Goal: Transaction & Acquisition: Purchase product/service

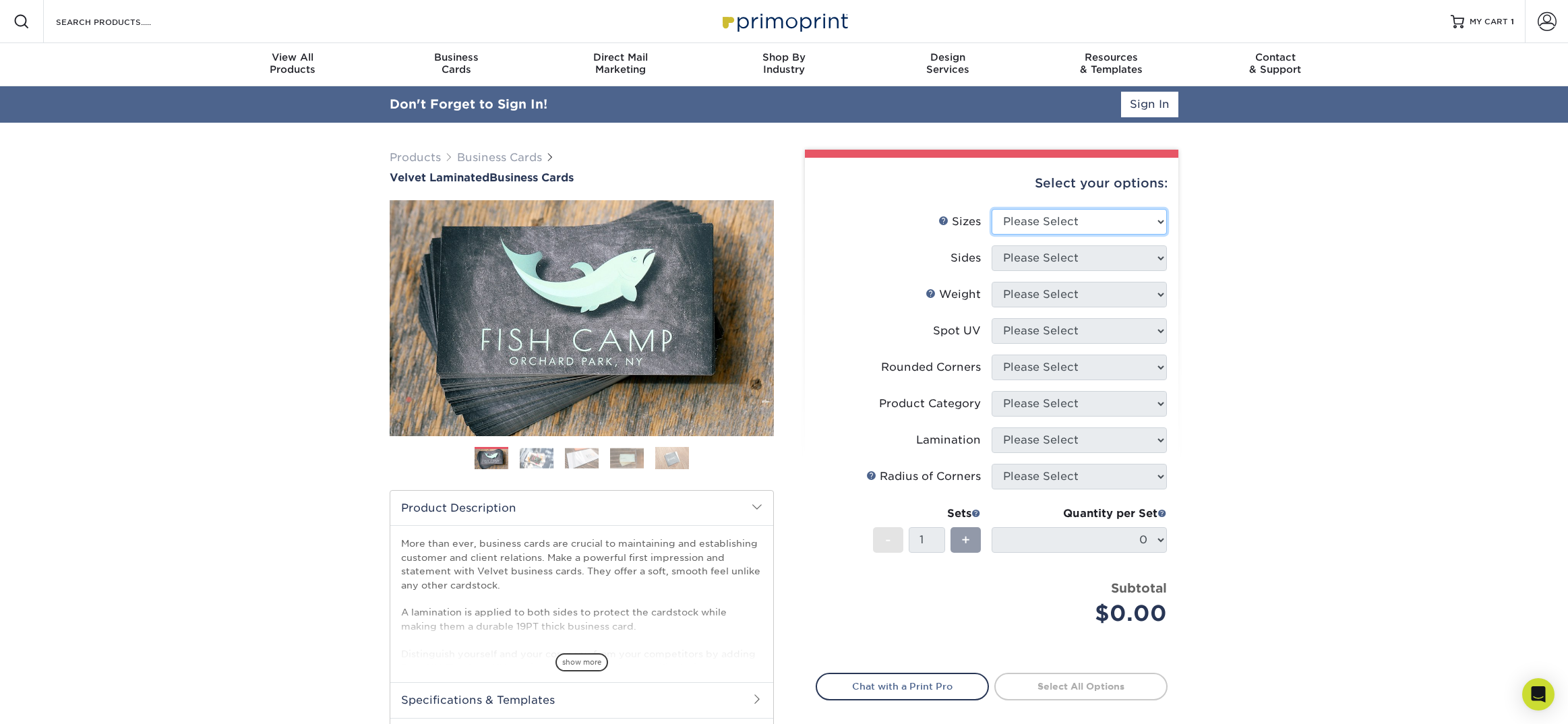
click at [1069, 220] on select "Please Select 1.5" x 3.5" - Mini 1.75" x 3.5" - Mini 2" x 2" - Square 2" x 3" -…" at bounding box center [1079, 222] width 176 height 25
select select "2.00x3.50"
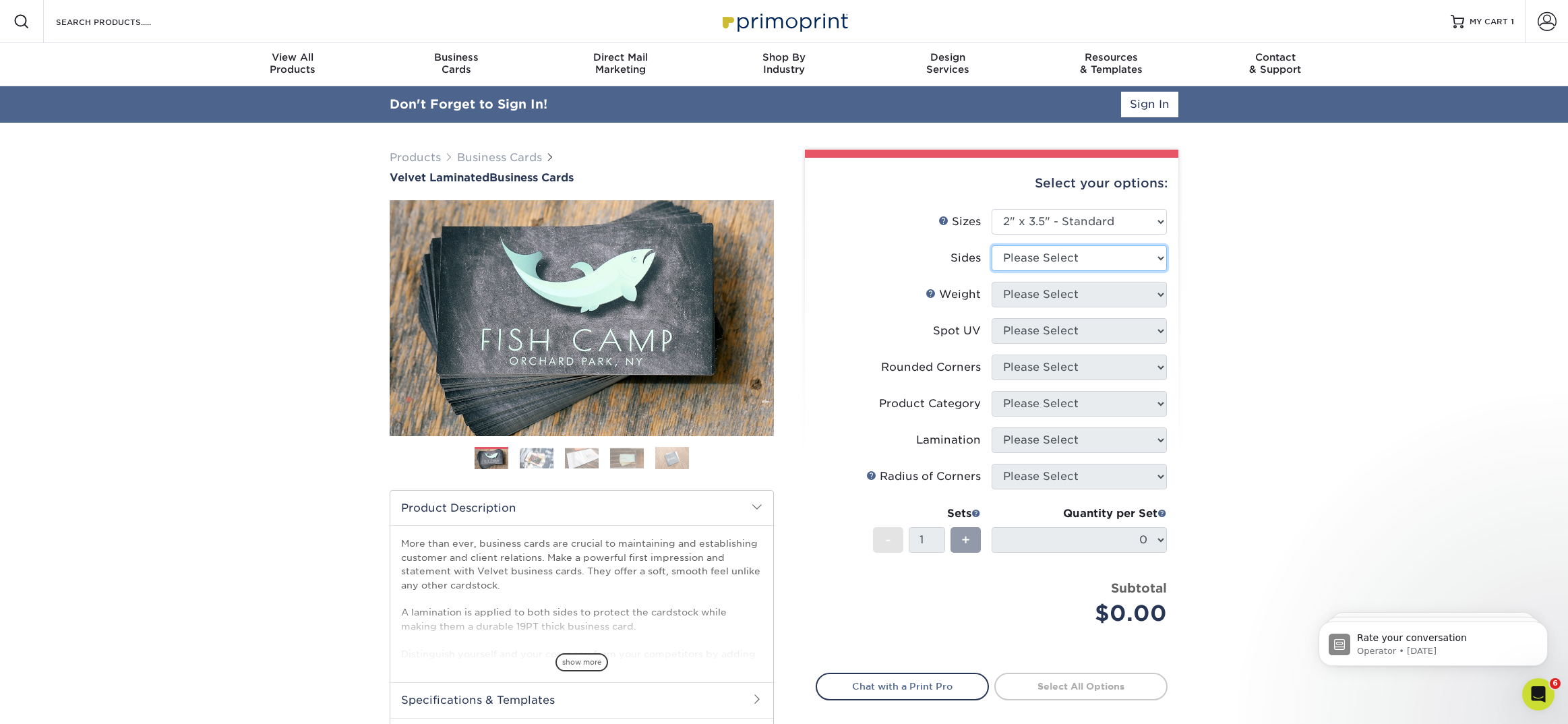
click at [1034, 247] on select "Please Select Print Both Sides Print Front Only" at bounding box center [1079, 258] width 176 height 25
select select "13abbda7-1d64-4f25-8bb2-c179b224825d"
click at [1029, 299] on select "Please Select 16PT" at bounding box center [1079, 295] width 176 height 25
select select "16PT"
click at [1029, 328] on select "Please Select No Spot UV Front and Back (Both Sides) Front Only Back Only" at bounding box center [1079, 331] width 176 height 25
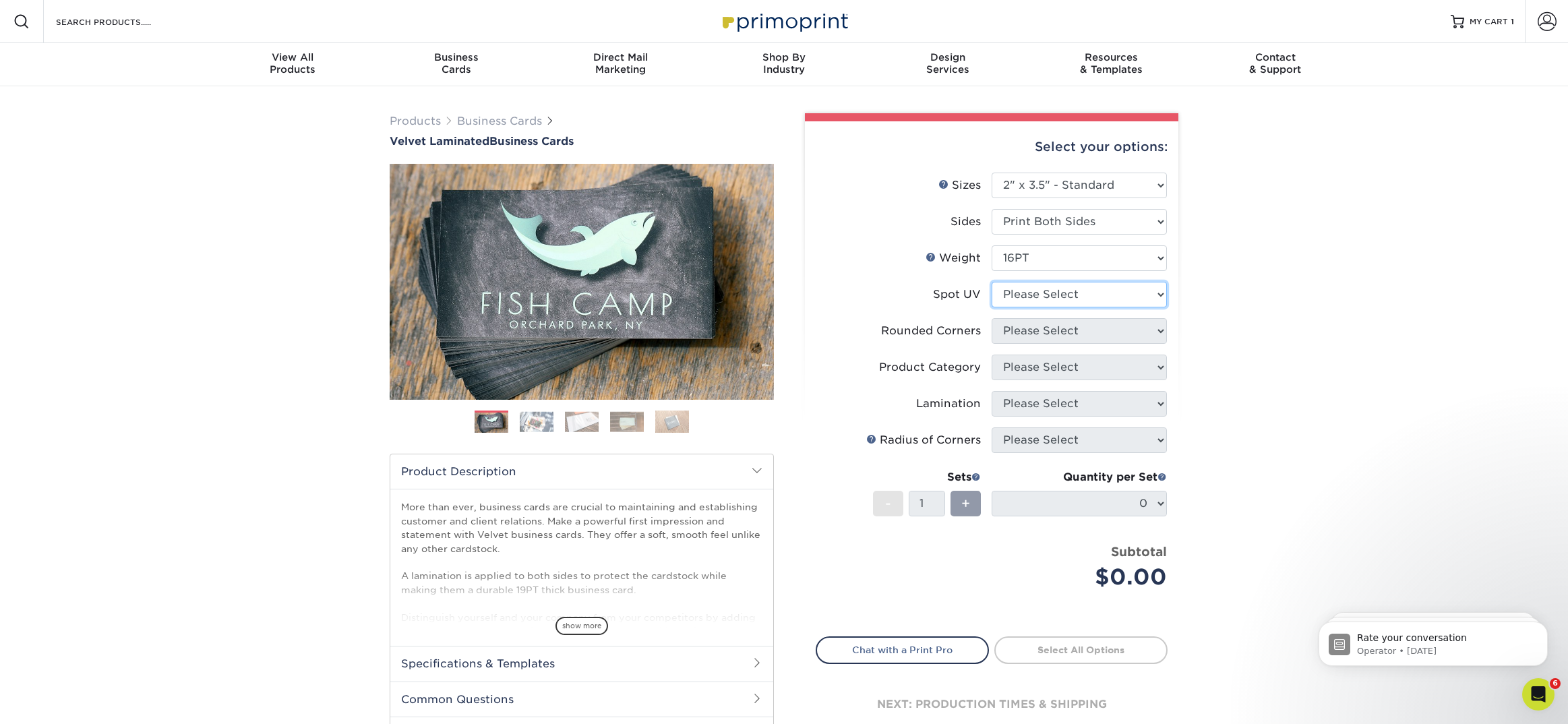
select select "3"
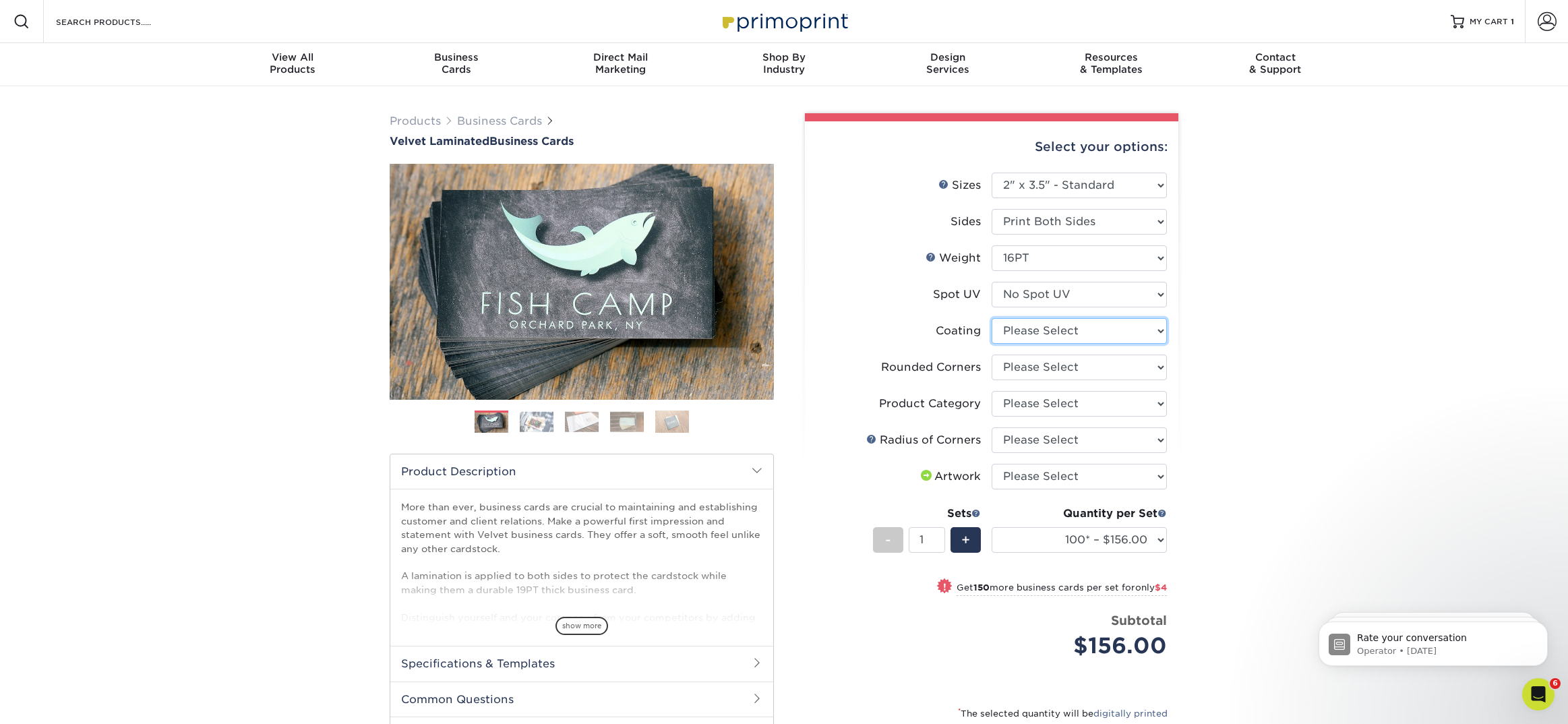
click at [1070, 329] on select at bounding box center [1079, 331] width 176 height 25
select select "3e7618de-abca-4bda-9f97-8b9129e913d8"
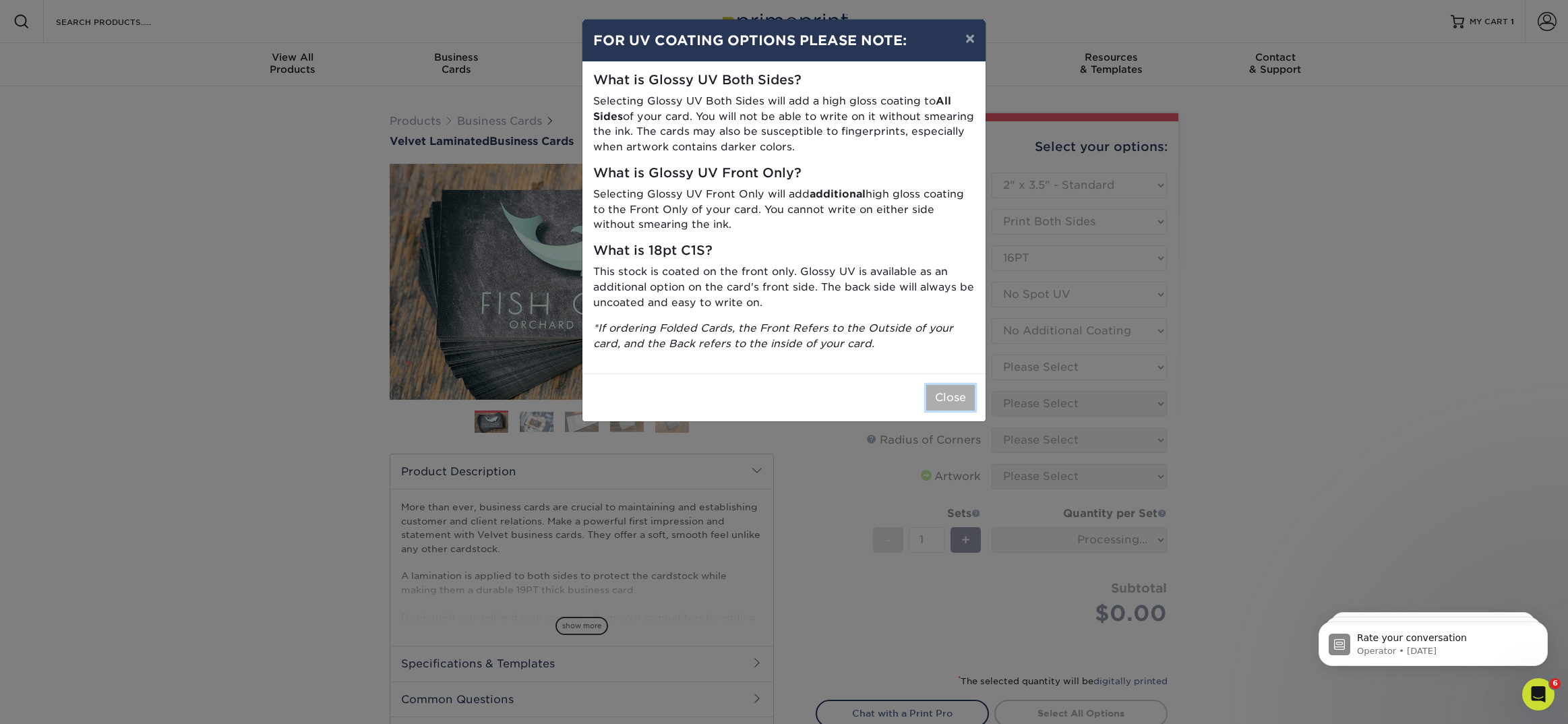
click at [954, 393] on button "Close" at bounding box center [950, 397] width 48 height 25
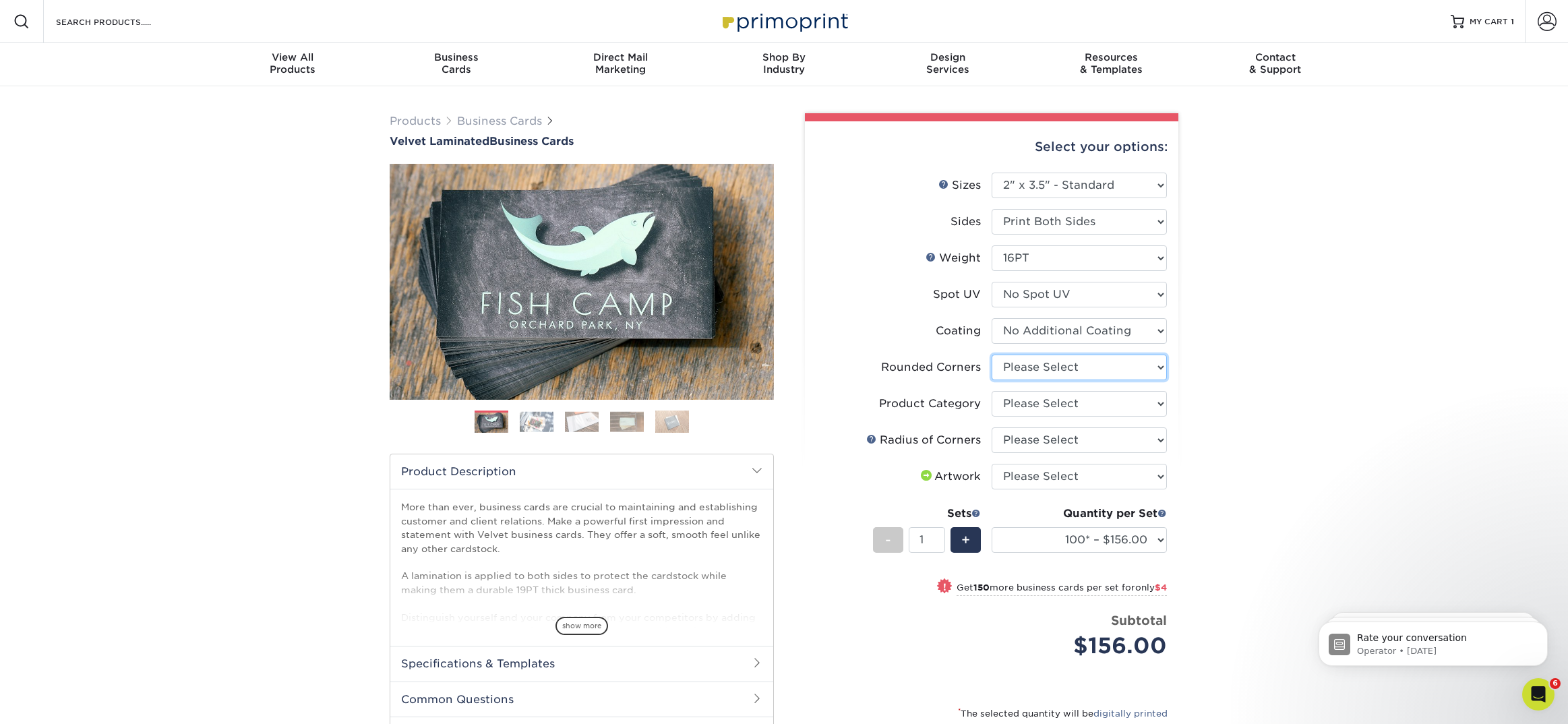
click at [1052, 359] on select "Please Select Yes - Round 2 Corners Yes - Round 4 Corners No" at bounding box center [1079, 367] width 176 height 25
select select "0"
select select
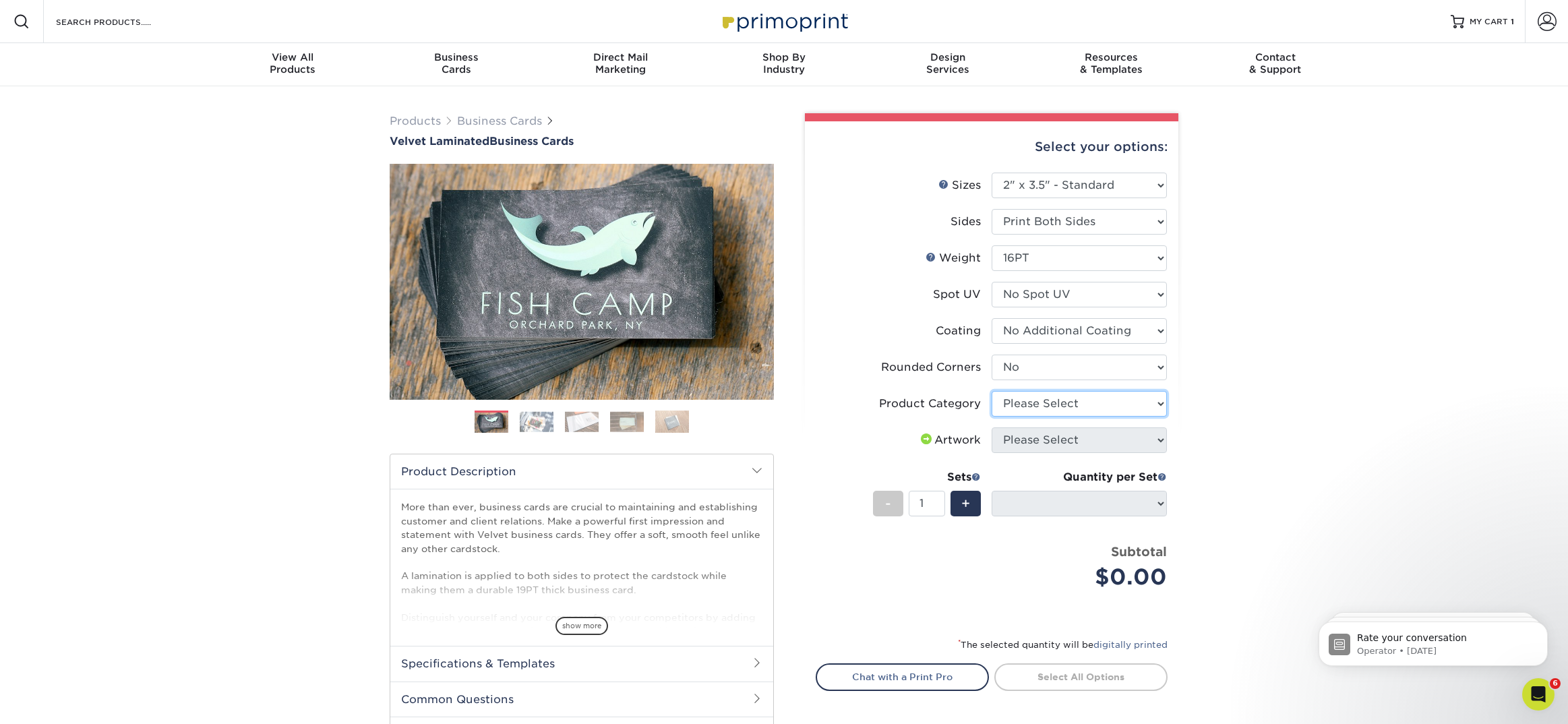
click at [1030, 405] on select "Please Select Business Cards" at bounding box center [1079, 404] width 176 height 25
select select "3b5148f1-0588-4f88-a218-97bcfdce65c1"
click at [1028, 455] on li "Artwork Please Select I will upload files I need a design - $100" at bounding box center [991, 446] width 350 height 36
click at [1039, 282] on select "Please Select No Spot UV Front and Back (Both Sides) Front Only Back Only" at bounding box center [1079, 295] width 176 height 25
select select "0"
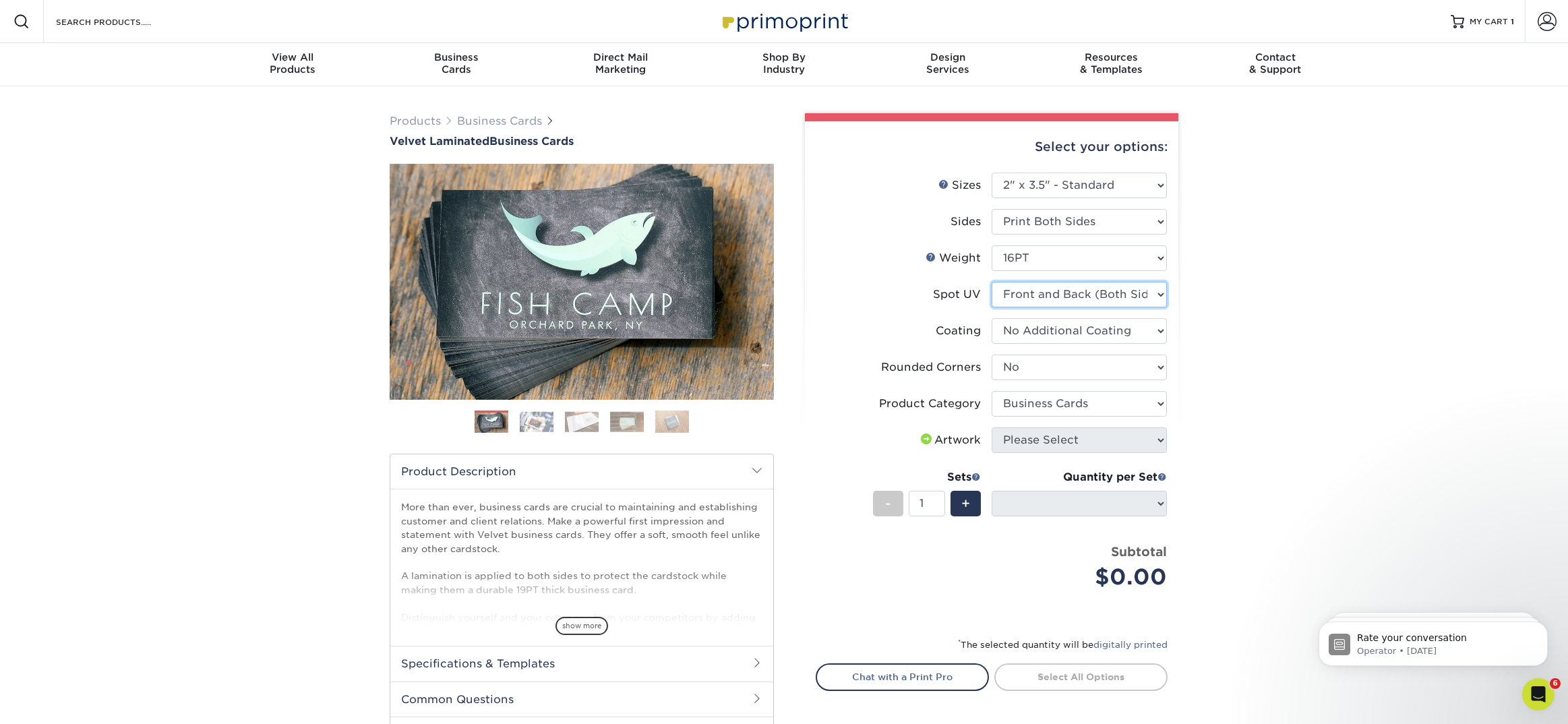
select select "-1"
select select
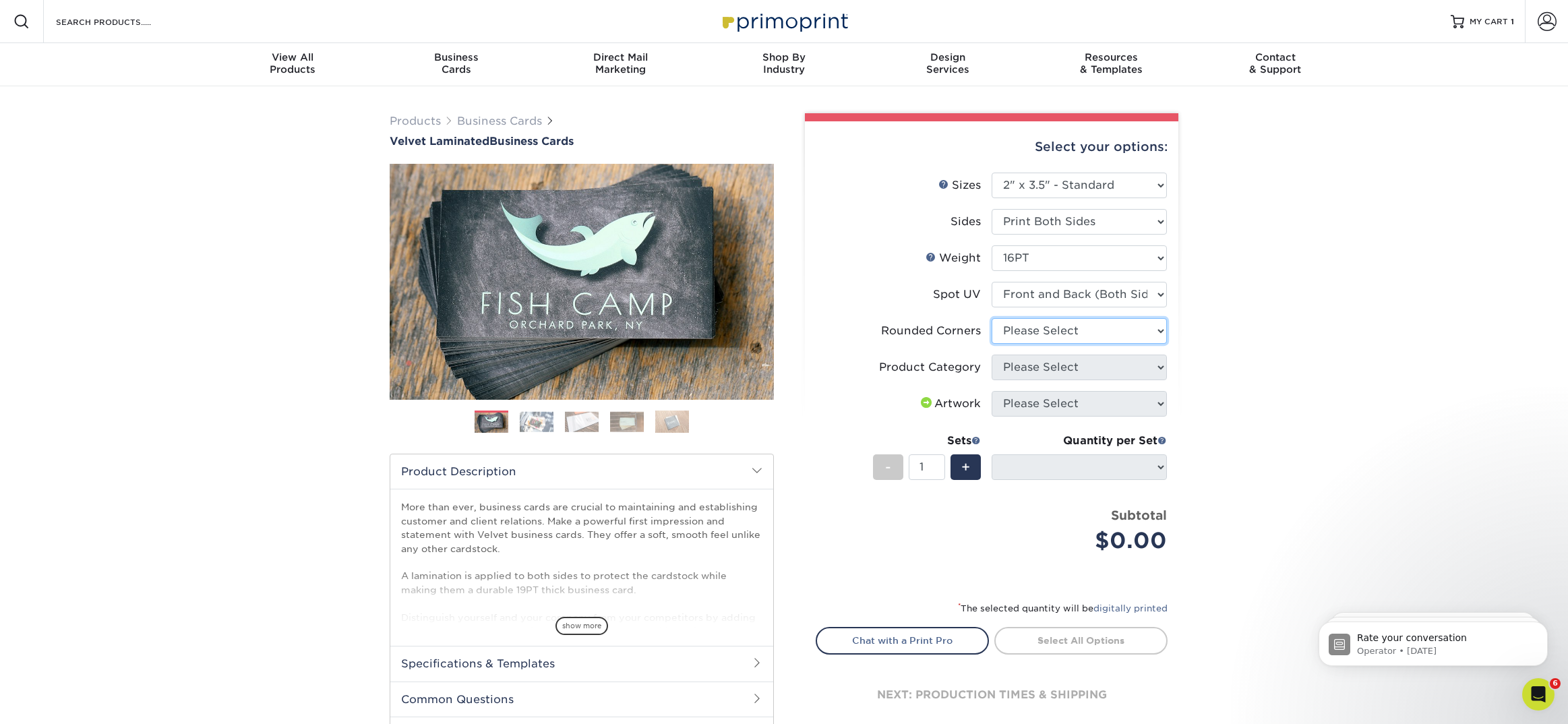
click at [1034, 327] on select "Please Select Yes - Round 2 Corners Yes - Round 4 Corners No" at bounding box center [1079, 331] width 176 height 25
select select "0"
select select "-1"
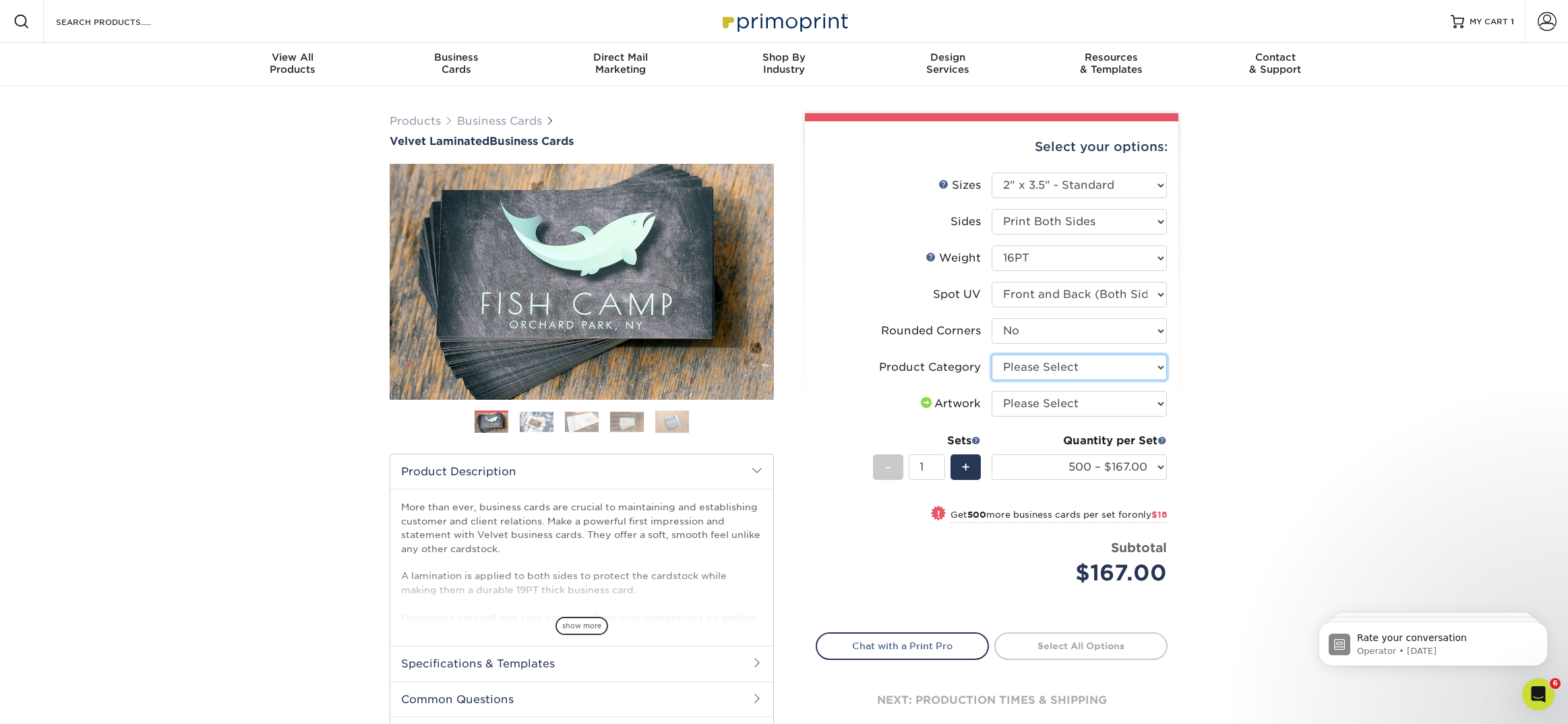
click at [1028, 368] on select "Please Select Business Cards" at bounding box center [1079, 367] width 176 height 25
select select "3b5148f1-0588-4f88-a218-97bcfdce65c1"
click at [1106, 401] on select "Please Select I will upload files I need a design - $100" at bounding box center [1079, 404] width 176 height 25
select select "upload"
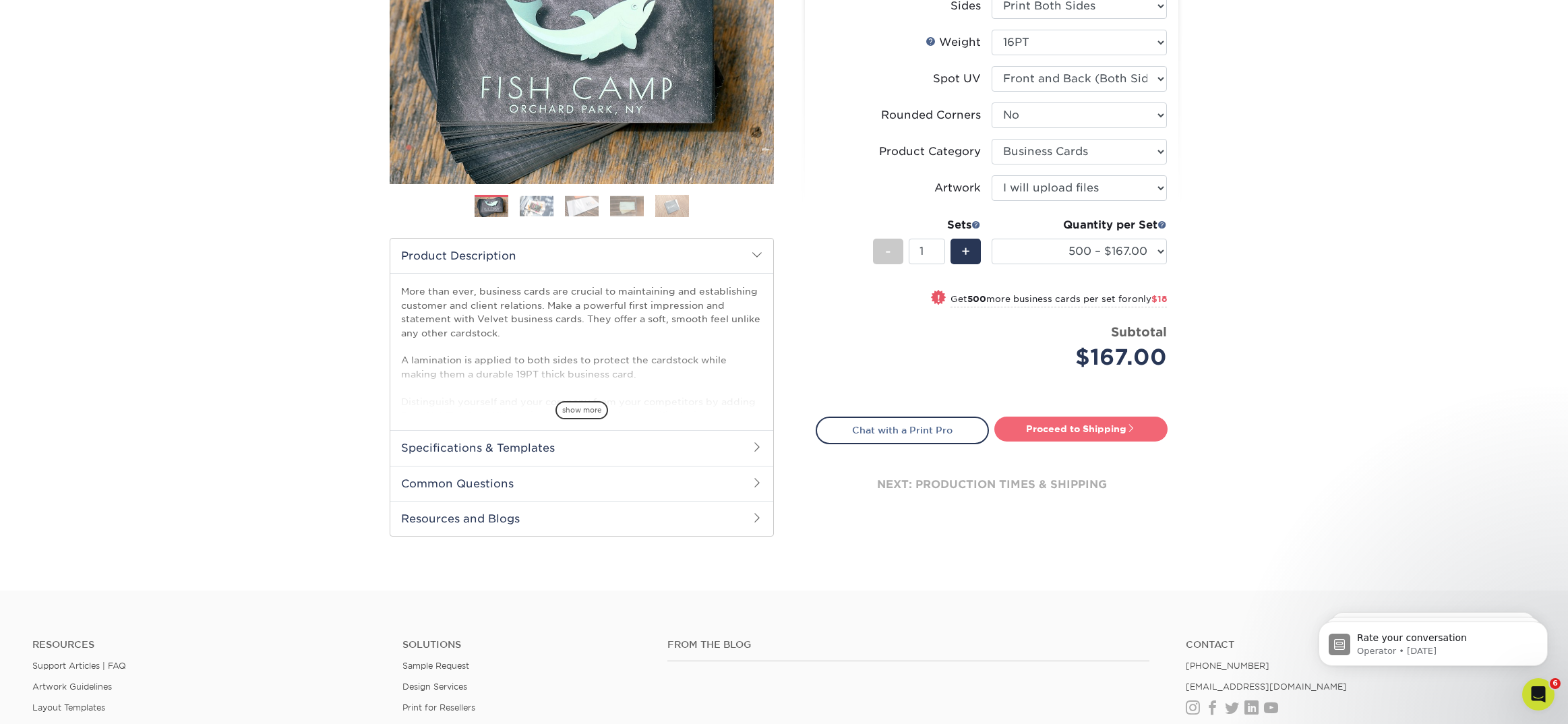
click at [1072, 436] on link "Proceed to Shipping" at bounding box center [1081, 428] width 173 height 25
type input "Set 1"
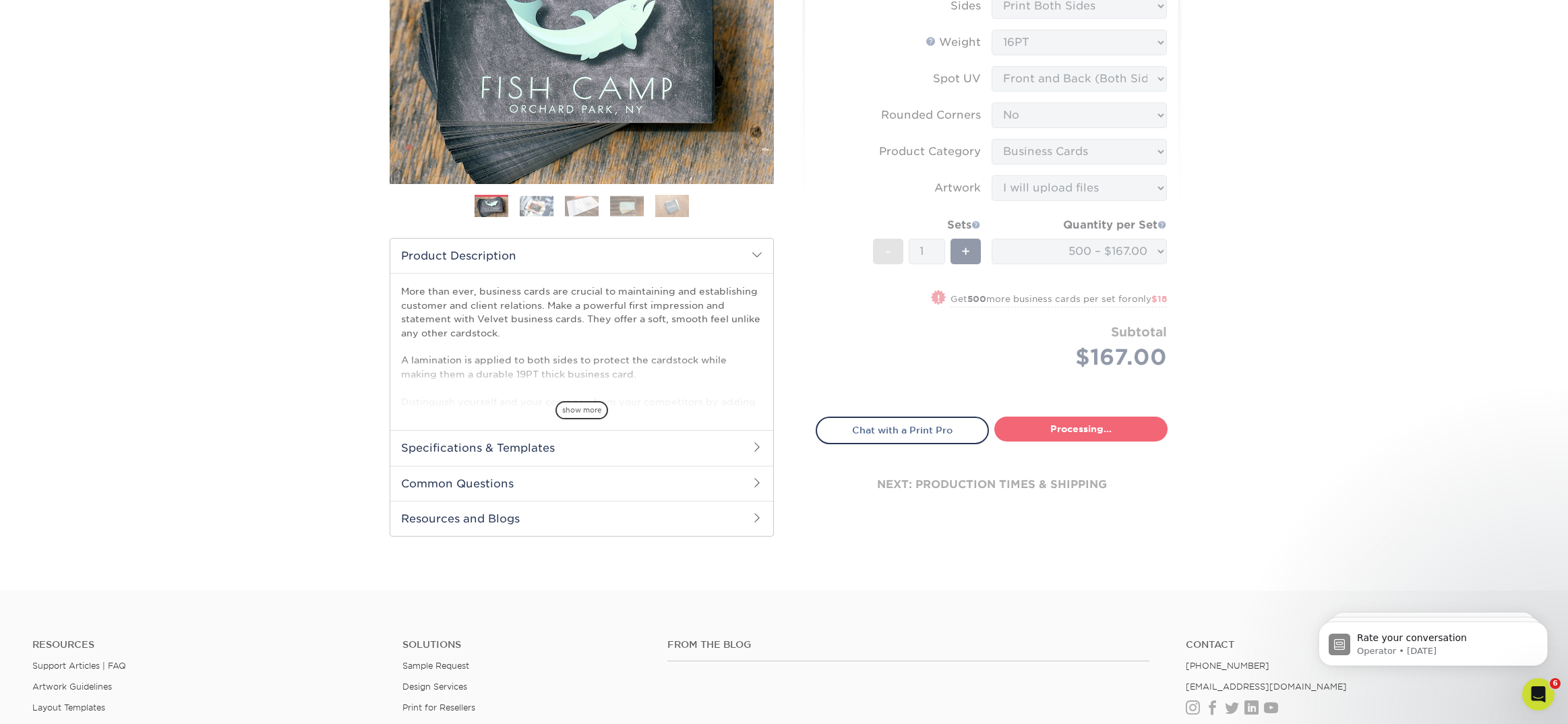
select select "4255bcc9-c807-49ed-9fda-38550f218dbc"
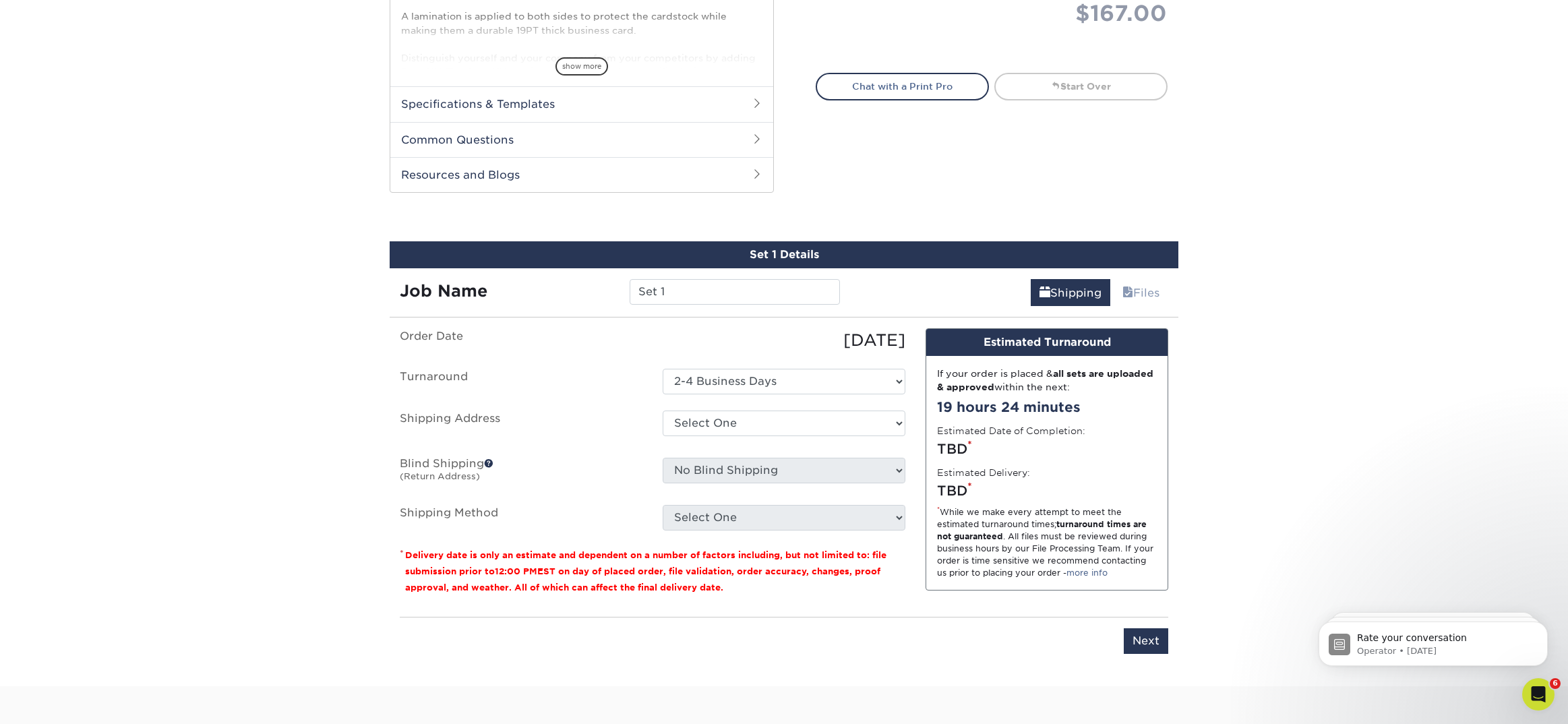
scroll to position [685, 0]
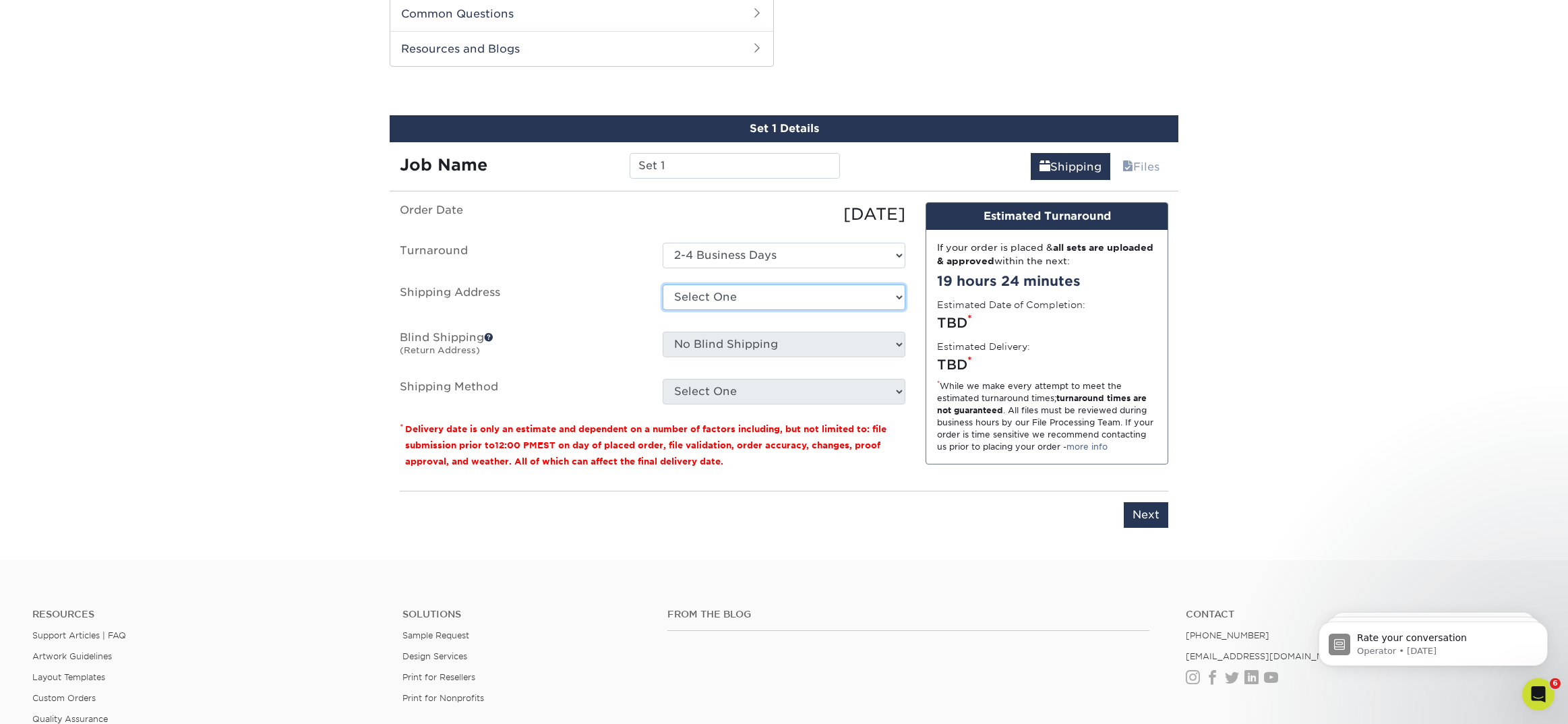
click at [808, 296] on select "Select One Fresno + Add New Address - Login" at bounding box center [784, 297] width 243 height 25
select select "284943"
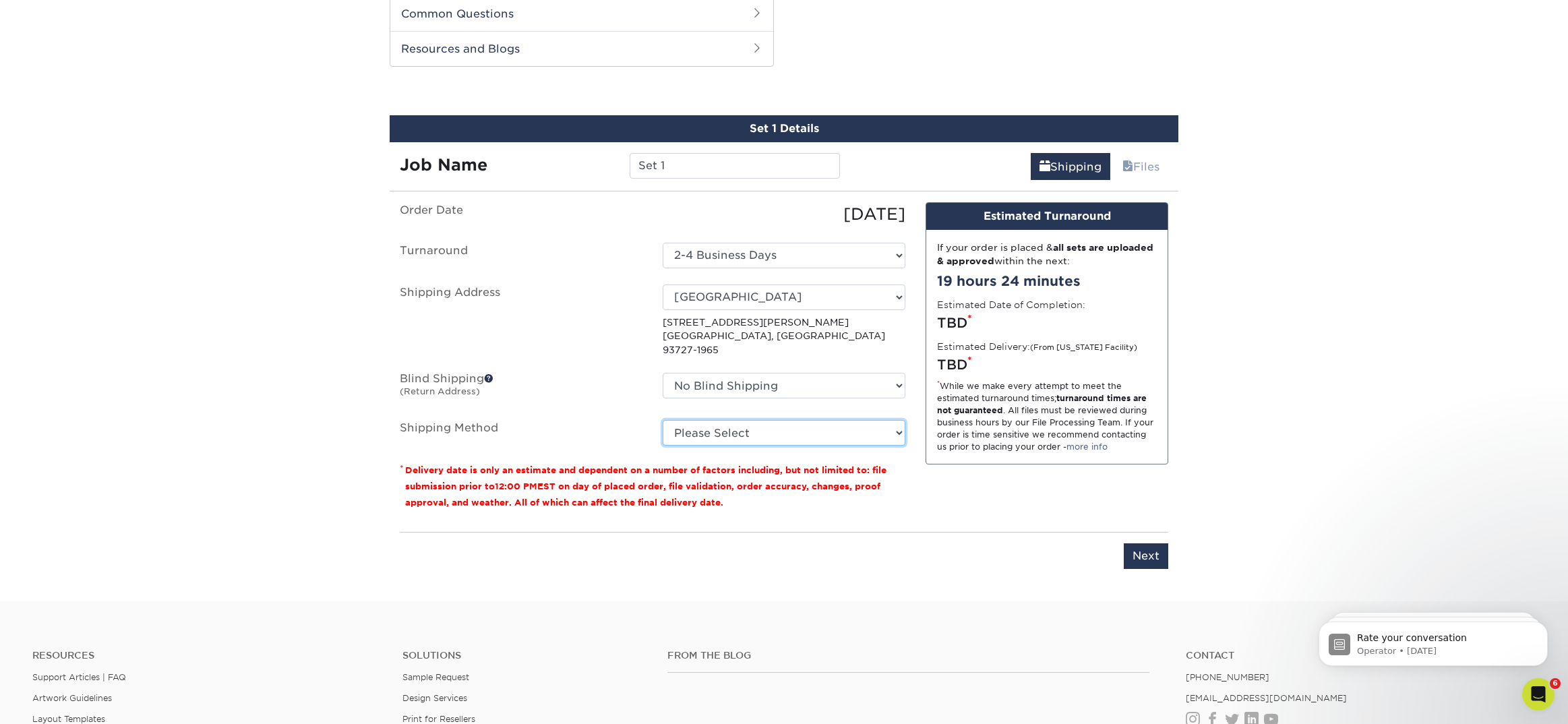
click at [763, 420] on select "Please Select Ground Shipping (+$8.96) 3 Day Shipping Service (+$20.23) 2 Day A…" at bounding box center [784, 433] width 243 height 25
select select "03"
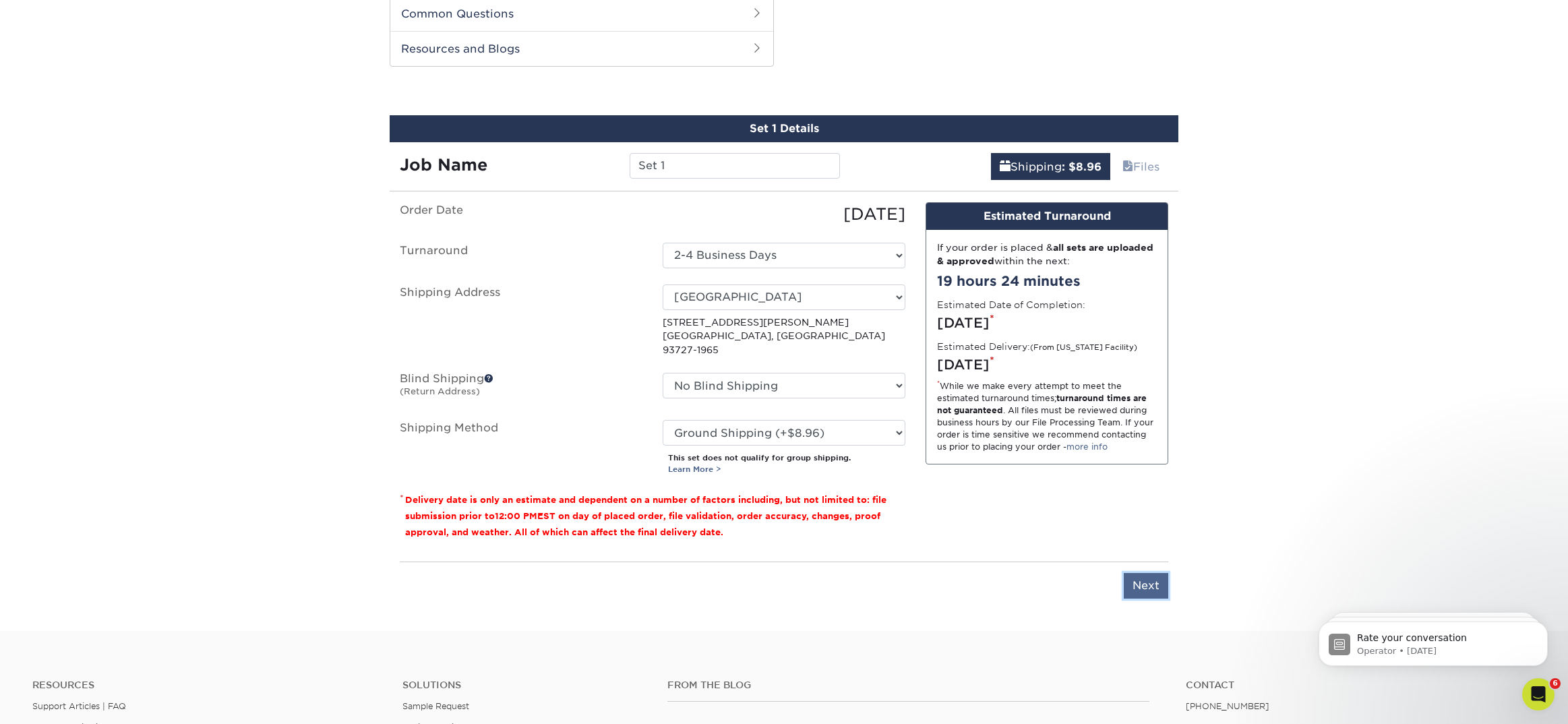
click at [1153, 573] on input "Next" at bounding box center [1146, 586] width 45 height 25
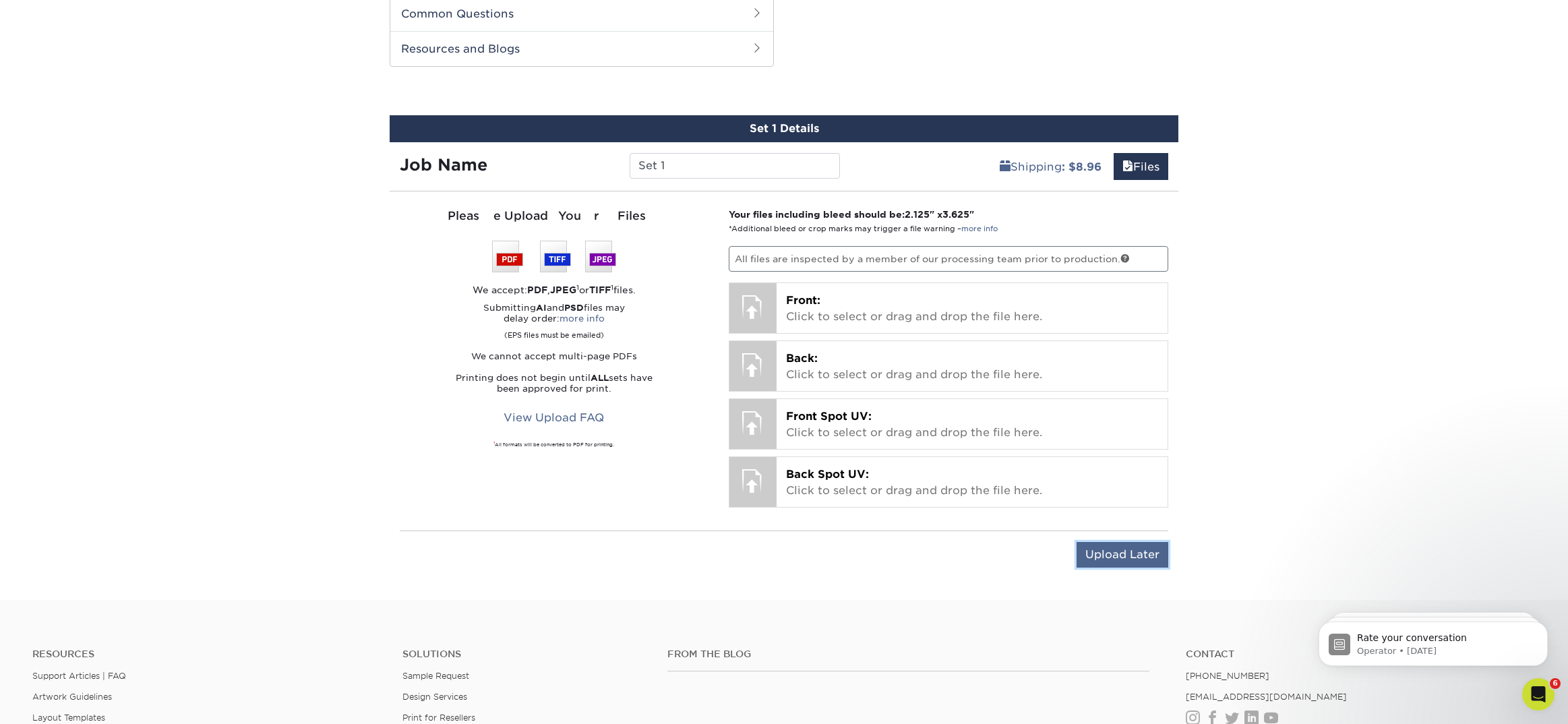
click at [1120, 550] on input "Upload Later" at bounding box center [1122, 555] width 92 height 25
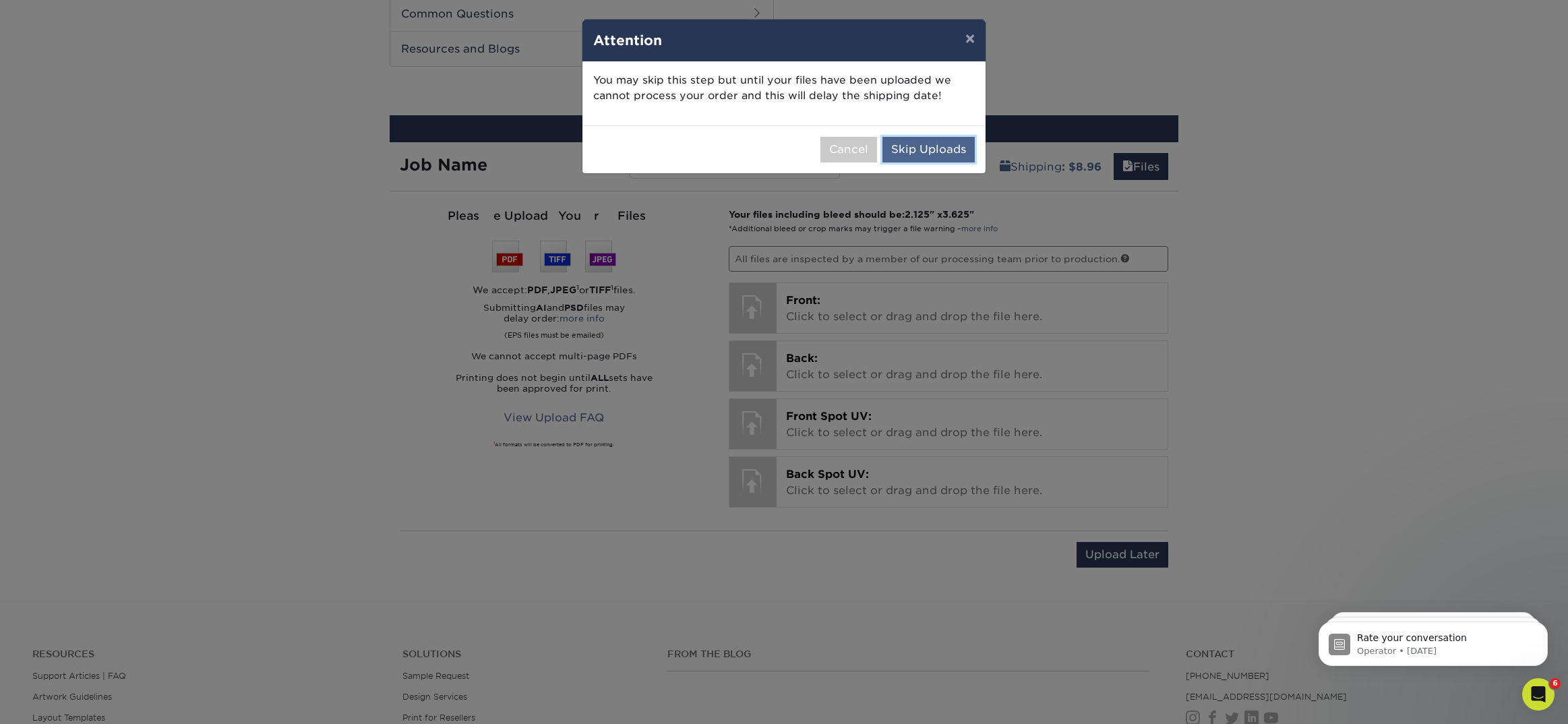
click at [952, 142] on button "Skip Uploads" at bounding box center [928, 149] width 92 height 25
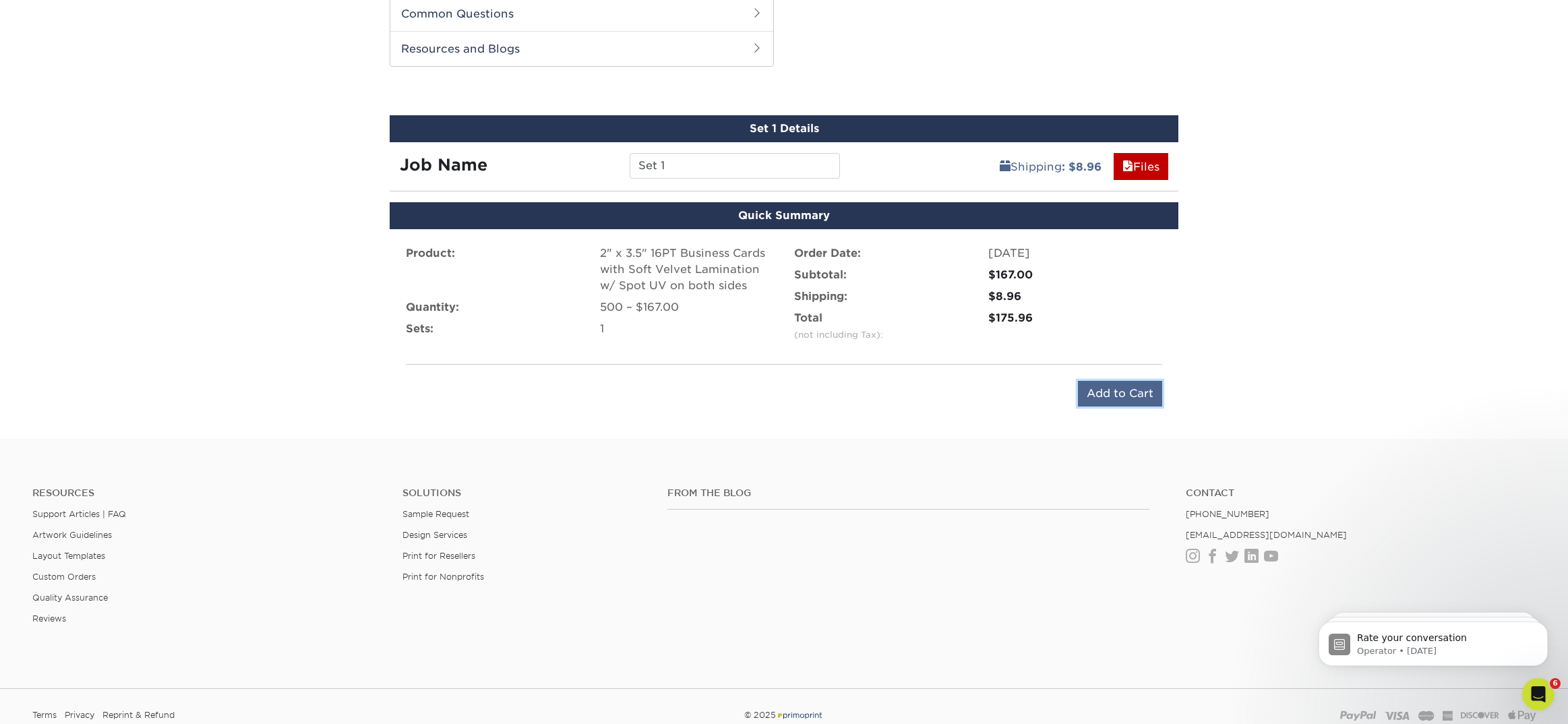
click at [1106, 399] on input "Add to Cart" at bounding box center [1120, 394] width 85 height 25
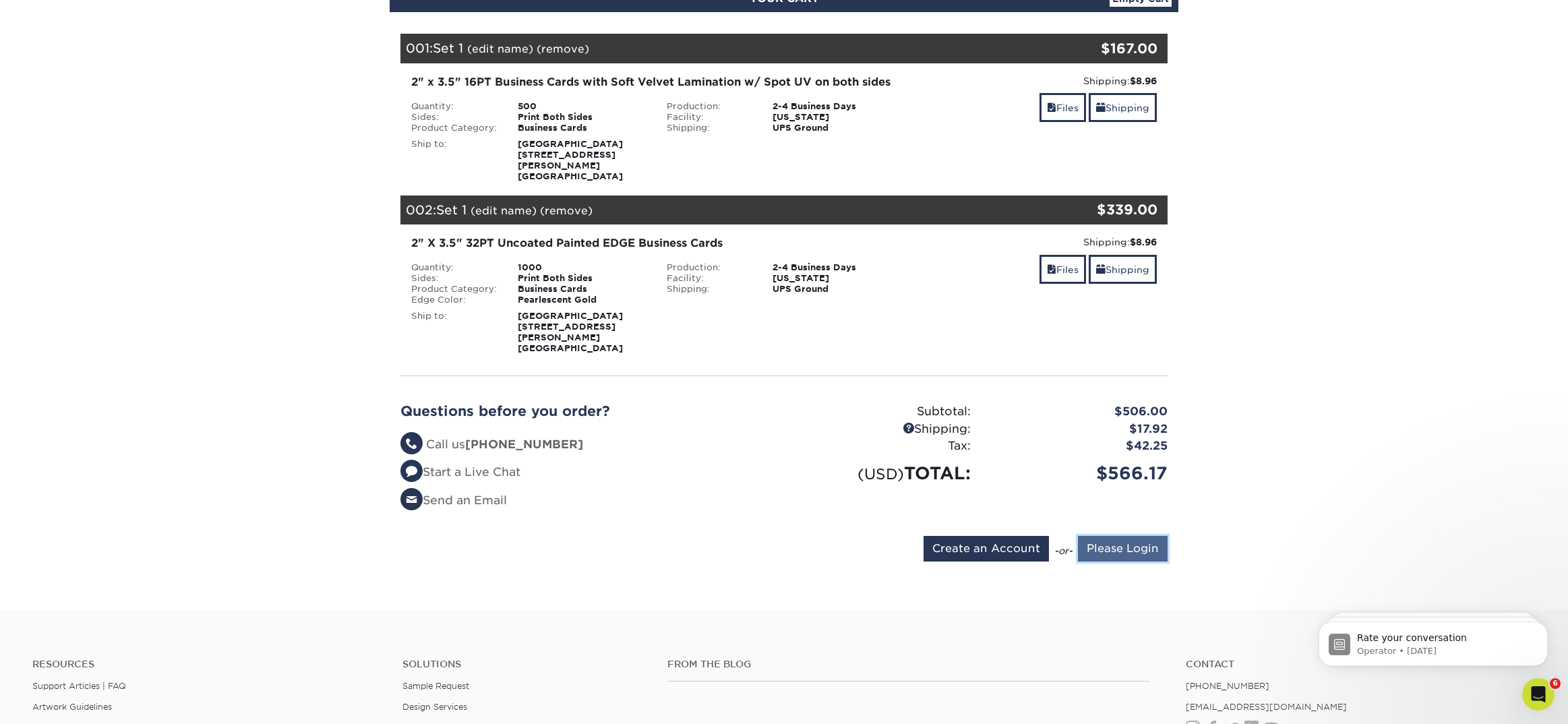
click at [1136, 536] on input "Please Login" at bounding box center [1123, 548] width 90 height 25
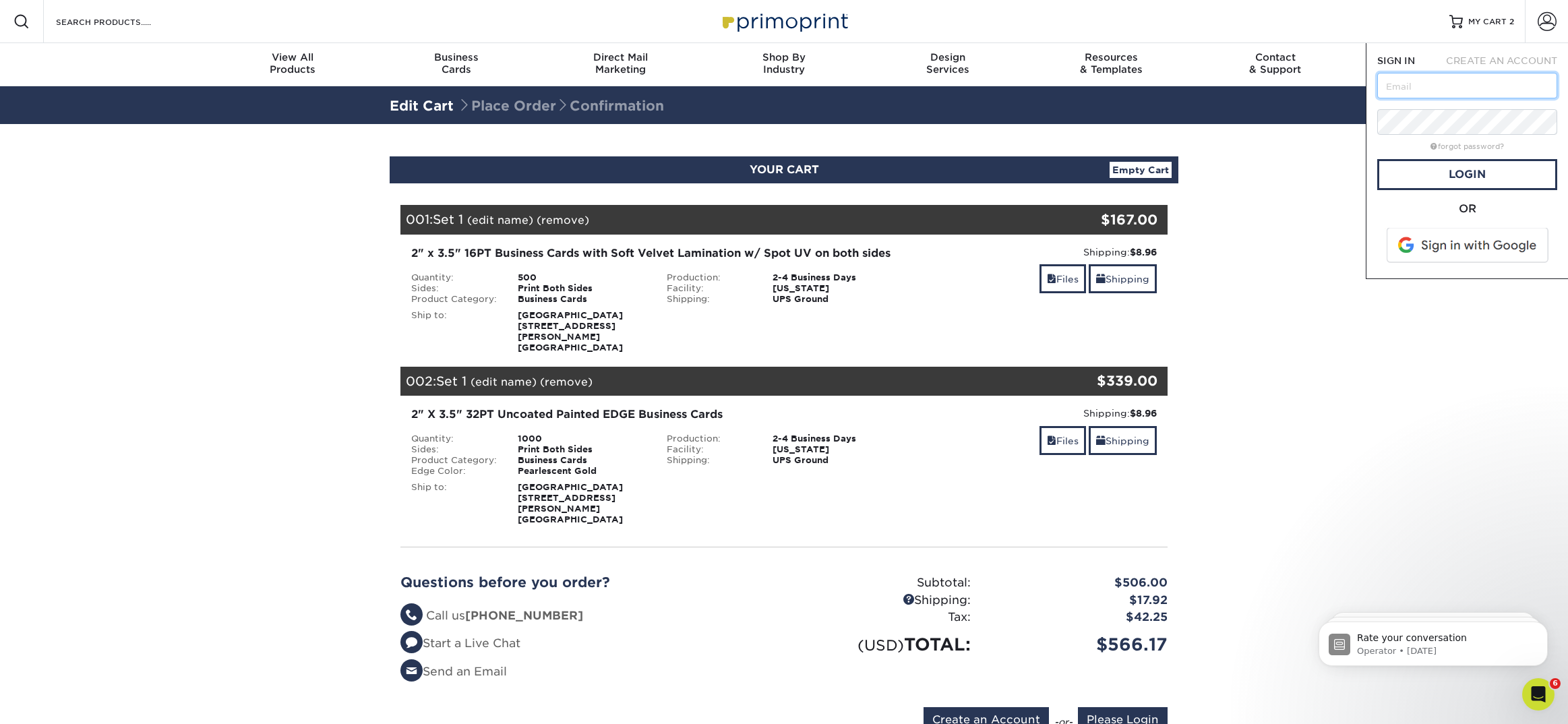
click at [1414, 91] on input "text" at bounding box center [1468, 85] width 180 height 25
type input "avery@primoprint.com"
click at [1448, 169] on link "Login" at bounding box center [1468, 175] width 180 height 31
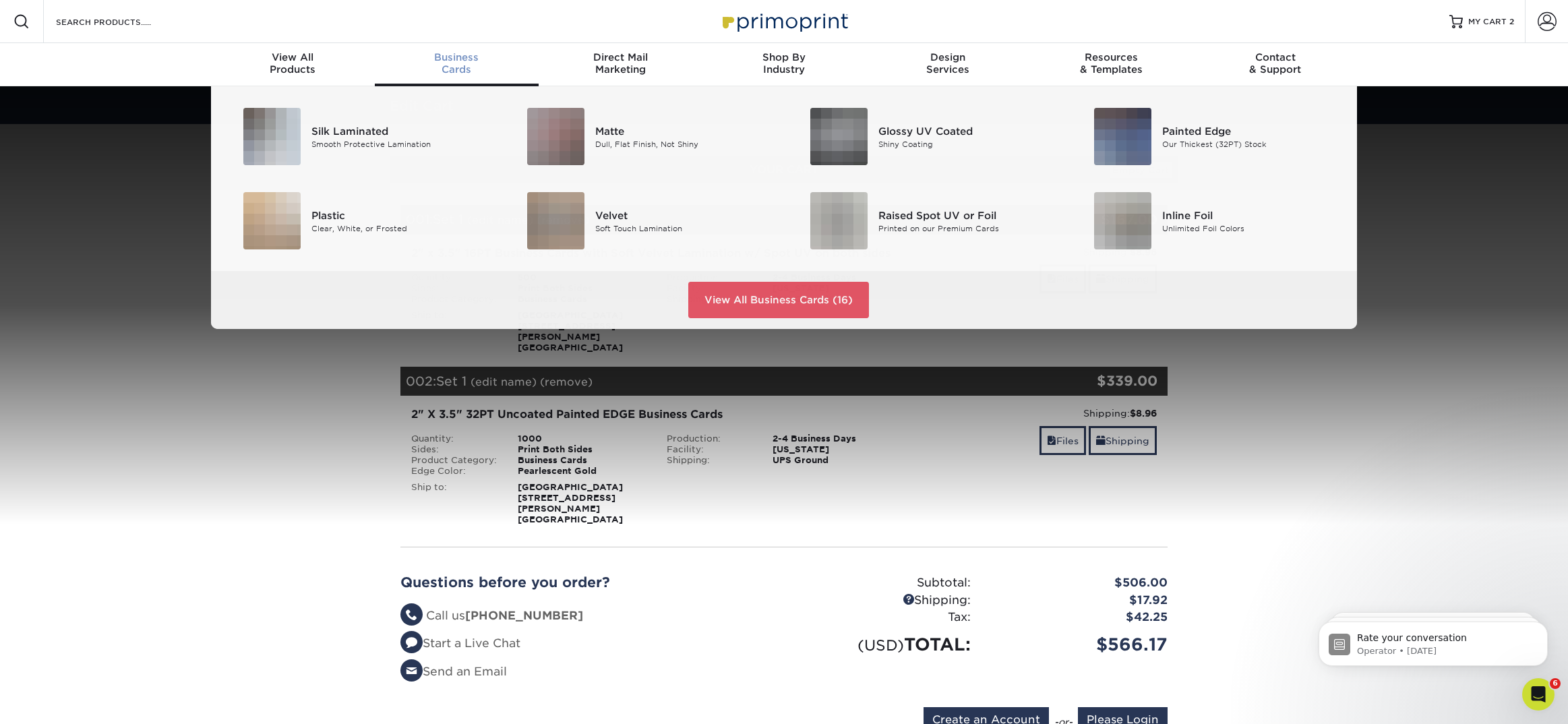
click at [450, 64] on div "Business Cards" at bounding box center [457, 63] width 164 height 25
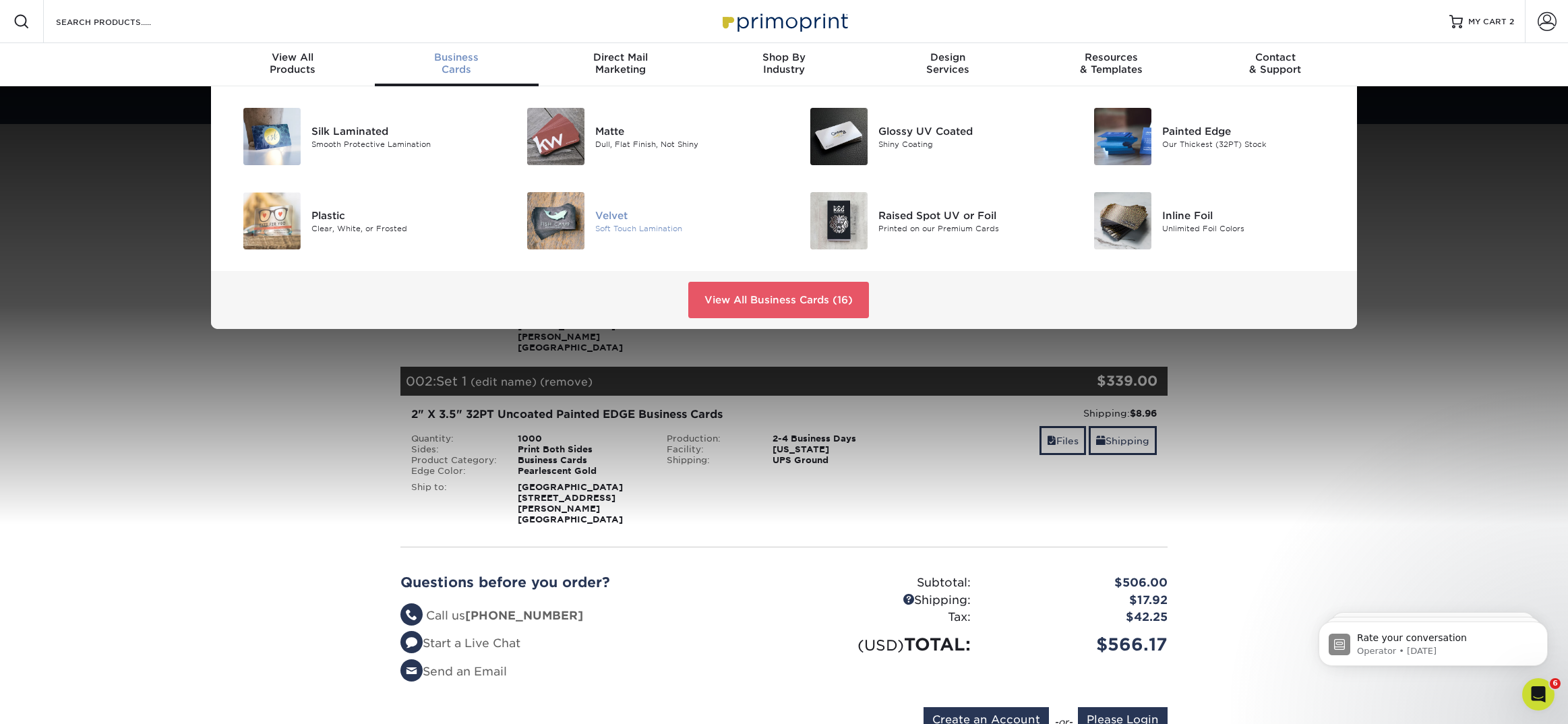
click at [626, 218] on div "Velvet" at bounding box center [684, 215] width 178 height 15
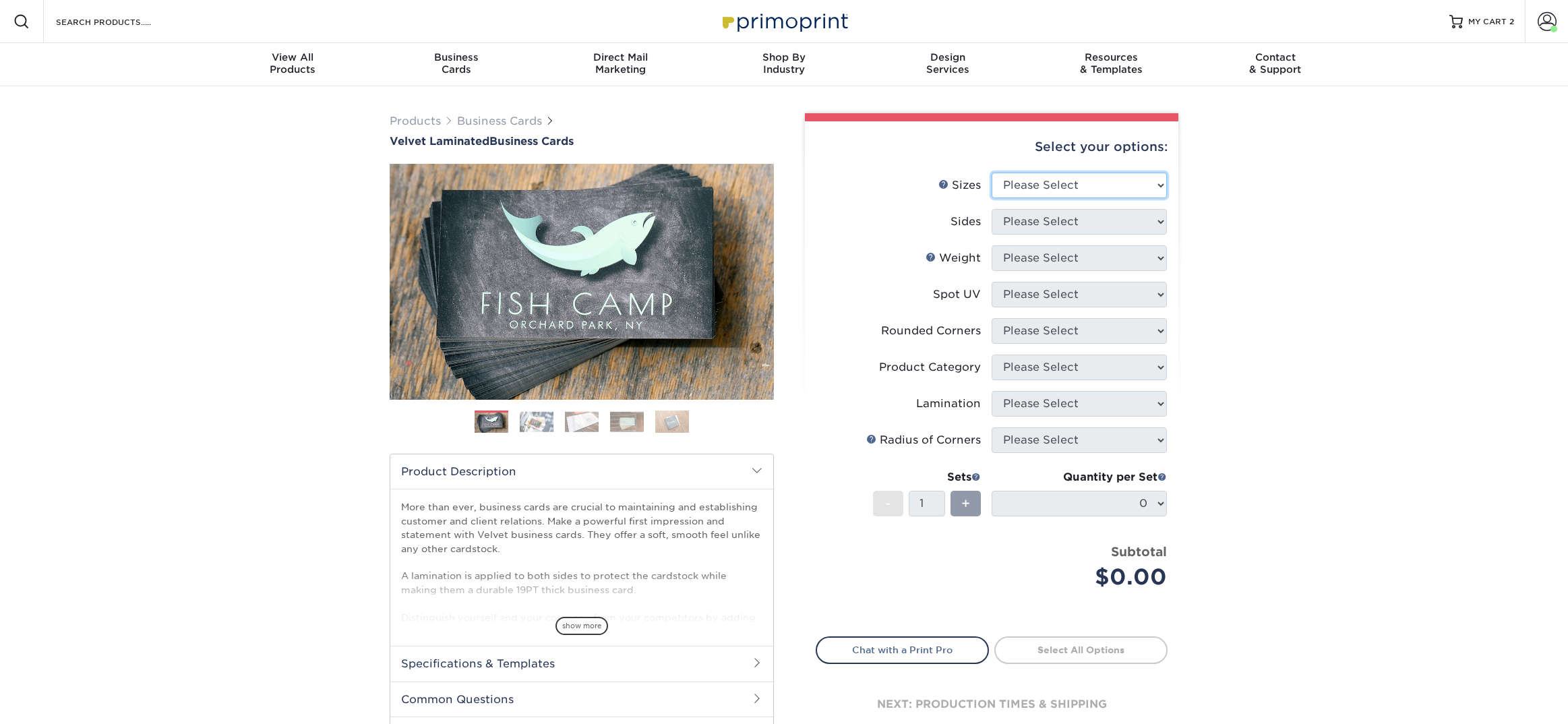
click at [1035, 186] on select "Please Select 1.5" x 3.5" - Mini 1.75" x 3.5" - Mini 2" x 2" - Square 2" x 3" -…" at bounding box center [1079, 186] width 176 height 25
select select "1.50x3.50"
click at [1021, 213] on select "Please Select Print Both Sides Print Front Only" at bounding box center [1079, 222] width 176 height 25
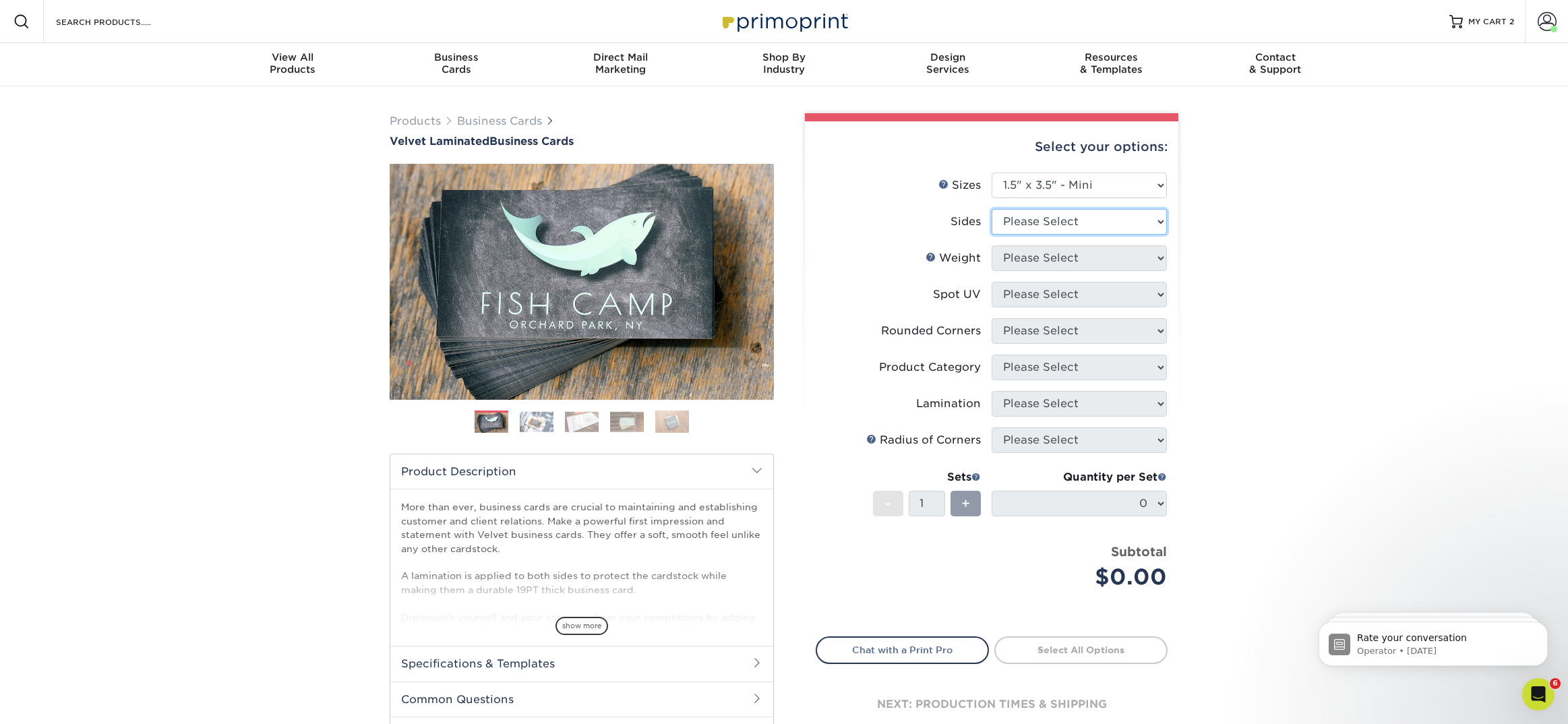
select select "13abbda7-1d64-4f25-8bb2-c179b224825d"
click at [1014, 265] on select "Please Select 16PT" at bounding box center [1079, 258] width 176 height 25
select select "16PT"
click at [1011, 293] on select "Please Select No Spot UV Front and Back (Both Sides) Front Only Back Only" at bounding box center [1079, 295] width 176 height 25
select select "0"
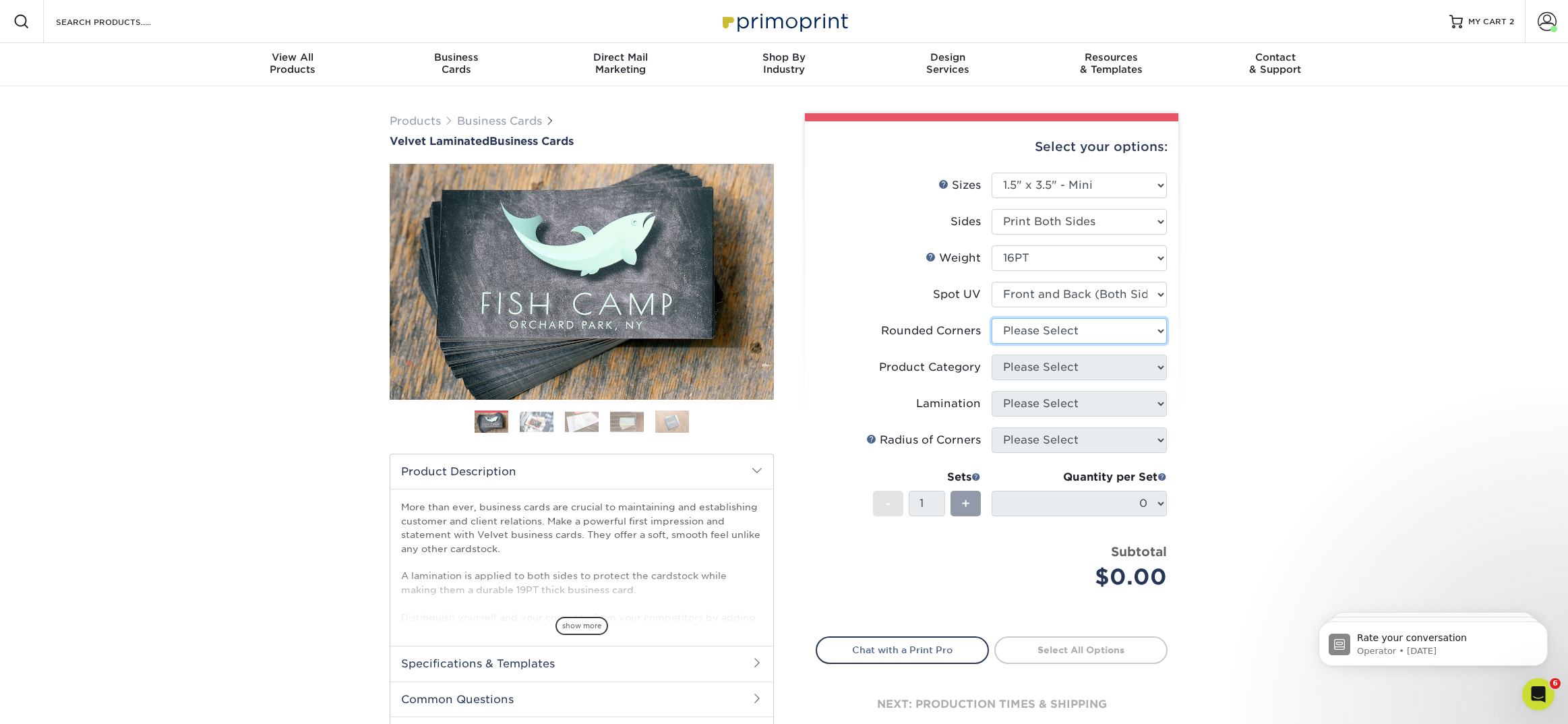
click at [1009, 331] on select "Please Select Yes - Round 2 Corners Yes - Round 4 Corners No" at bounding box center [1079, 331] width 176 height 25
select select "0"
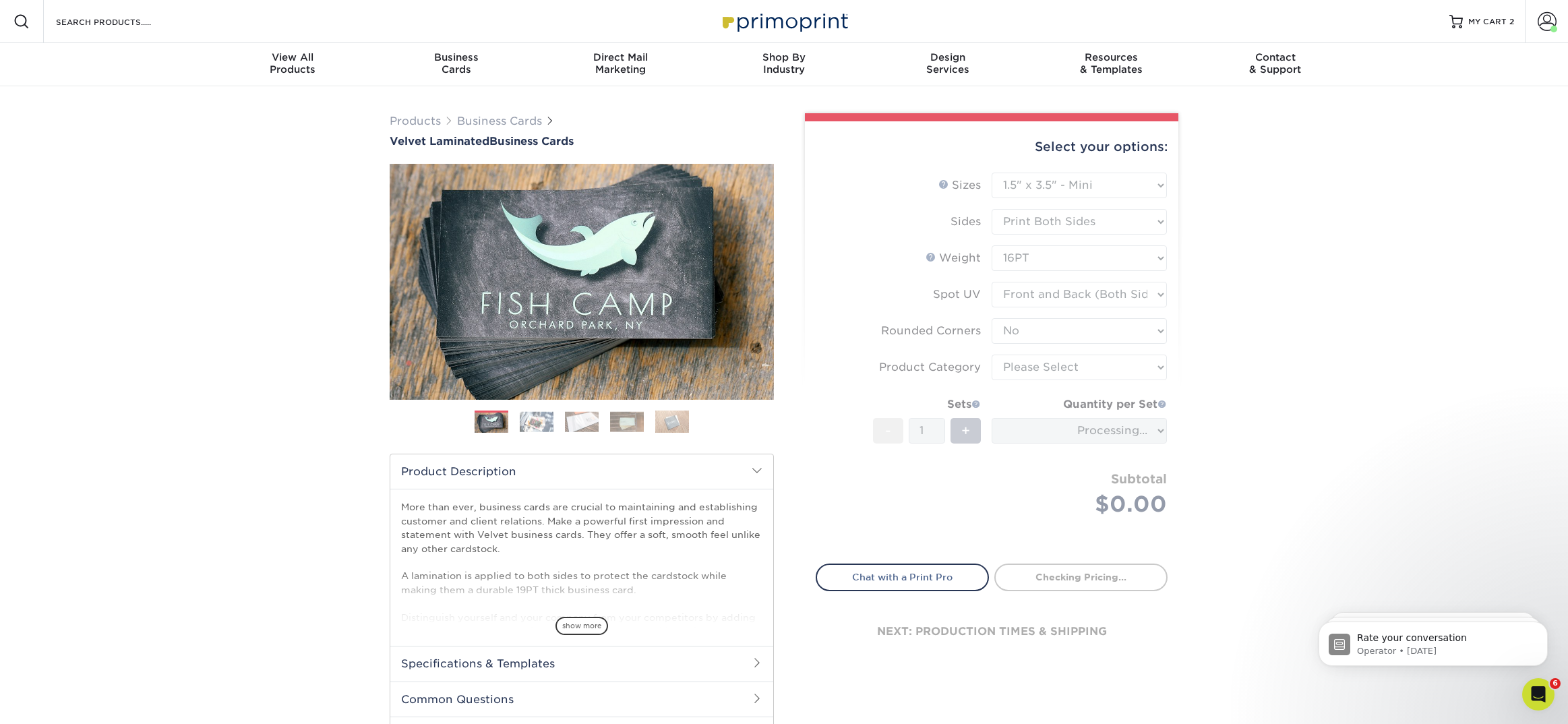
click at [1016, 363] on form "Sizes Help Sizes Please Select 1.5" x 3.5" - Mini 1.75" x 3.5" - Mini 2" x 2" -…" at bounding box center [991, 360] width 352 height 376
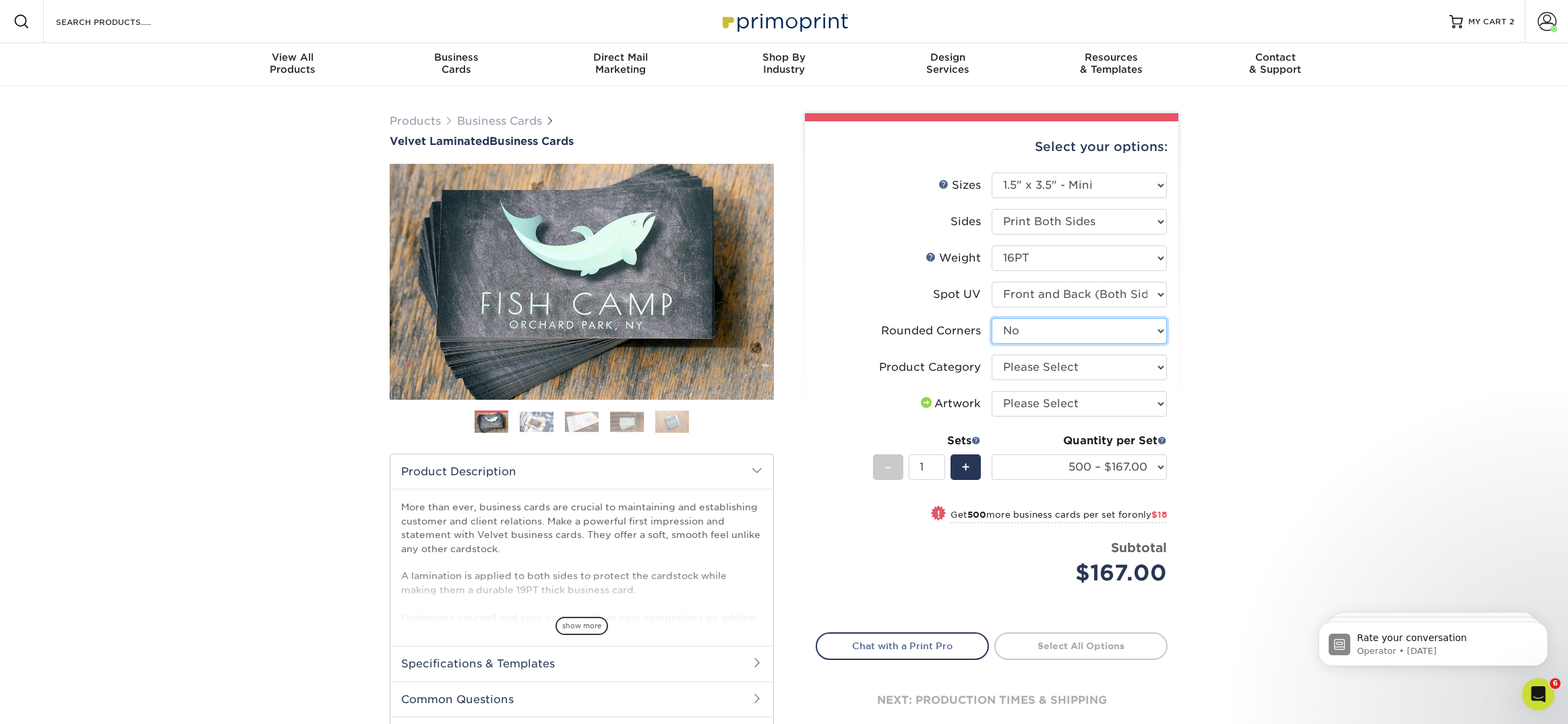
click at [1023, 329] on select "Please Select Yes - Round 2 Corners Yes - Round 4 Corners No" at bounding box center [1079, 331] width 176 height 25
click at [1022, 365] on select "Please Select Business Cards" at bounding box center [1079, 367] width 176 height 25
click at [1037, 293] on select "Please Select No Spot UV Front and Back (Both Sides) Front Only Back Only" at bounding box center [1079, 295] width 176 height 25
select select "3"
select select "-1"
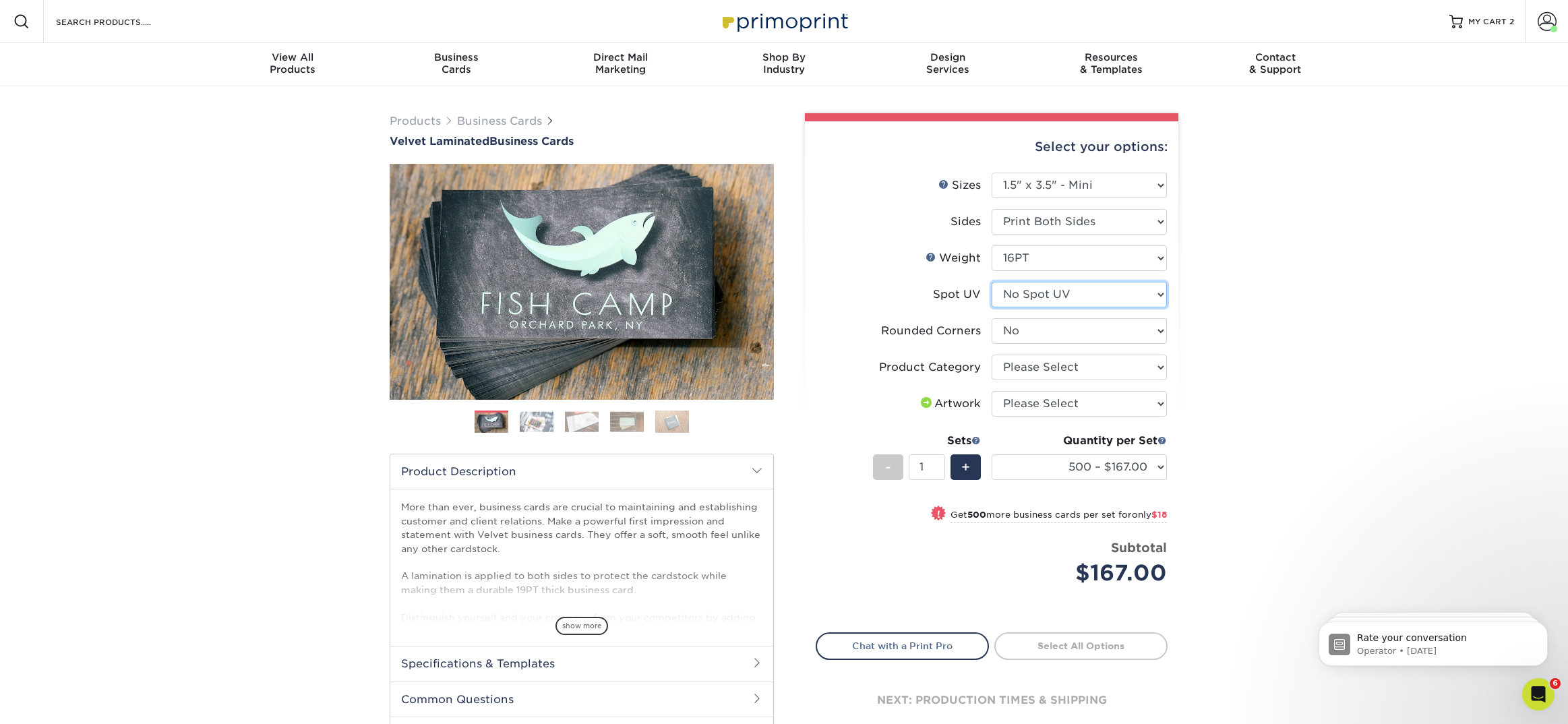
select select
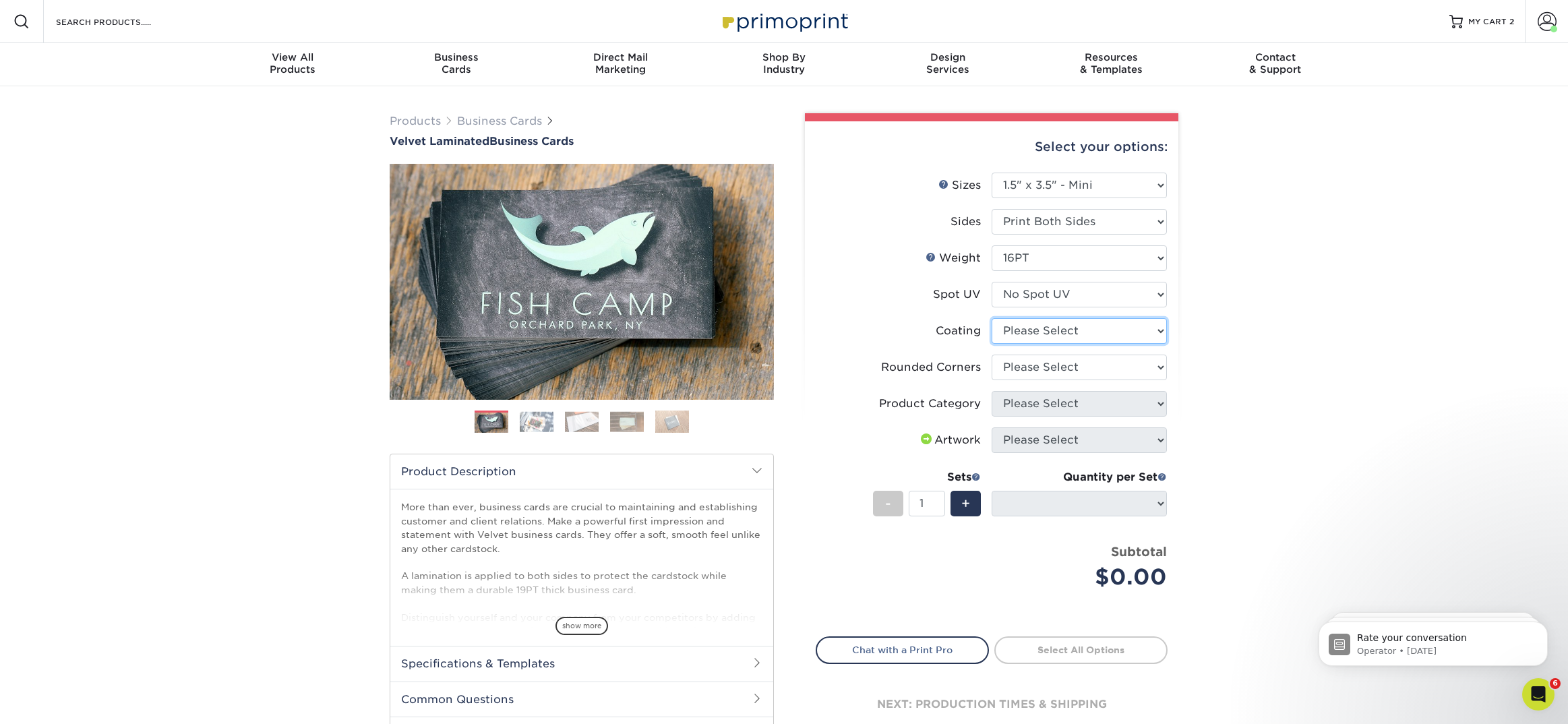
click at [1039, 323] on select at bounding box center [1079, 331] width 176 height 25
select select "3e7618de-abca-4bda-9f97-8b9129e913d8"
select select
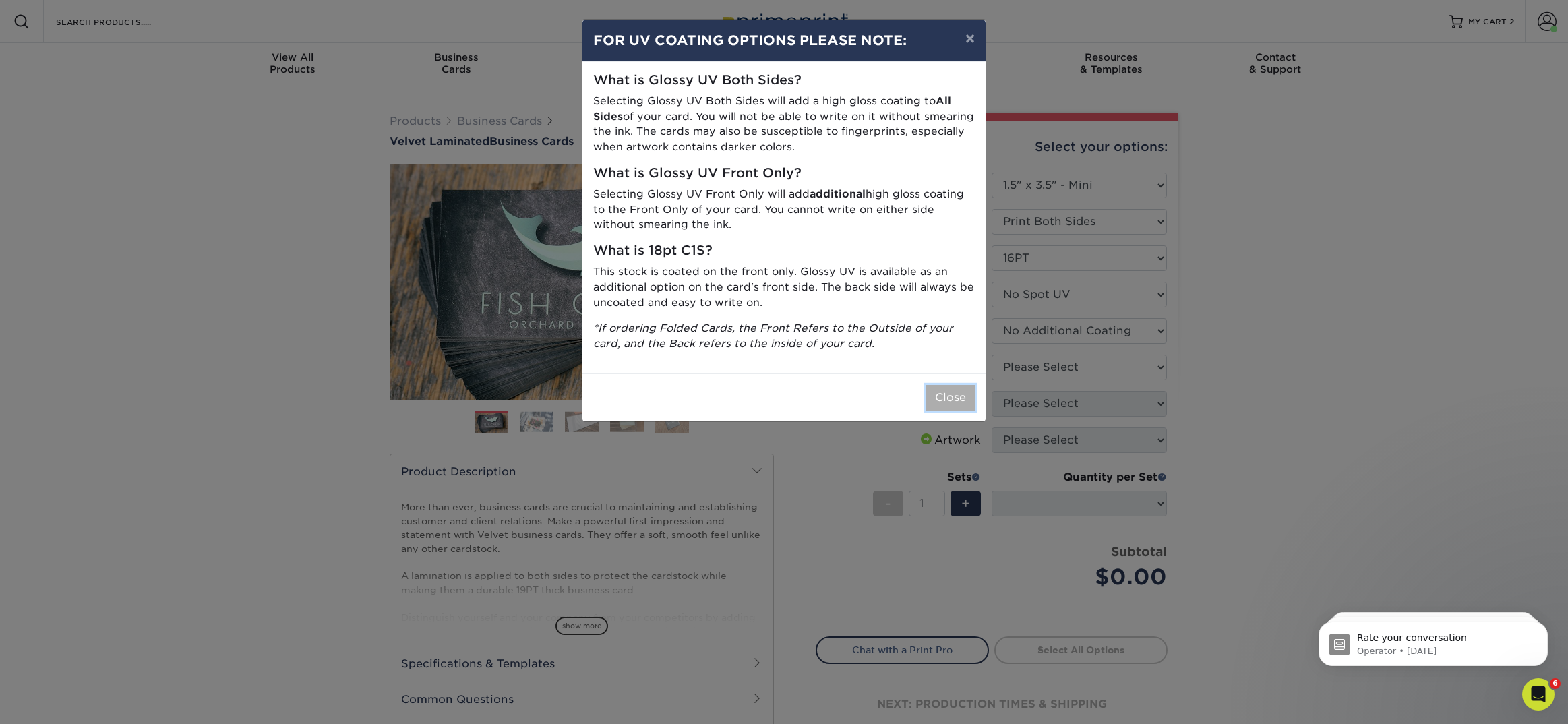
click at [966, 397] on button "Close" at bounding box center [950, 397] width 48 height 25
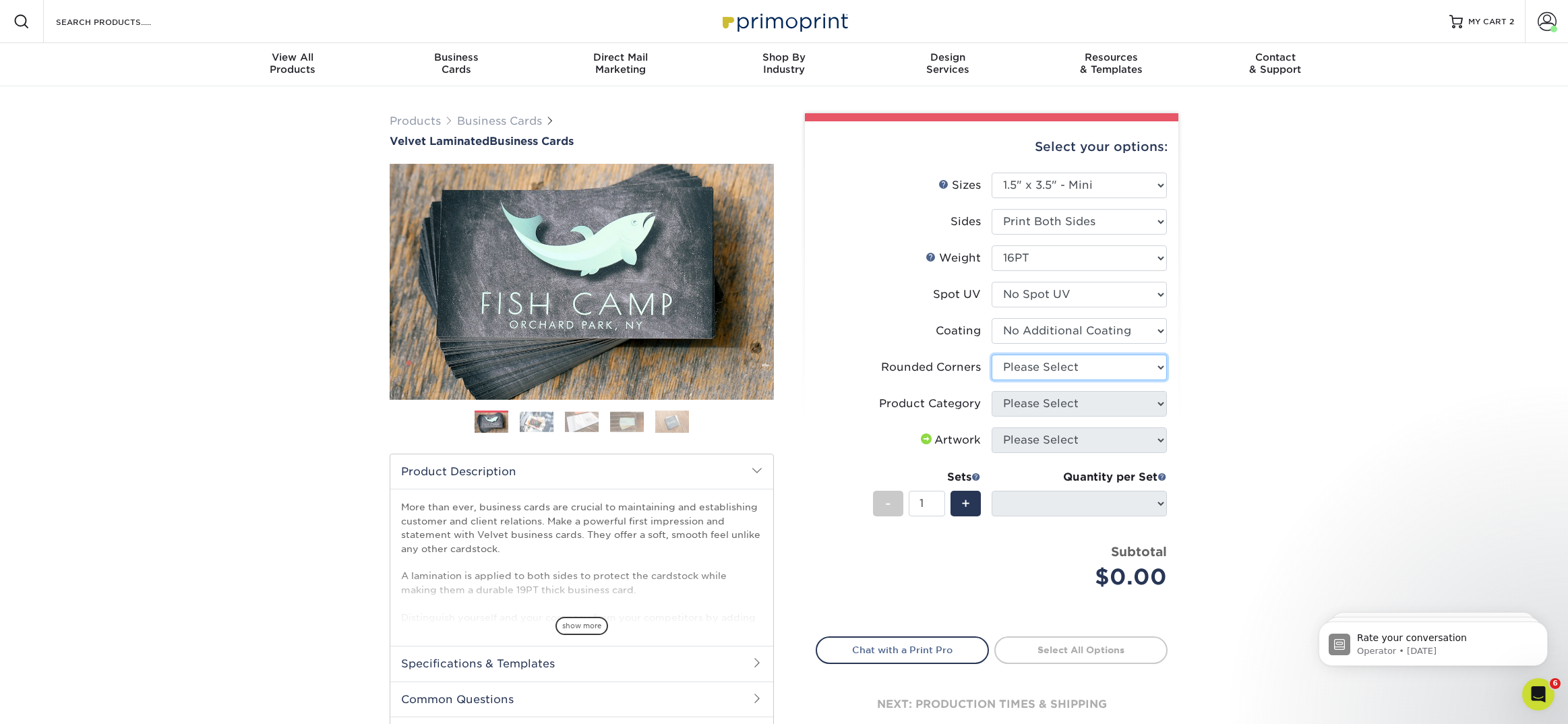
click at [1021, 370] on select "Please Select Yes - Round 2 Corners Yes - Round 4 Corners No" at bounding box center [1079, 367] width 176 height 25
select select "0"
select select "-1"
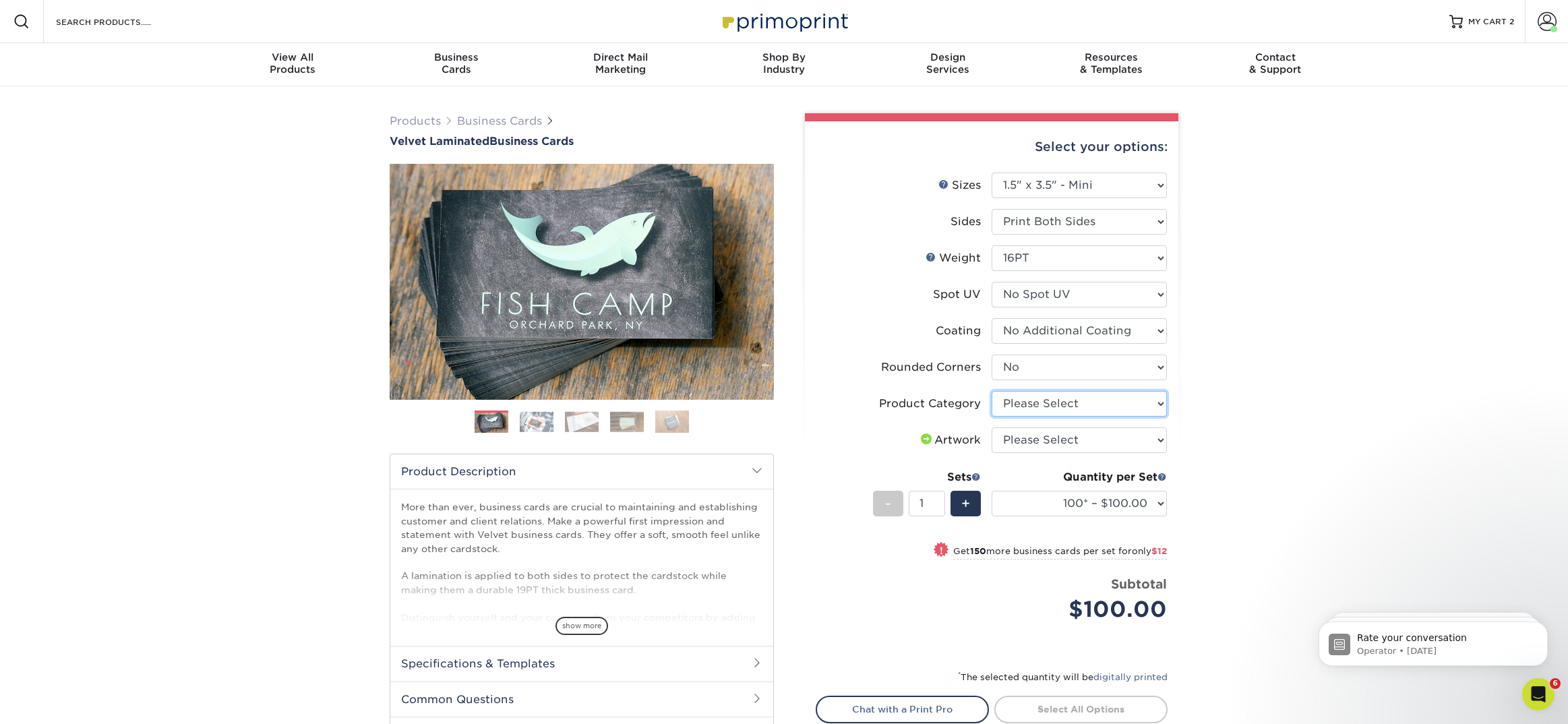
click at [1039, 400] on select "Please Select Business Cards" at bounding box center [1079, 404] width 176 height 25
select select "3b5148f1-0588-4f88-a218-97bcfdce65c1"
click at [1036, 447] on select "Please Select I will upload files I need a design - $100" at bounding box center [1079, 440] width 176 height 25
select select "upload"
click at [1031, 507] on select "100* – $100.00 250* – $112.00 500 – $120.00 1000 – $156.00 2500 – $307.00 5000 …" at bounding box center [1079, 503] width 176 height 25
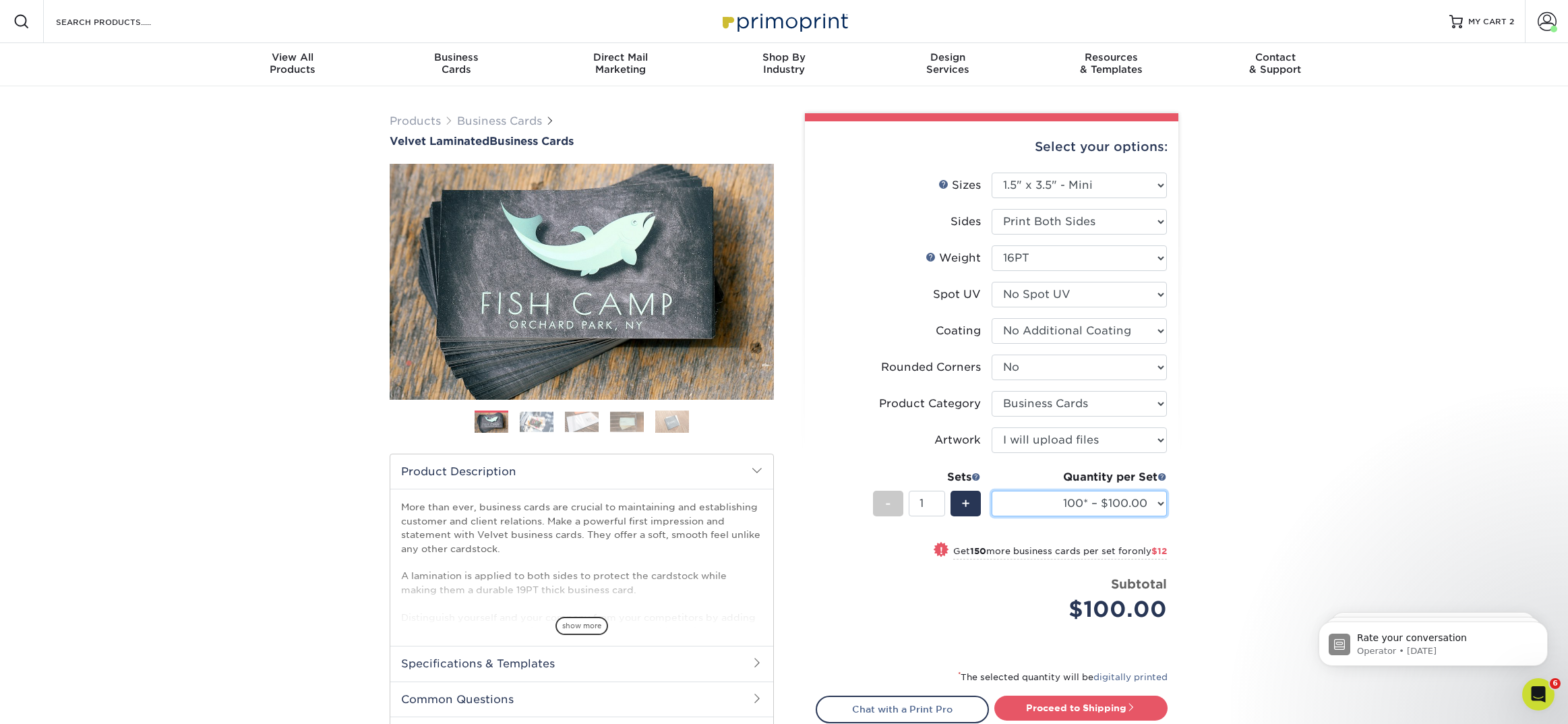
select select "500 – $120.00"
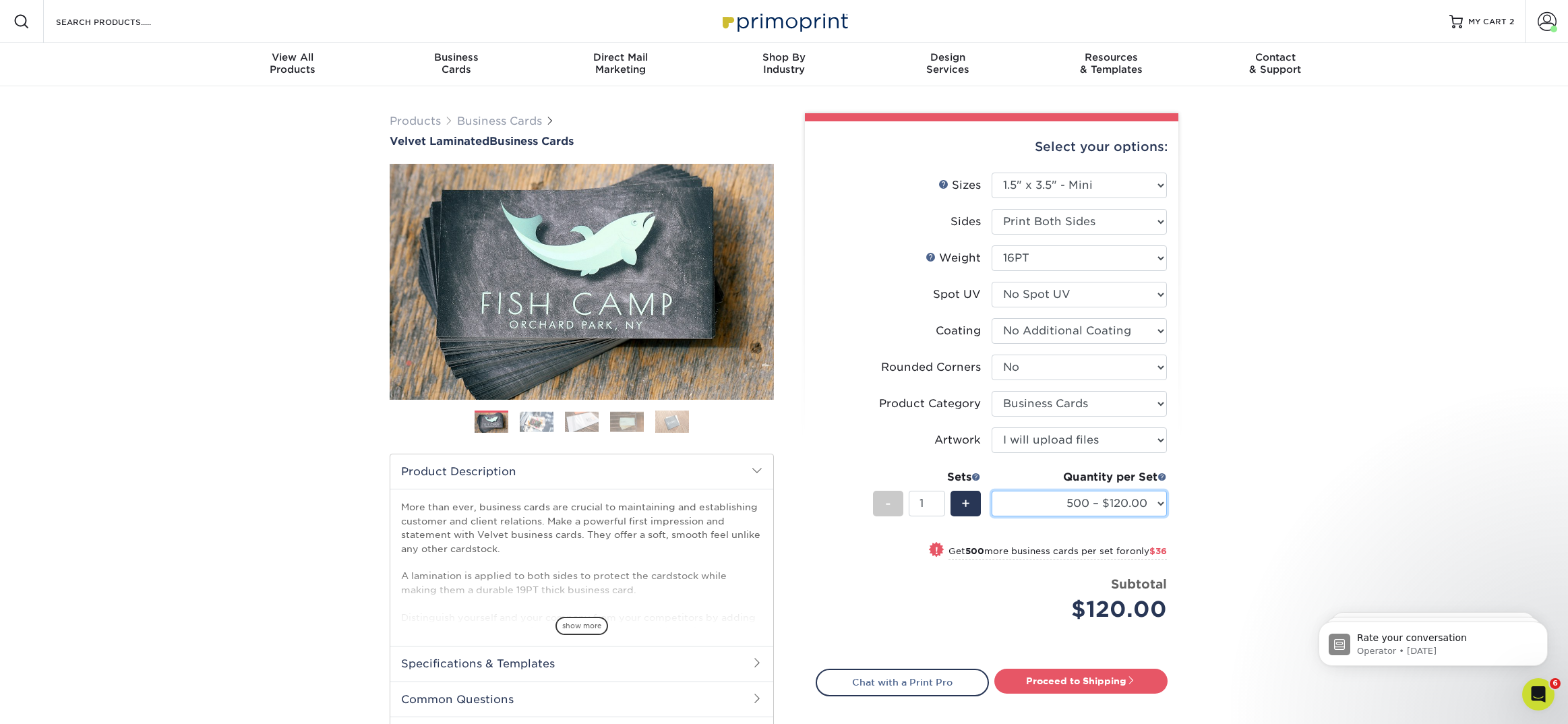
scroll to position [32, 0]
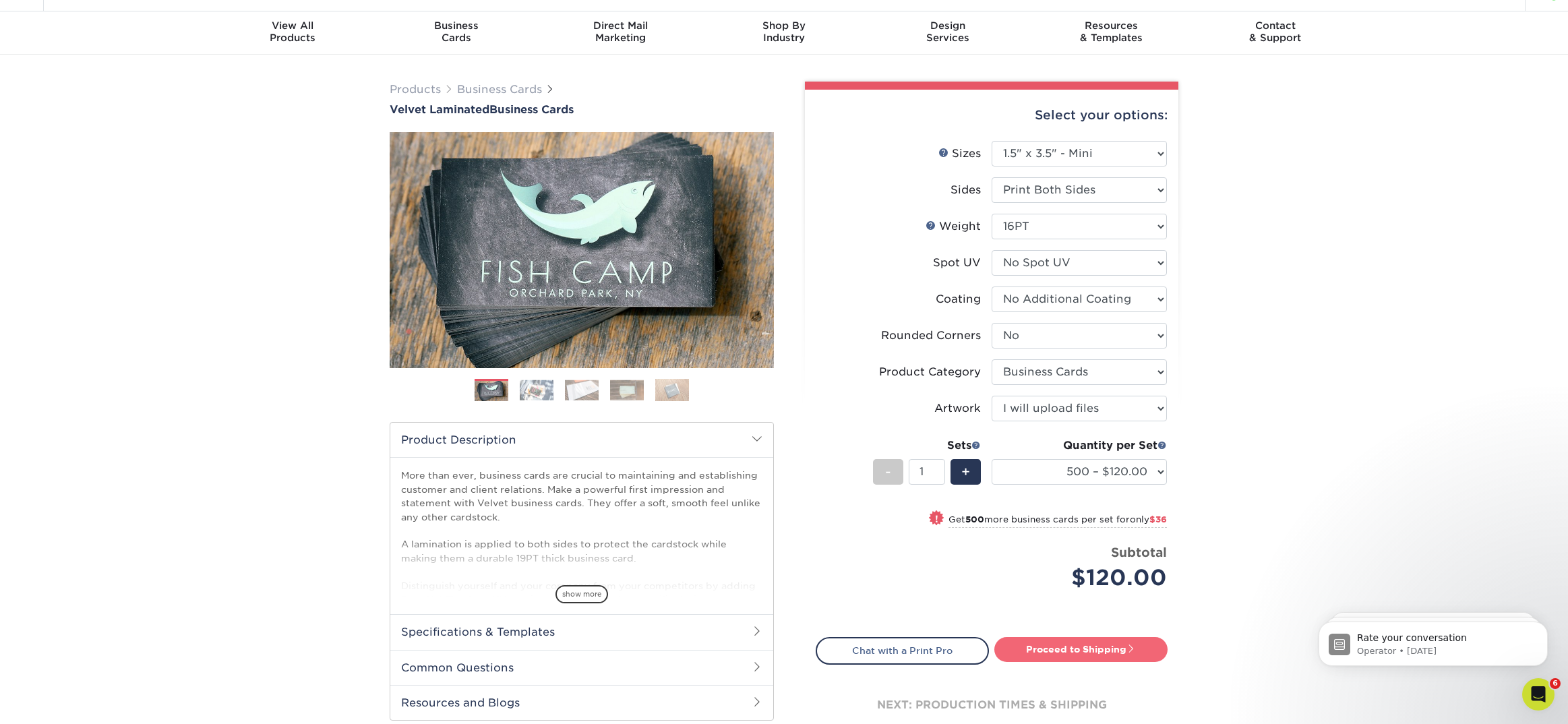
click at [1028, 646] on link "Proceed to Shipping" at bounding box center [1081, 649] width 173 height 25
type input "Set 1"
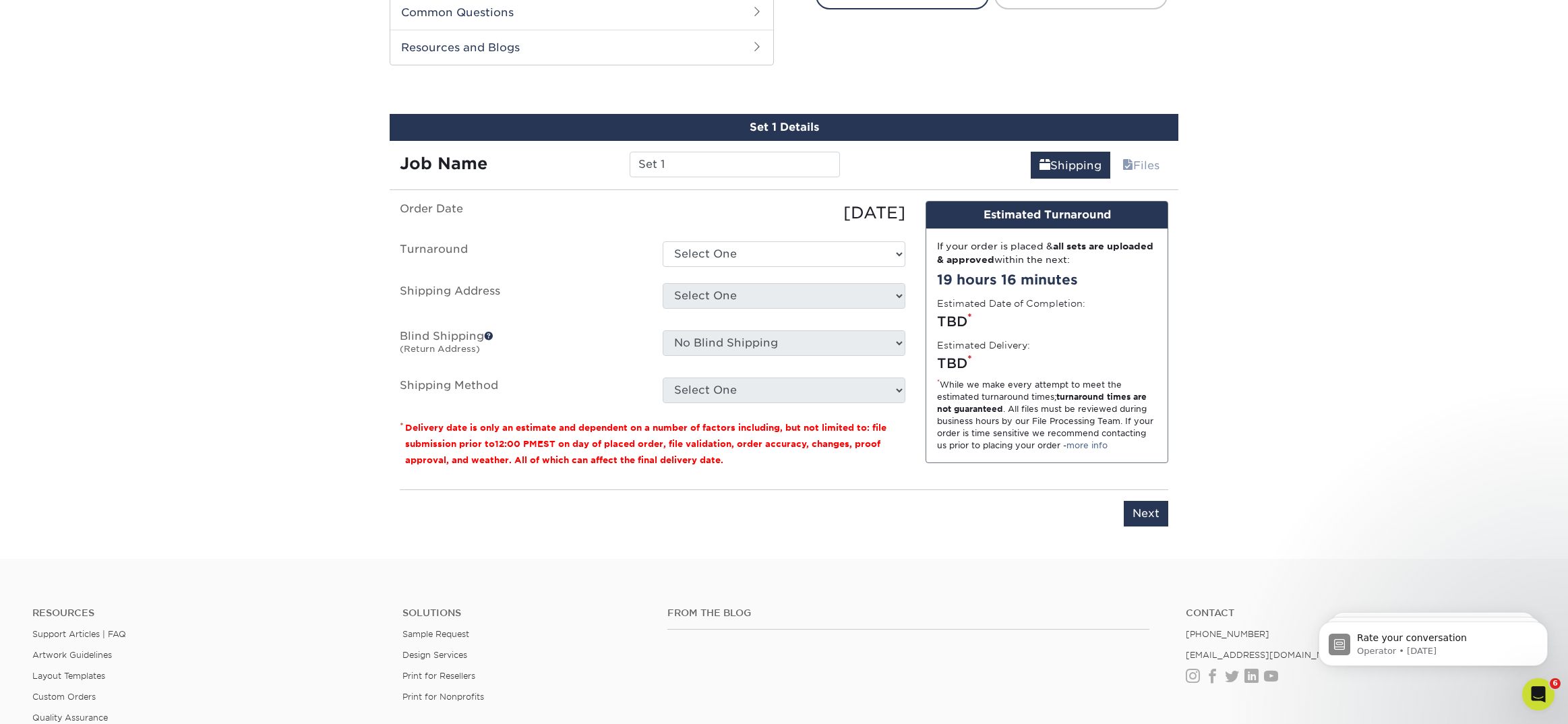
scroll to position [705, 0]
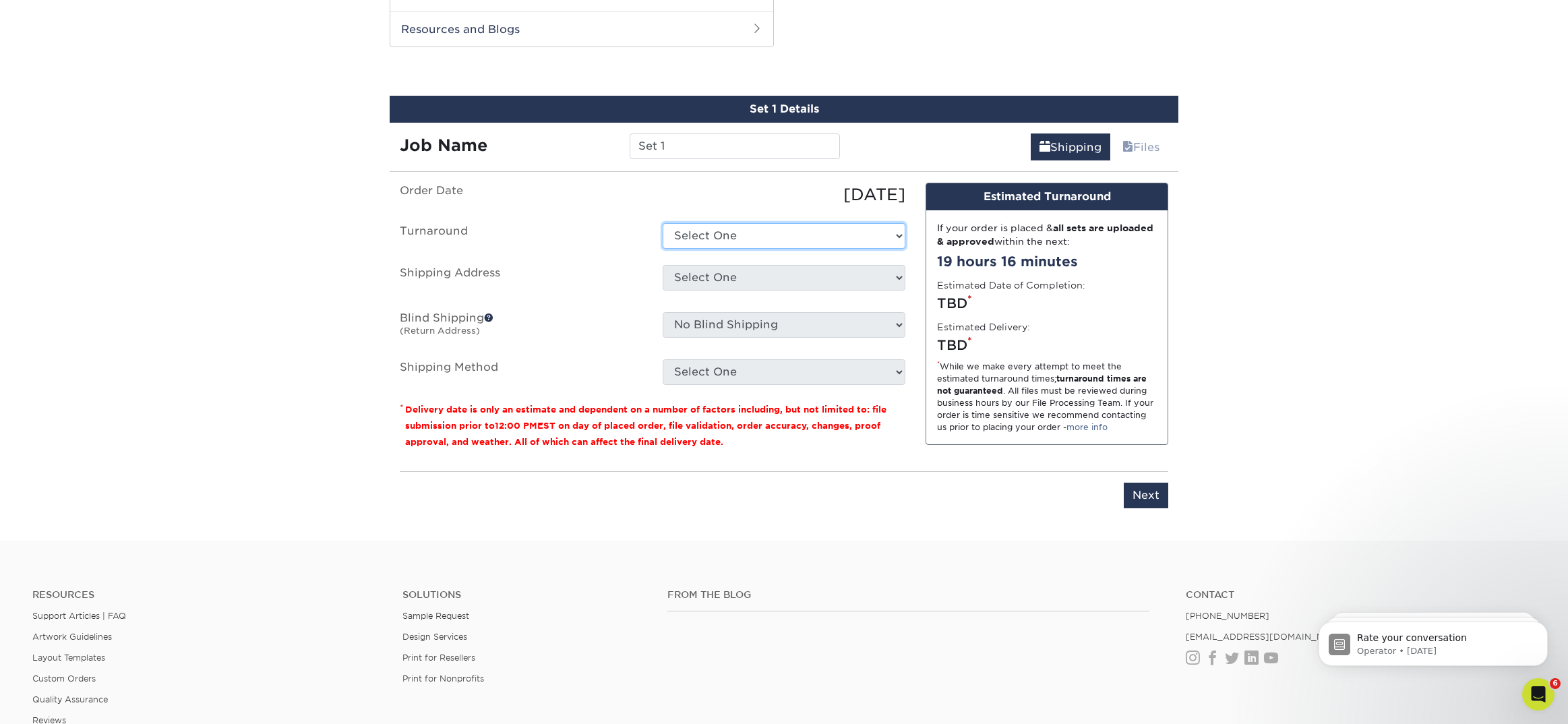
click at [754, 233] on select "Select One 2-4 Business Days 2 Day Next Business Day" at bounding box center [784, 236] width 243 height 25
select select "17822dfd-2a74-4906-8aa4-4431de8488b3"
click at [735, 279] on select "Select One AK AK Arkansas Bacon Raton FL Boca Raton Bradent Brooklyn CA CA CA C…" at bounding box center [784, 277] width 243 height 25
select select "270340"
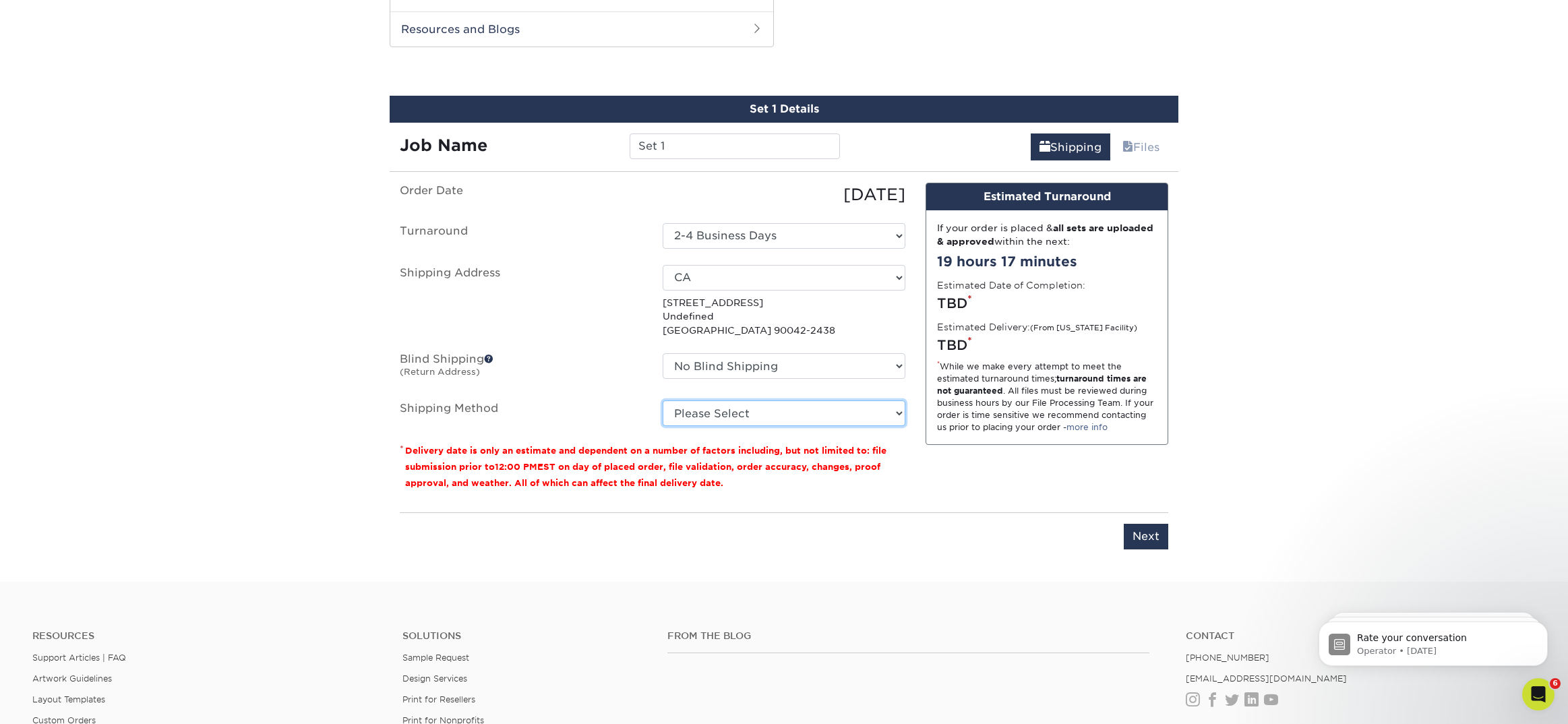
click at [696, 412] on select "Please Select Ground Shipping (+$8.96) 3 Day Shipping Service (+$20.08) 2 Day A…" at bounding box center [784, 413] width 243 height 25
select select "03"
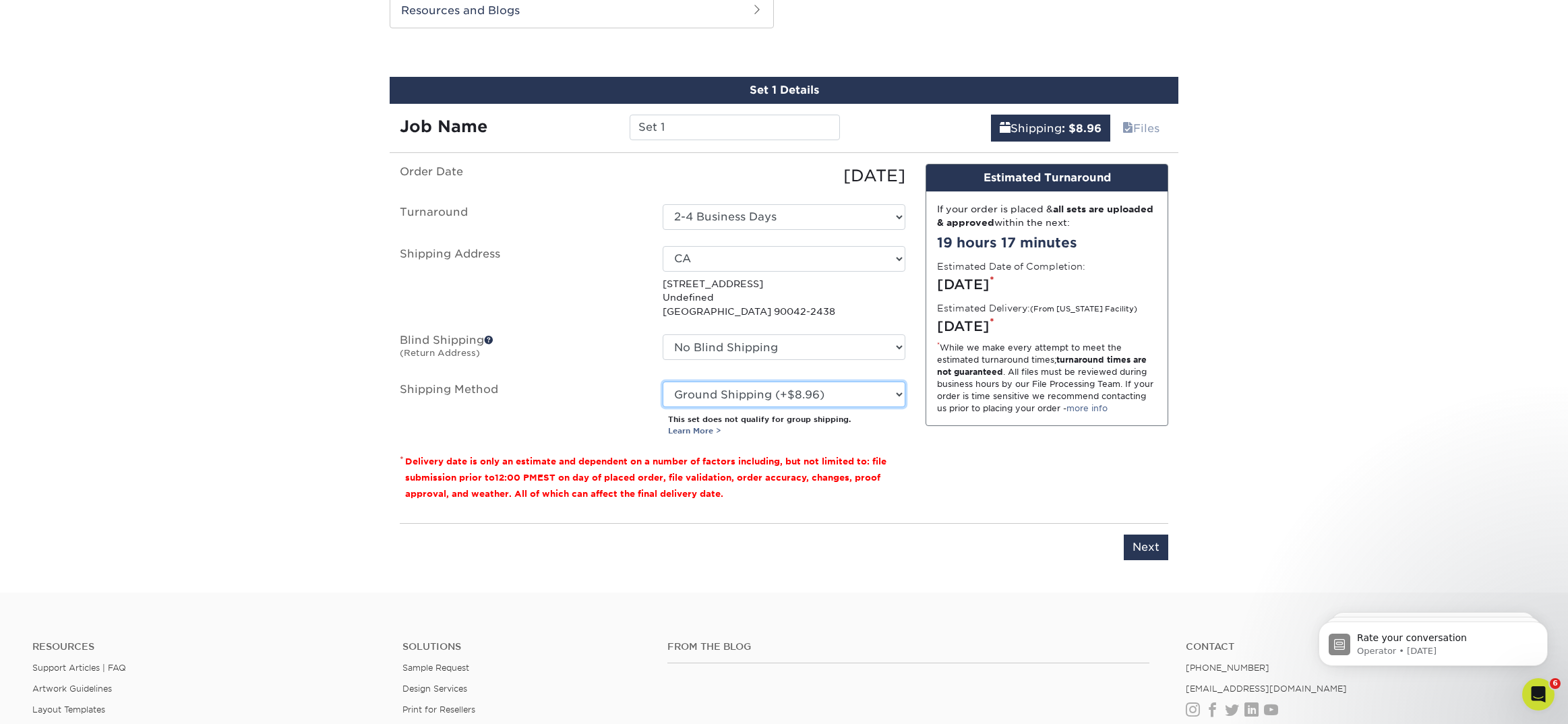
scroll to position [734, 0]
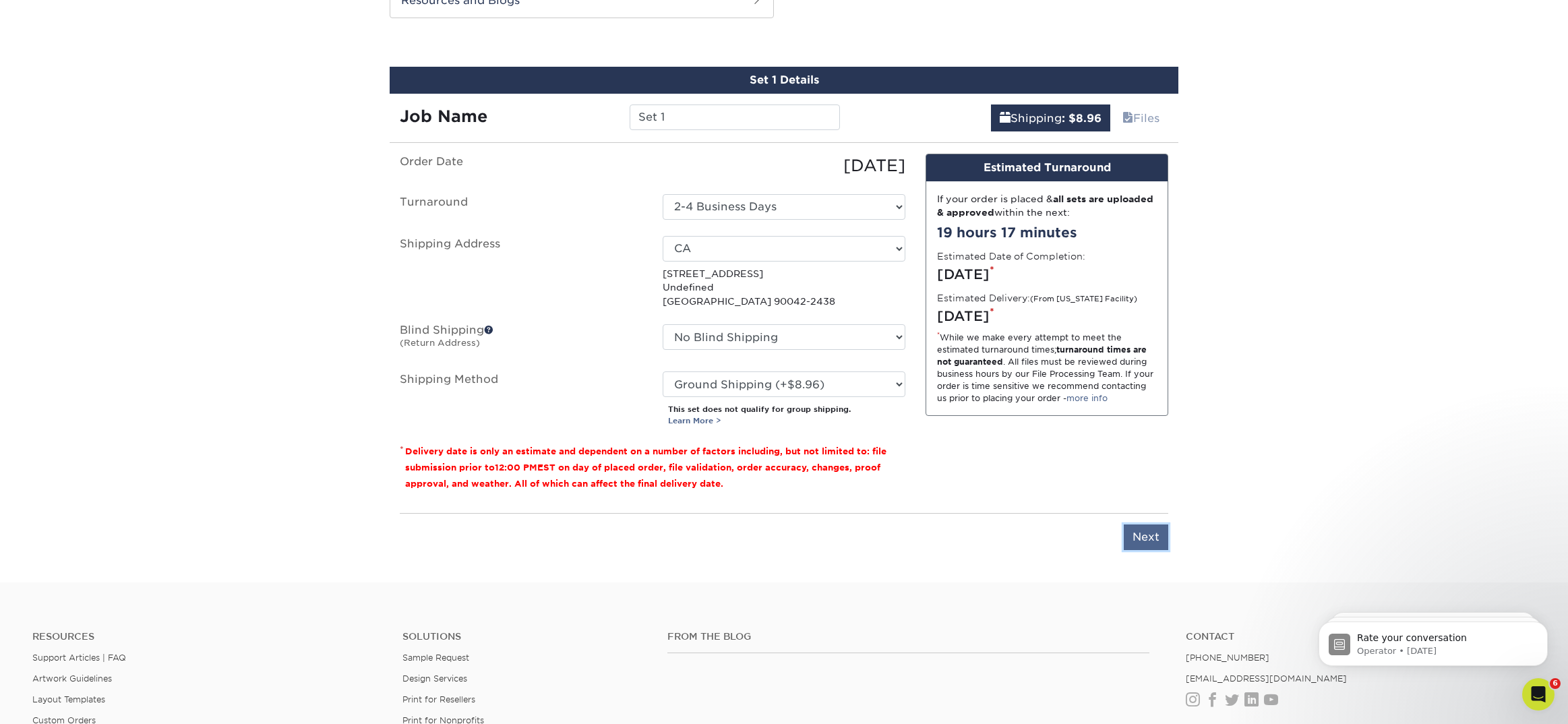
click at [1140, 536] on input "Next" at bounding box center [1146, 537] width 45 height 25
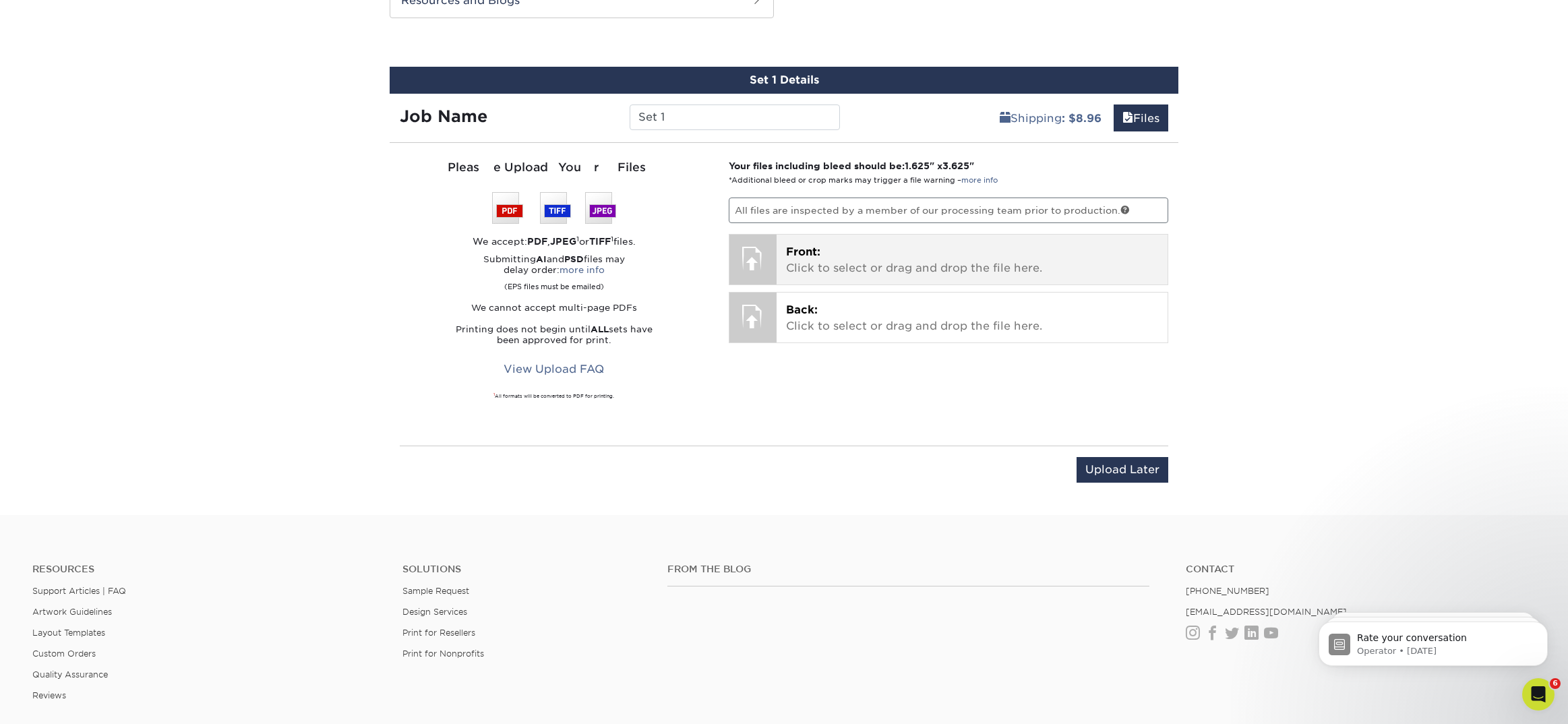
click at [931, 252] on p "Front: Click to select or drag and drop the file here." at bounding box center [973, 260] width 373 height 33
click at [803, 260] on p "Front: Click to select or drag and drop the file here." at bounding box center [973, 260] width 373 height 33
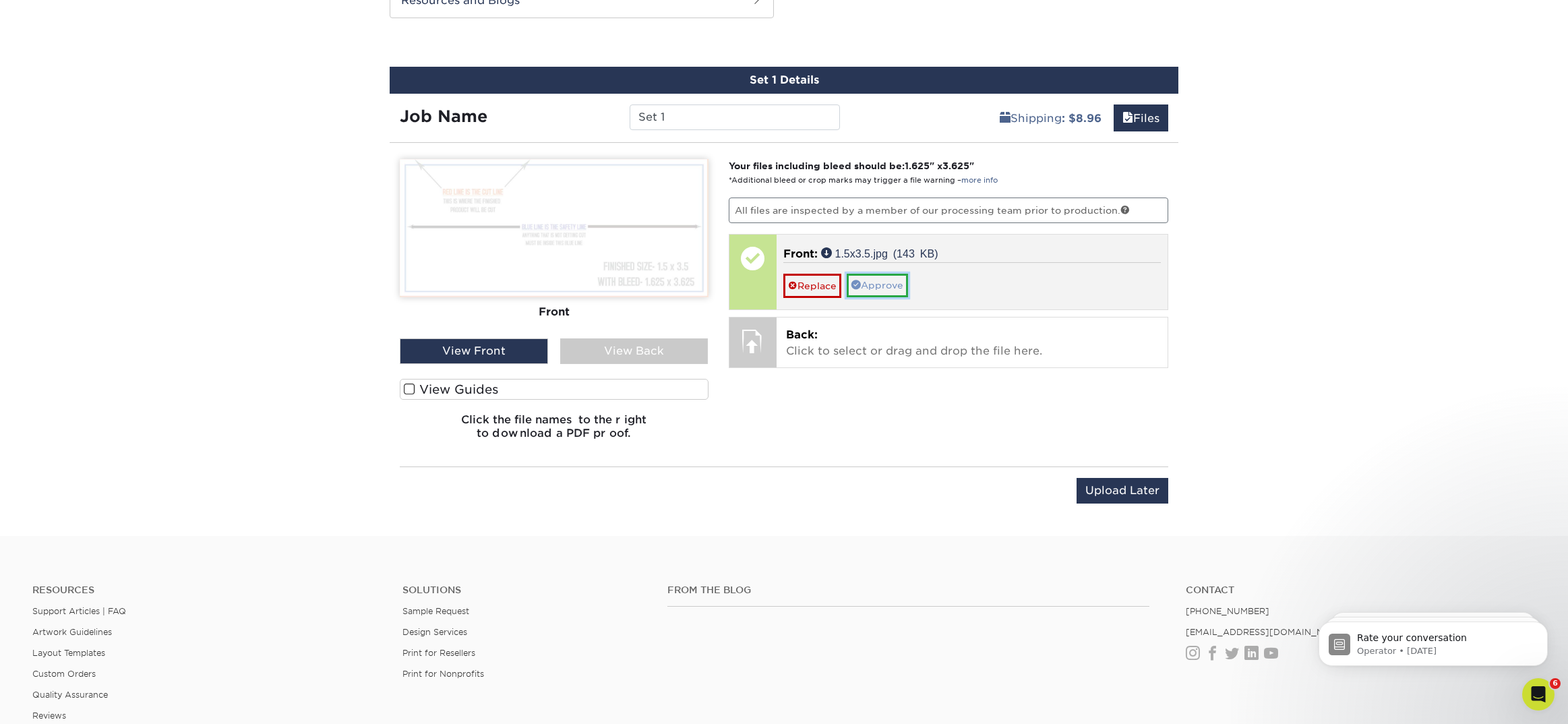
click at [891, 282] on link "Approve" at bounding box center [877, 285] width 61 height 23
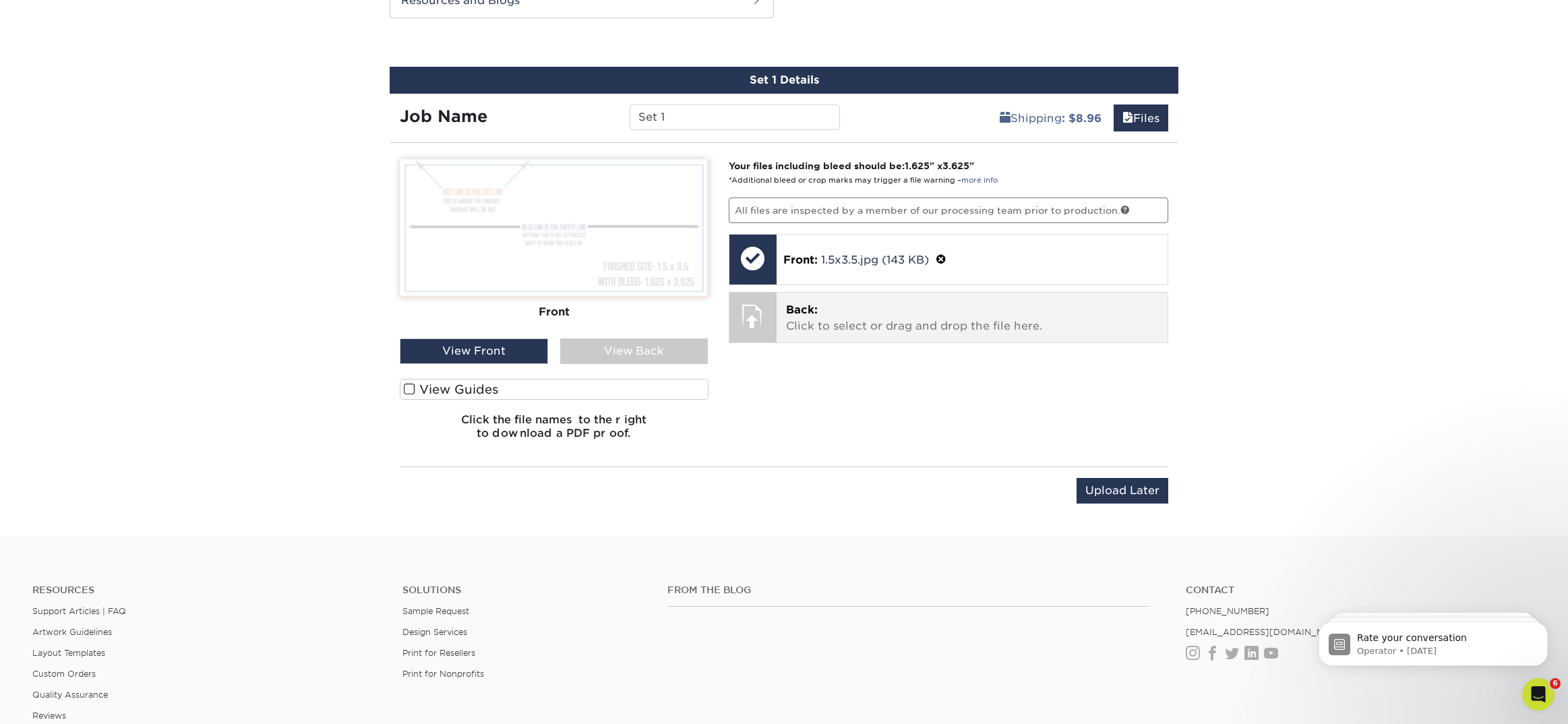
click at [874, 316] on p "Back: Click to select or drag and drop the file here." at bounding box center [973, 318] width 373 height 33
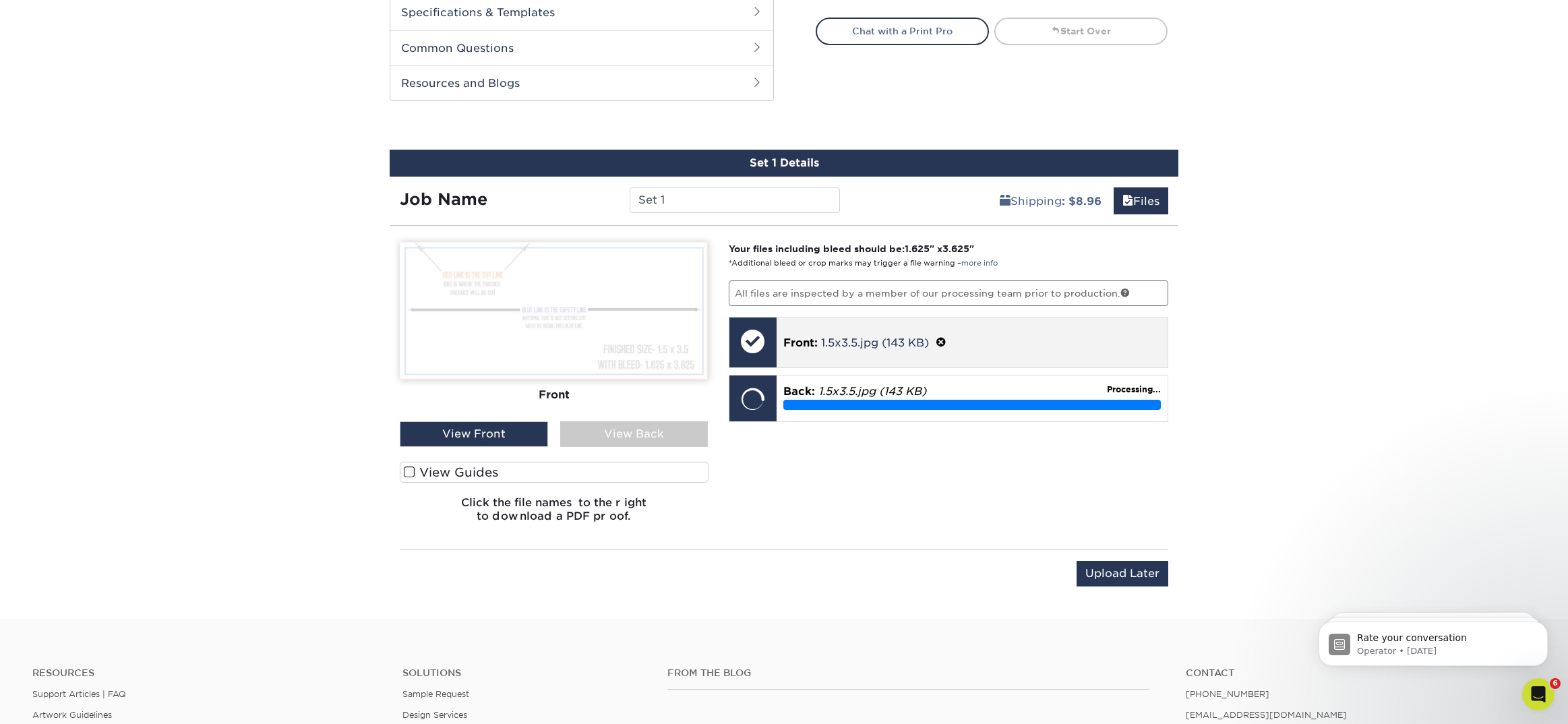
scroll to position [643, 0]
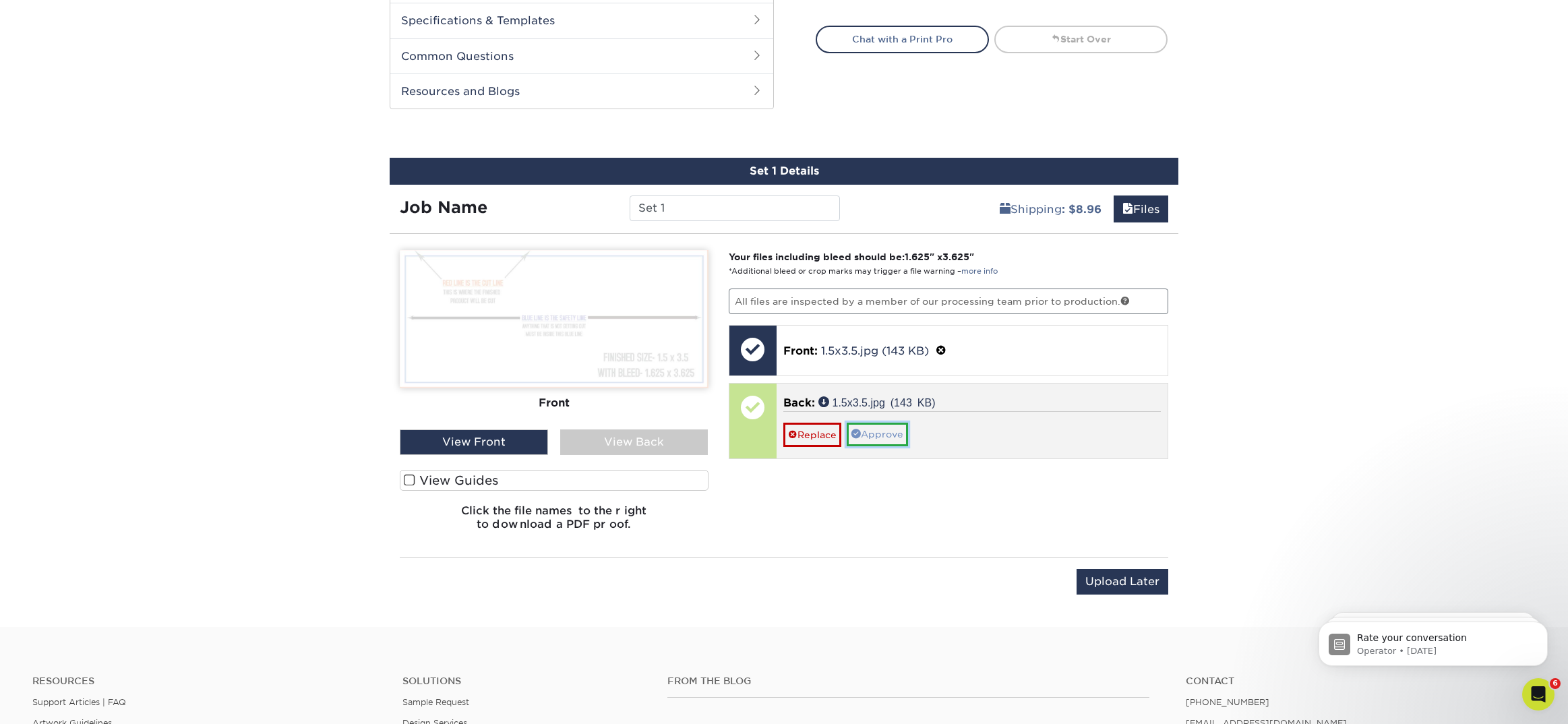
click at [889, 430] on link "Approve" at bounding box center [877, 434] width 61 height 23
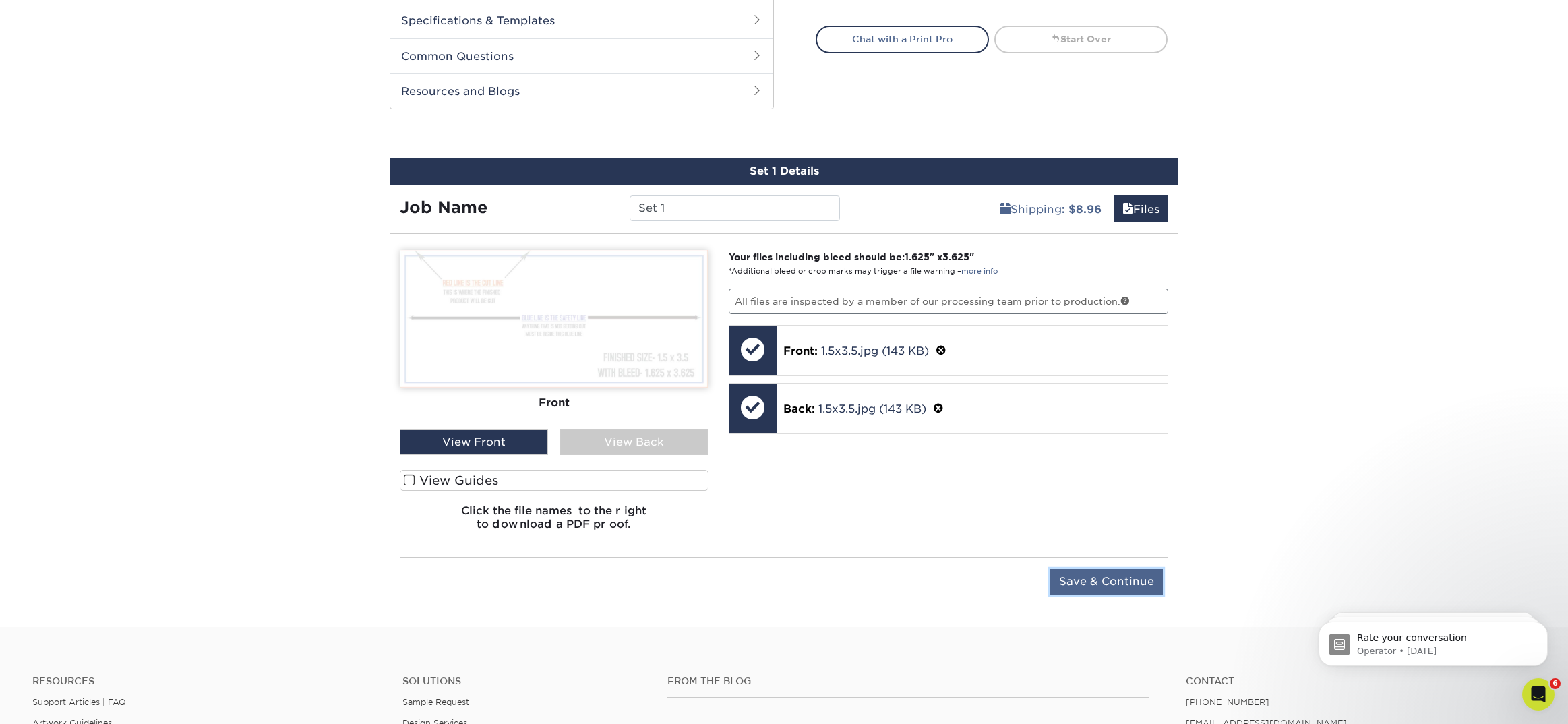
click at [1098, 579] on input "Save & Continue" at bounding box center [1107, 581] width 113 height 25
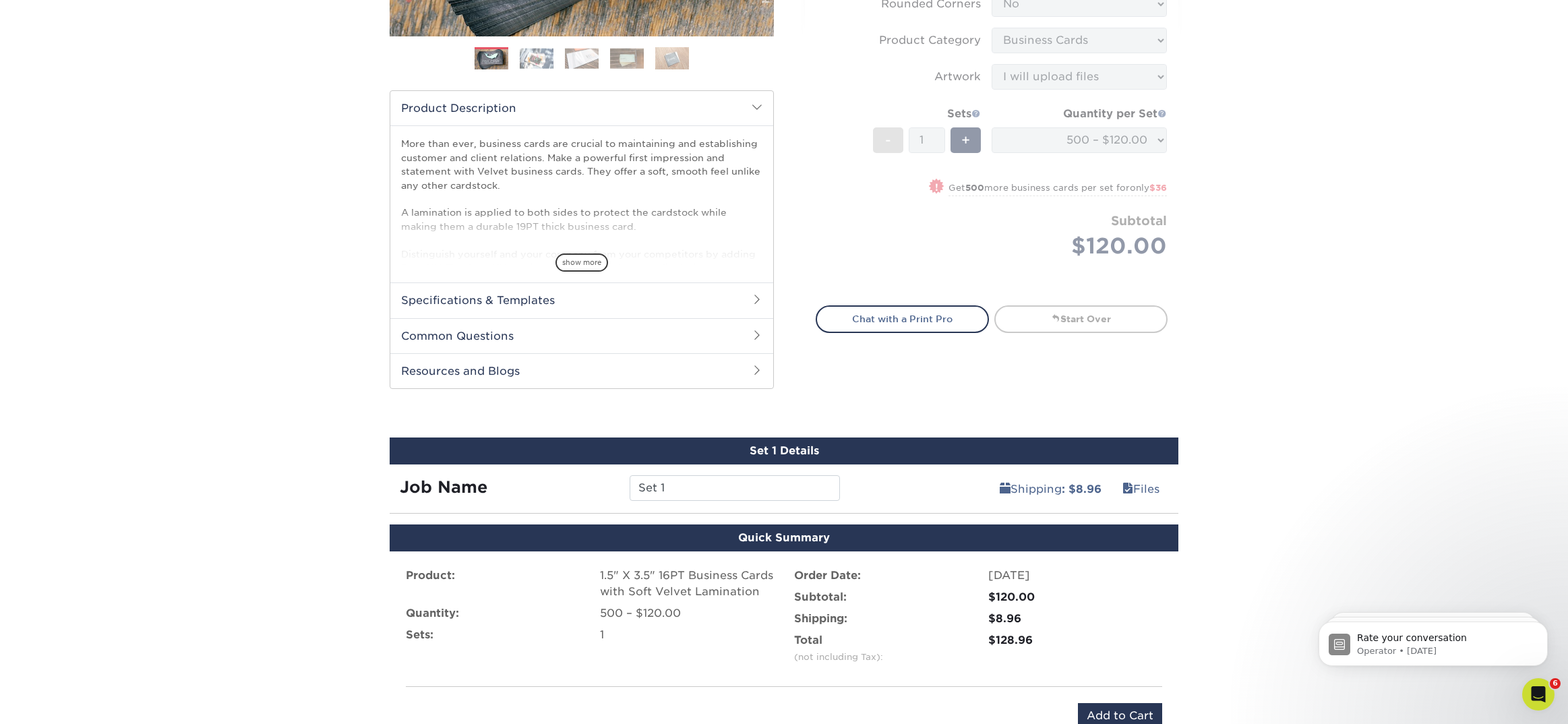
scroll to position [633, 0]
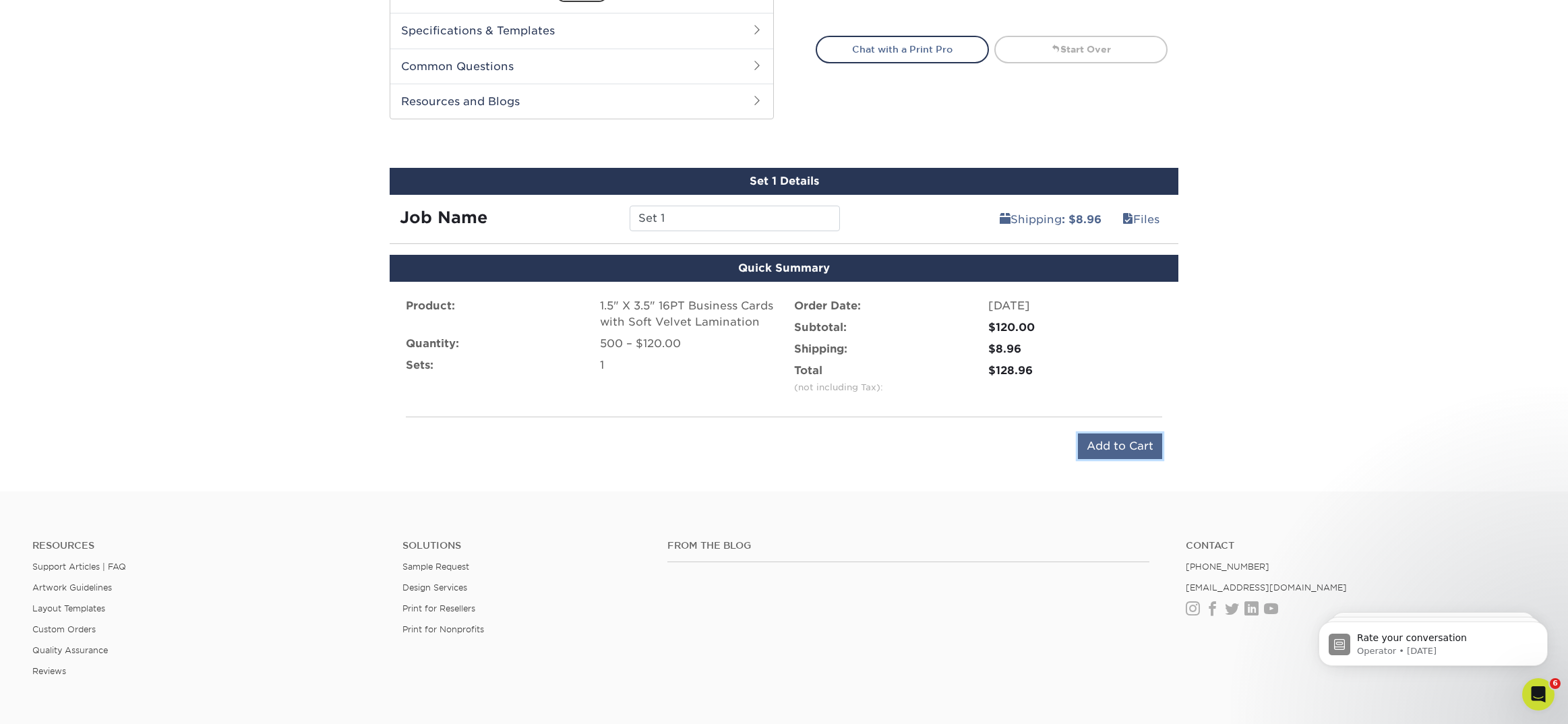
click at [1137, 448] on input "Add to Cart" at bounding box center [1120, 446] width 85 height 25
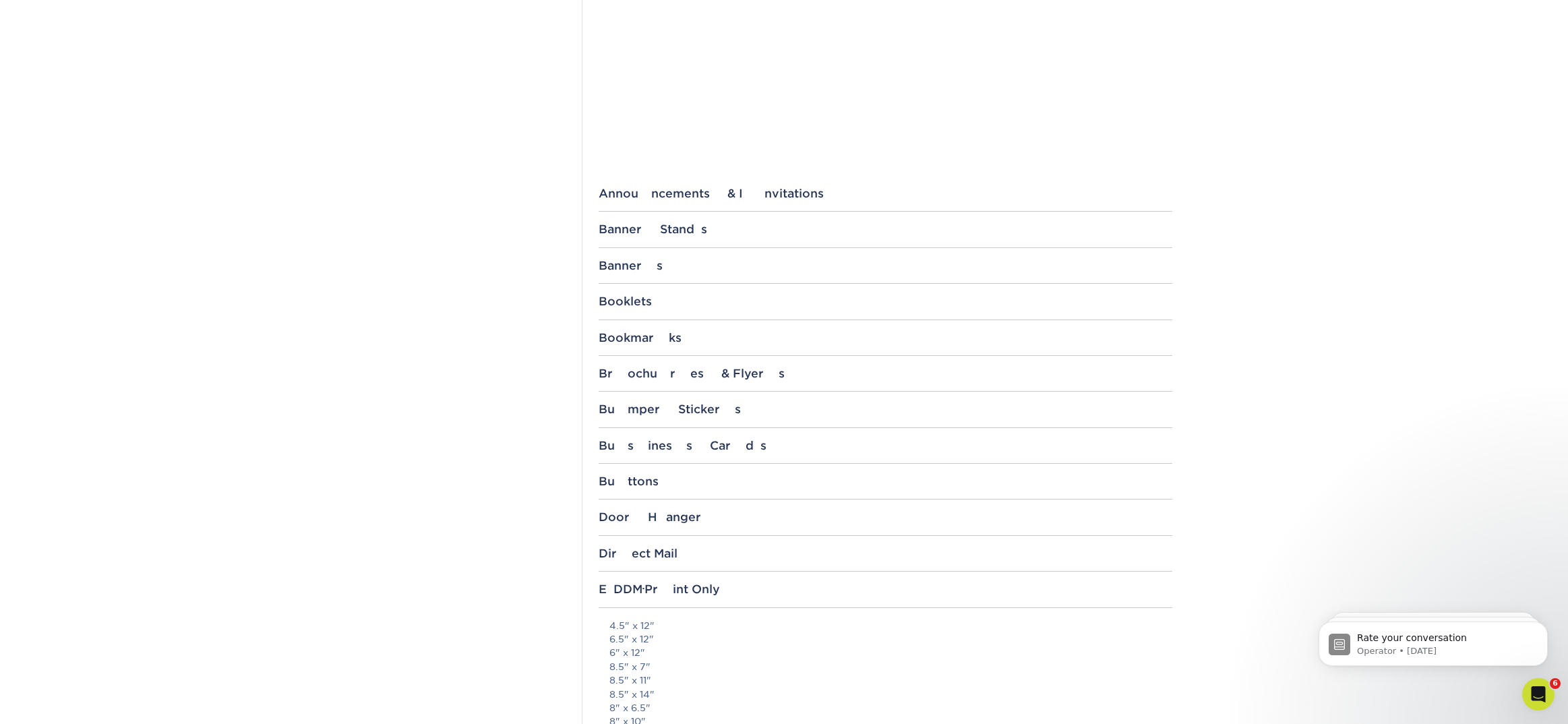
scroll to position [425, 0]
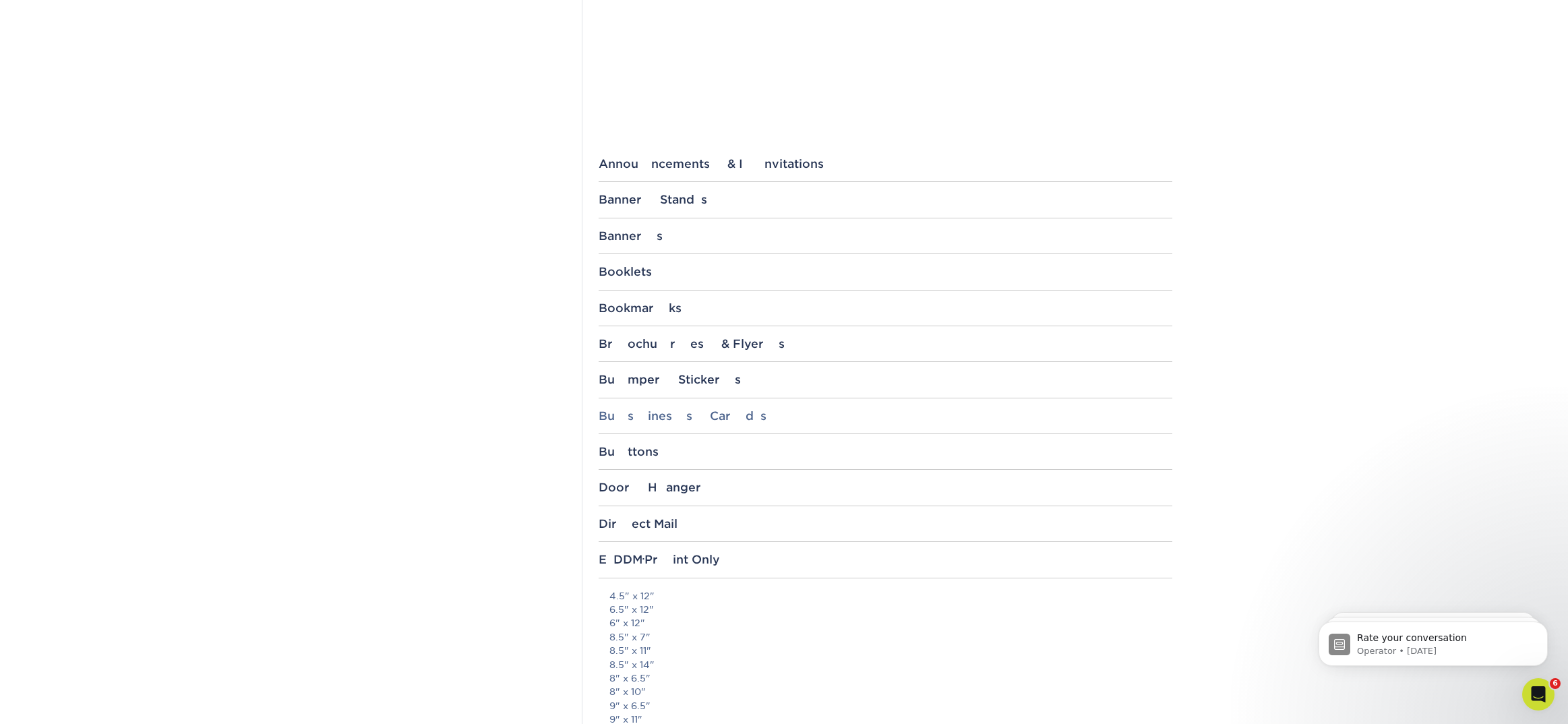
click at [642, 417] on div "Business Cards" at bounding box center [885, 416] width 573 height 14
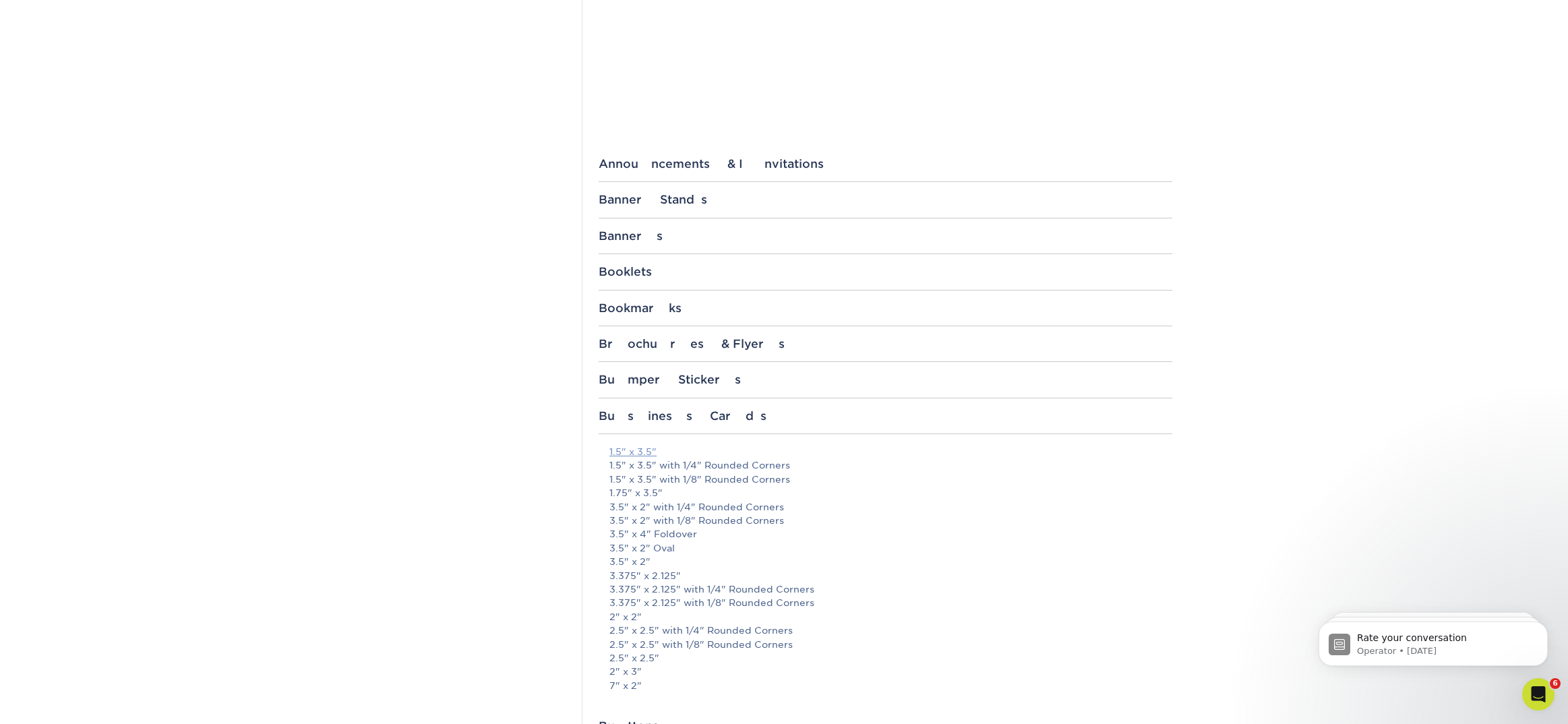
click at [650, 448] on link "1.5" x 3.5"" at bounding box center [633, 451] width 47 height 11
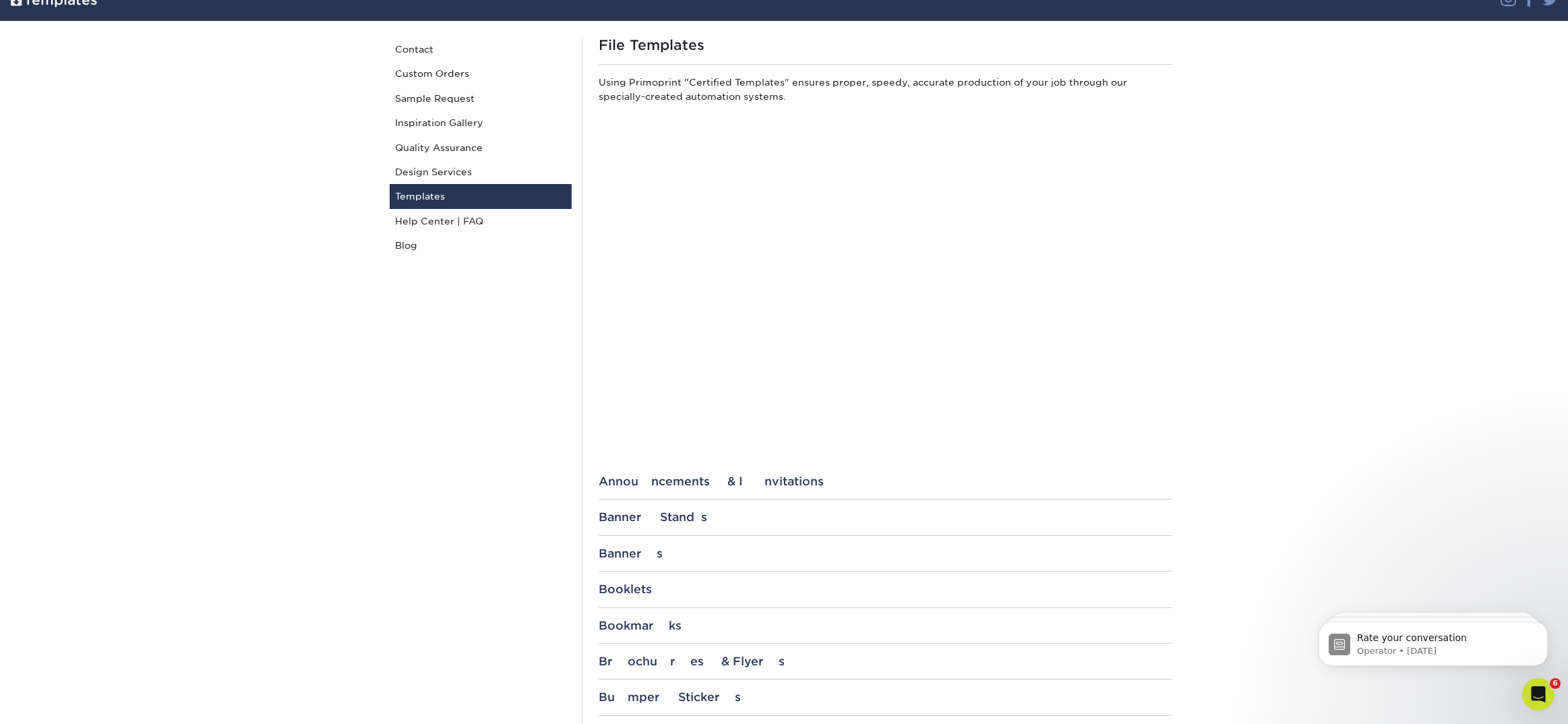
scroll to position [0, 0]
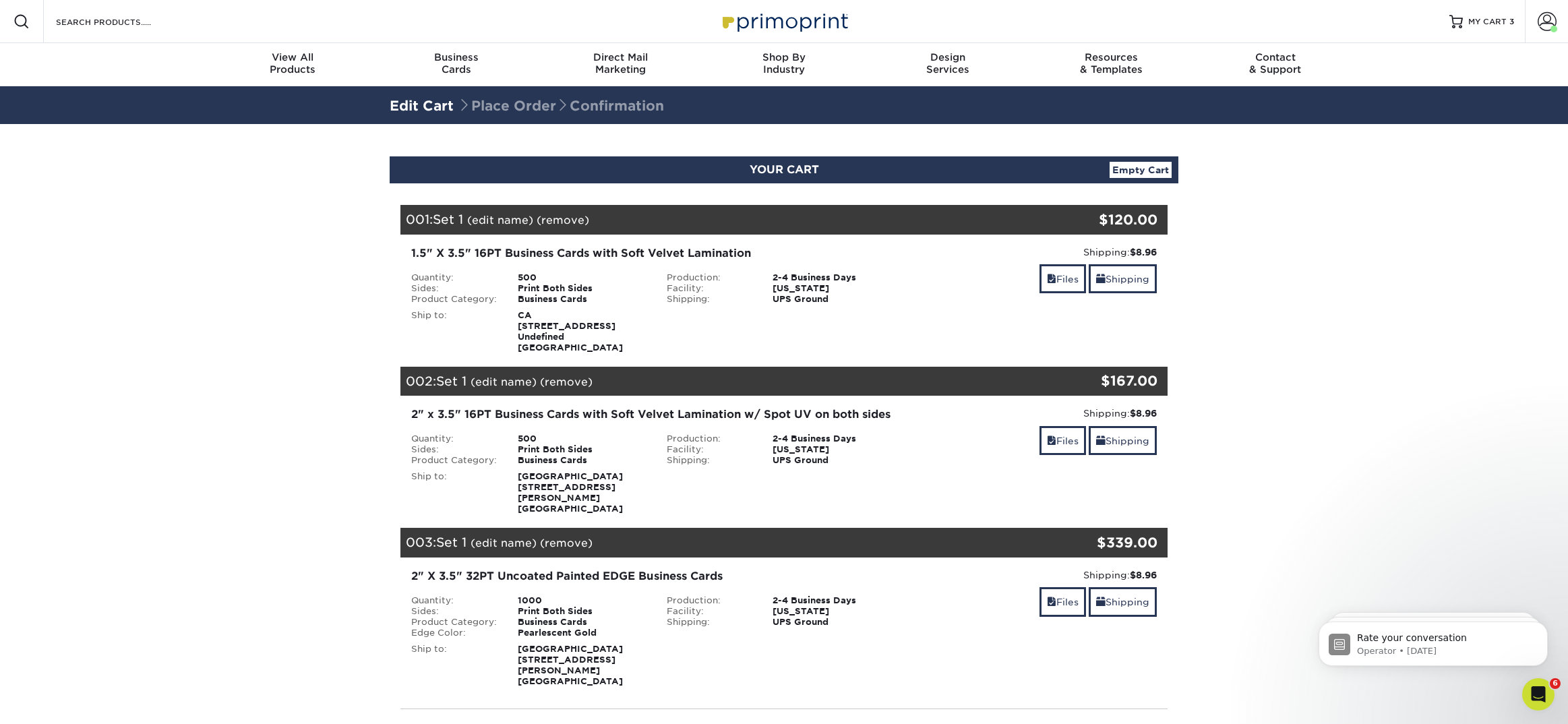
click at [1144, 166] on link "Empty Cart" at bounding box center [1140, 170] width 62 height 16
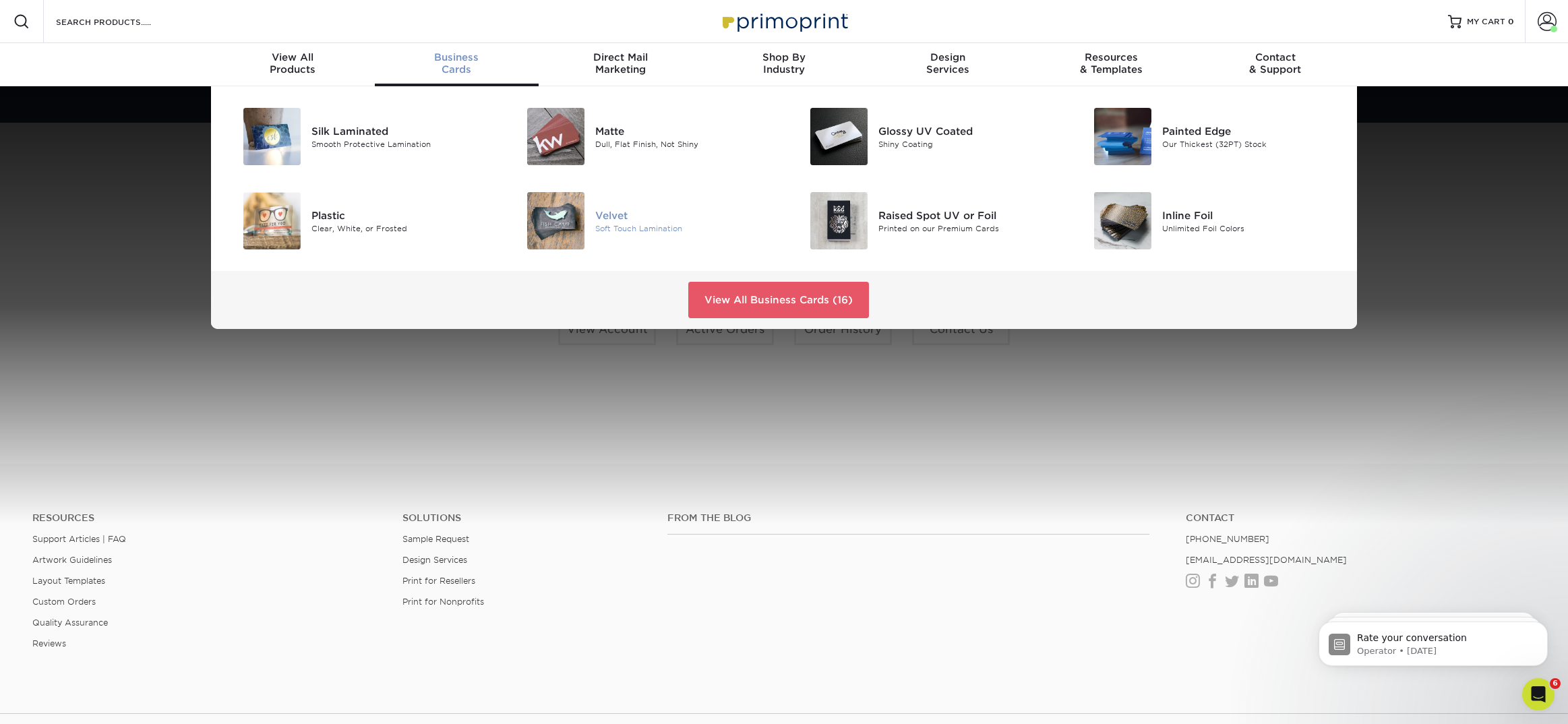
click at [600, 196] on div "Velvet Soft Touch Lamination" at bounding box center [689, 220] width 188 height 57
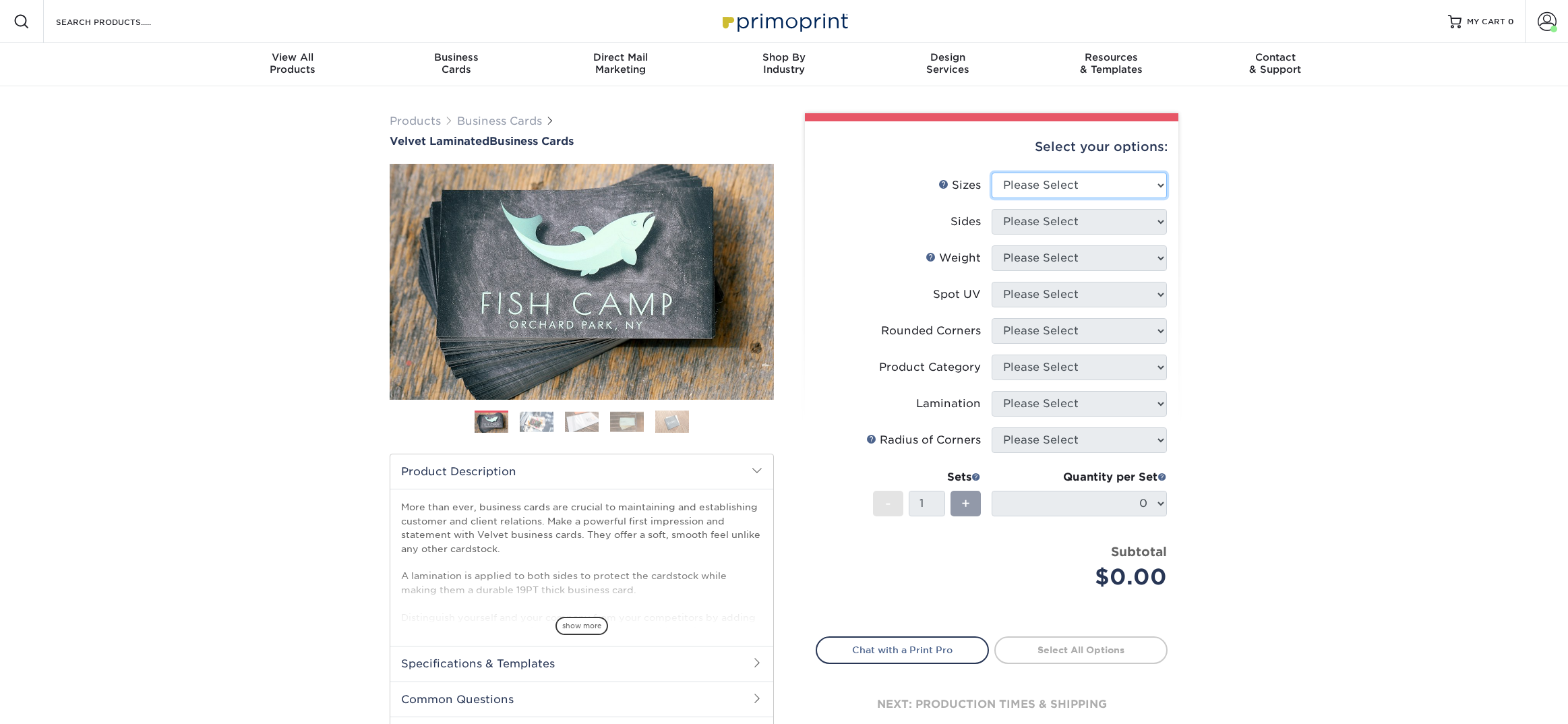
click at [1034, 184] on select "Please Select 1.5" x 3.5" - Mini 1.75" x 3.5" - Mini 2" x 2" - Square 2" x 3" -…" at bounding box center [1079, 186] width 176 height 25
select select "1.50x3.50"
click at [1023, 226] on select "Please Select Print Both Sides Print Front Only" at bounding box center [1079, 222] width 176 height 25
select select "13abbda7-1d64-4f25-8bb2-c179b224825d"
click at [1024, 266] on select "Please Select 16PT" at bounding box center [1079, 258] width 176 height 25
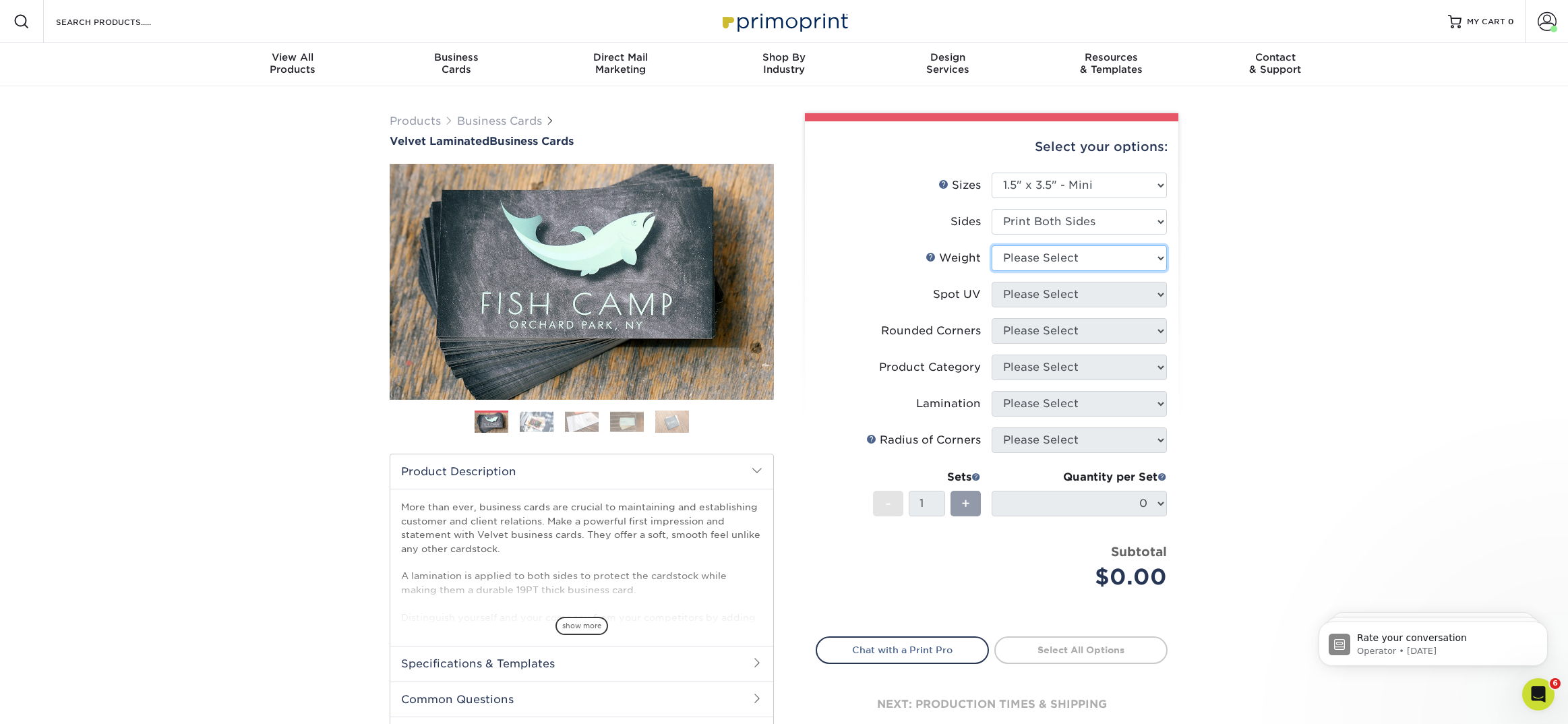
select select "16PT"
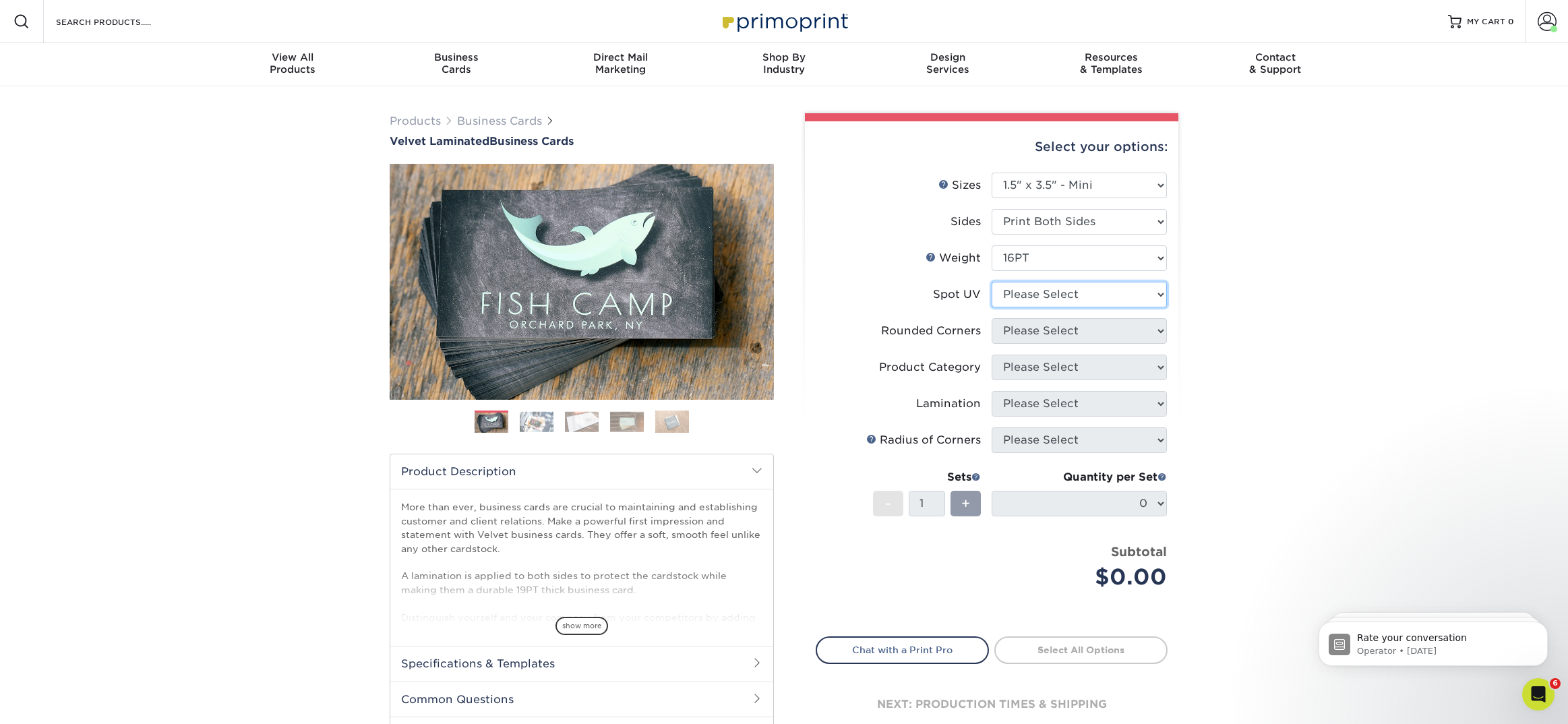
click at [1024, 296] on select "Please Select No Spot UV Front and Back (Both Sides) Front Only Back Only" at bounding box center [1079, 295] width 176 height 25
select select "3"
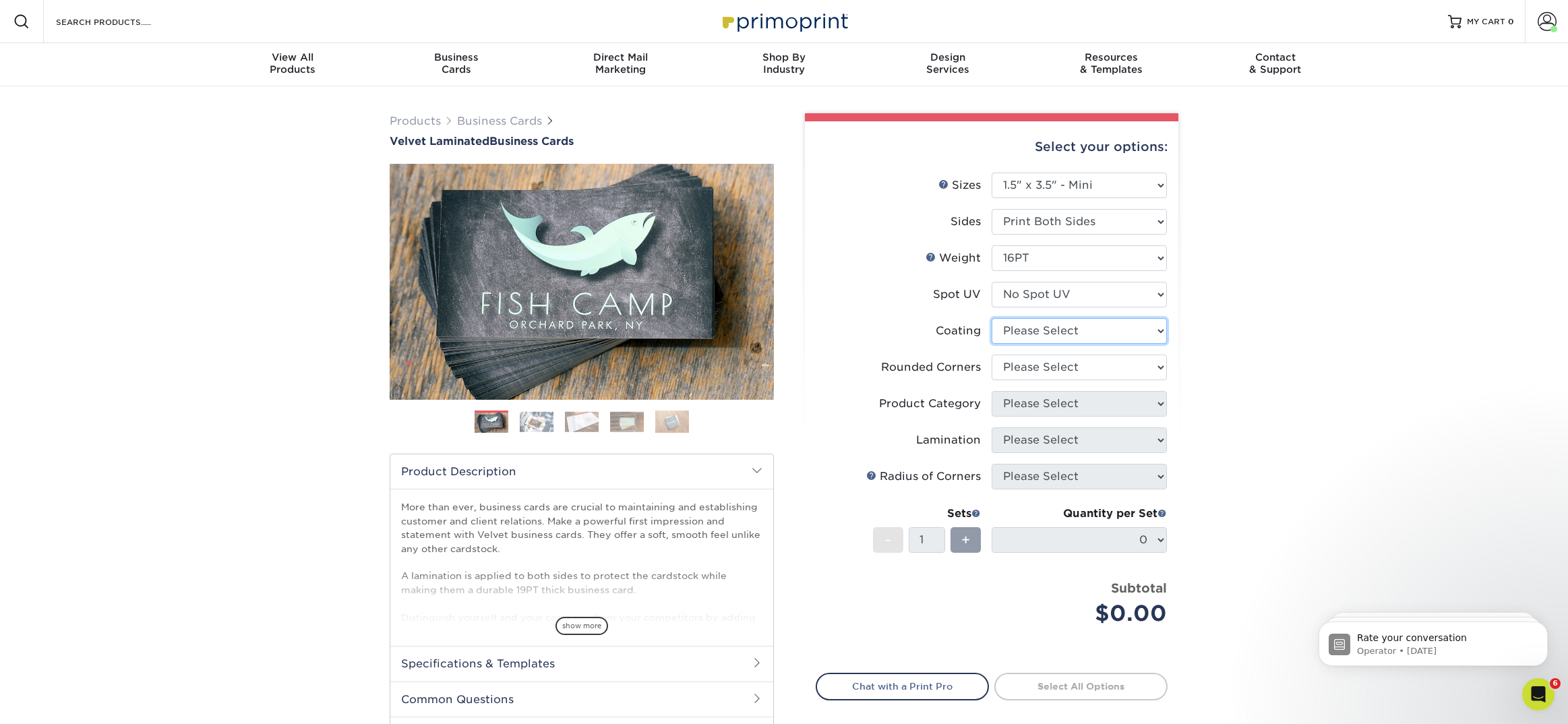
click at [1027, 333] on select at bounding box center [1079, 331] width 176 height 25
select select "3e7618de-abca-4bda-9f97-8b9129e913d8"
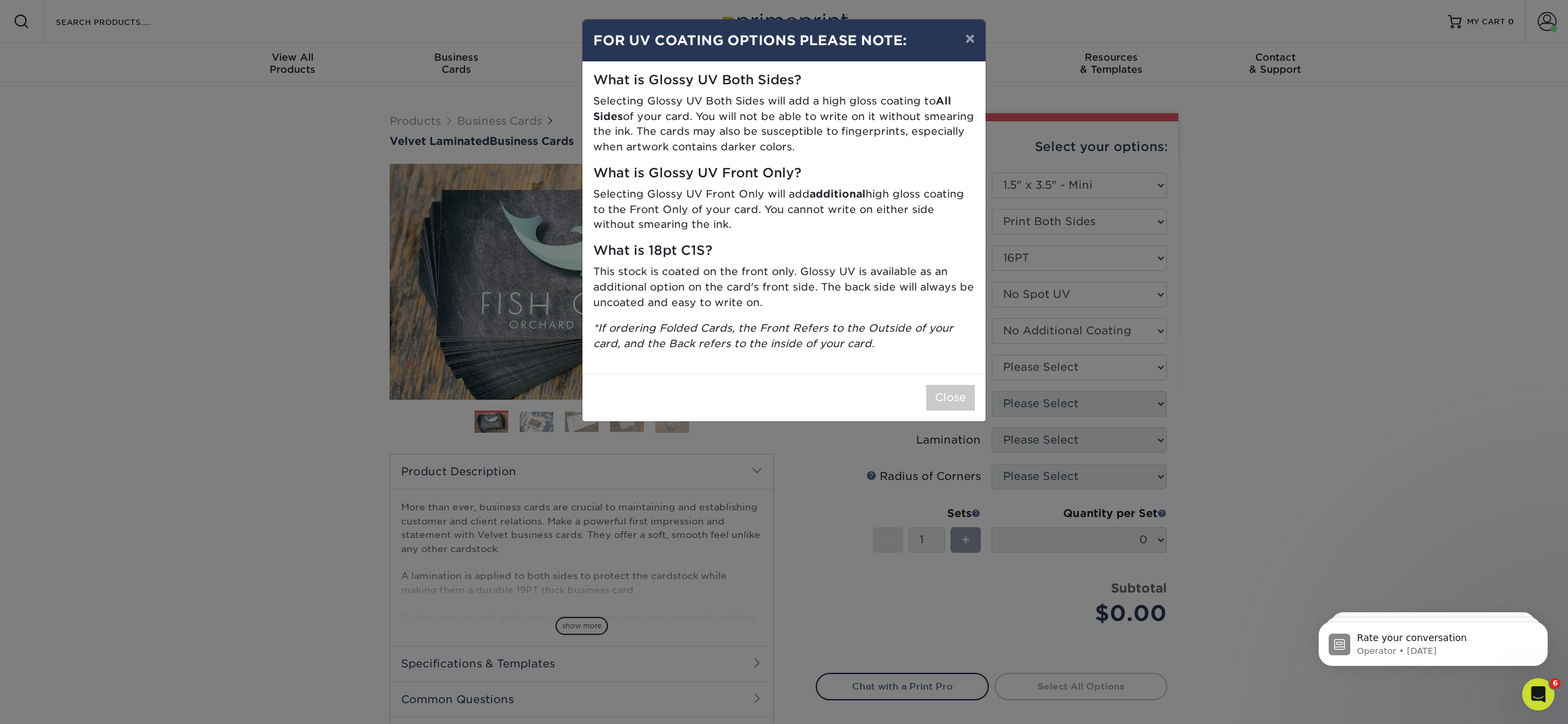
click at [1033, 361] on div "× FOR UV COATING OPTIONS PLEASE NOTE: What is Glossy UV Both Sides? Selecting G…" at bounding box center [784, 362] width 1568 height 724
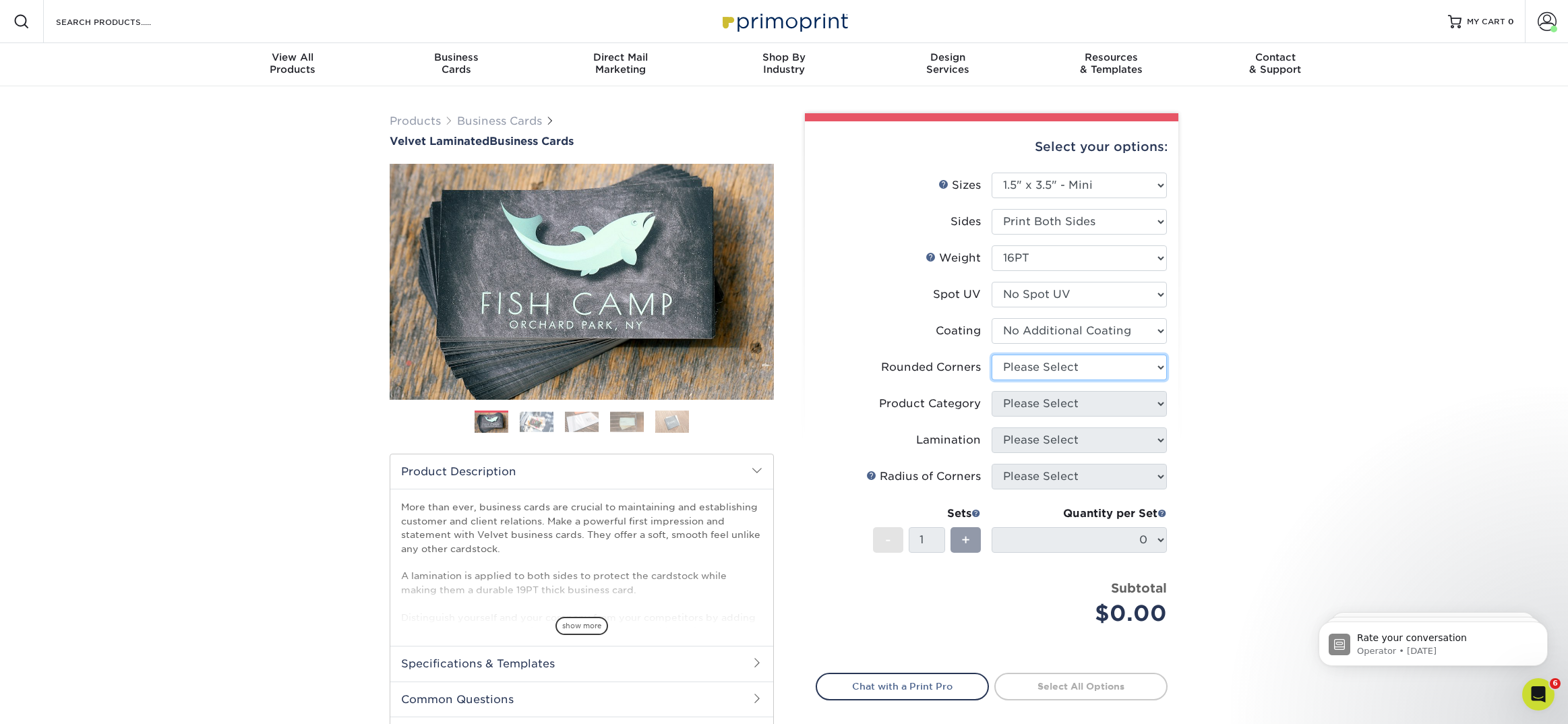
click at [1018, 367] on select "Please Select Yes - Round 2 Corners Yes - Round 4 Corners No" at bounding box center [1079, 367] width 176 height 25
select select "0"
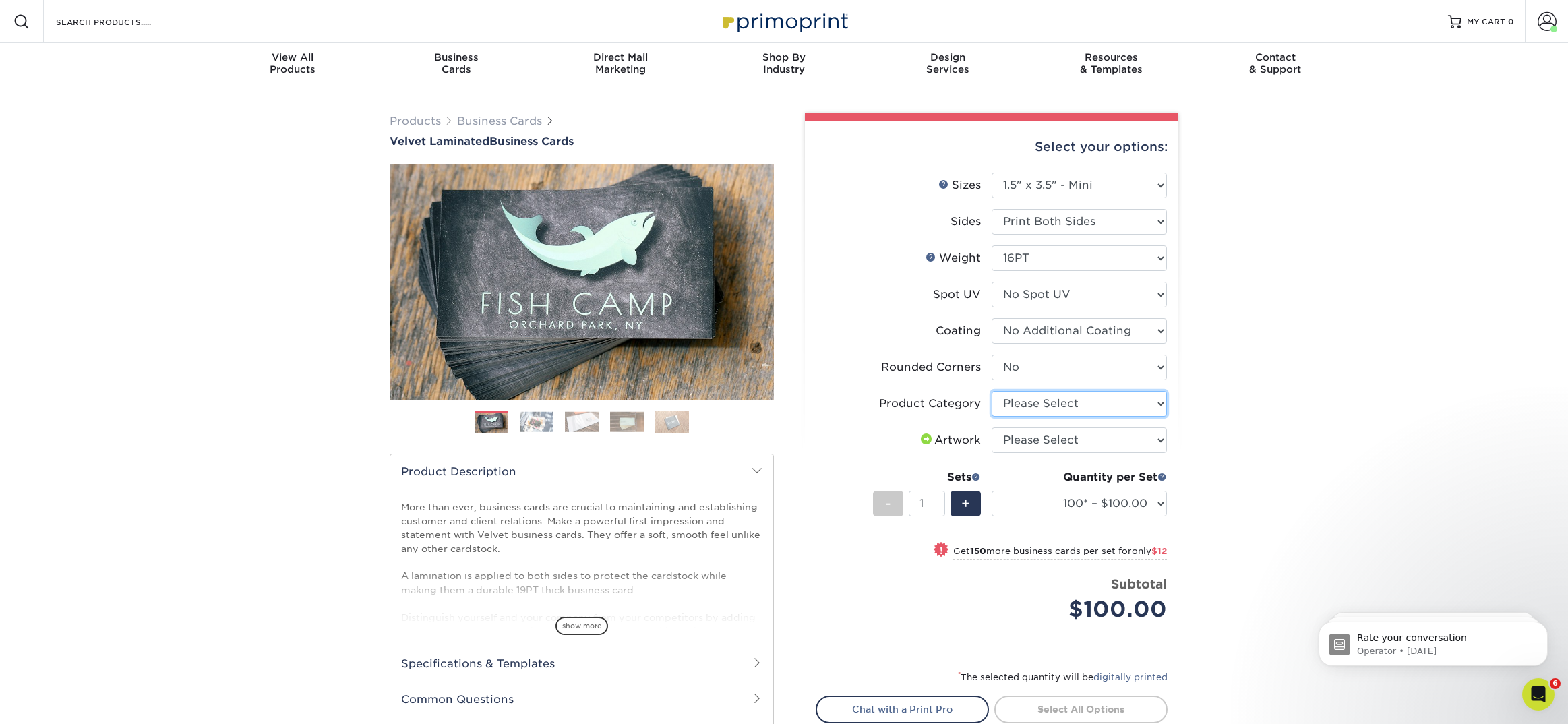
click at [1021, 406] on select "Please Select Business Cards" at bounding box center [1079, 404] width 176 height 25
select select "3b5148f1-0588-4f88-a218-97bcfdce65c1"
click at [1020, 447] on select "Please Select I will upload files I need a design - $100" at bounding box center [1079, 440] width 176 height 25
select select "upload"
click at [964, 503] on span "+" at bounding box center [966, 503] width 9 height 20
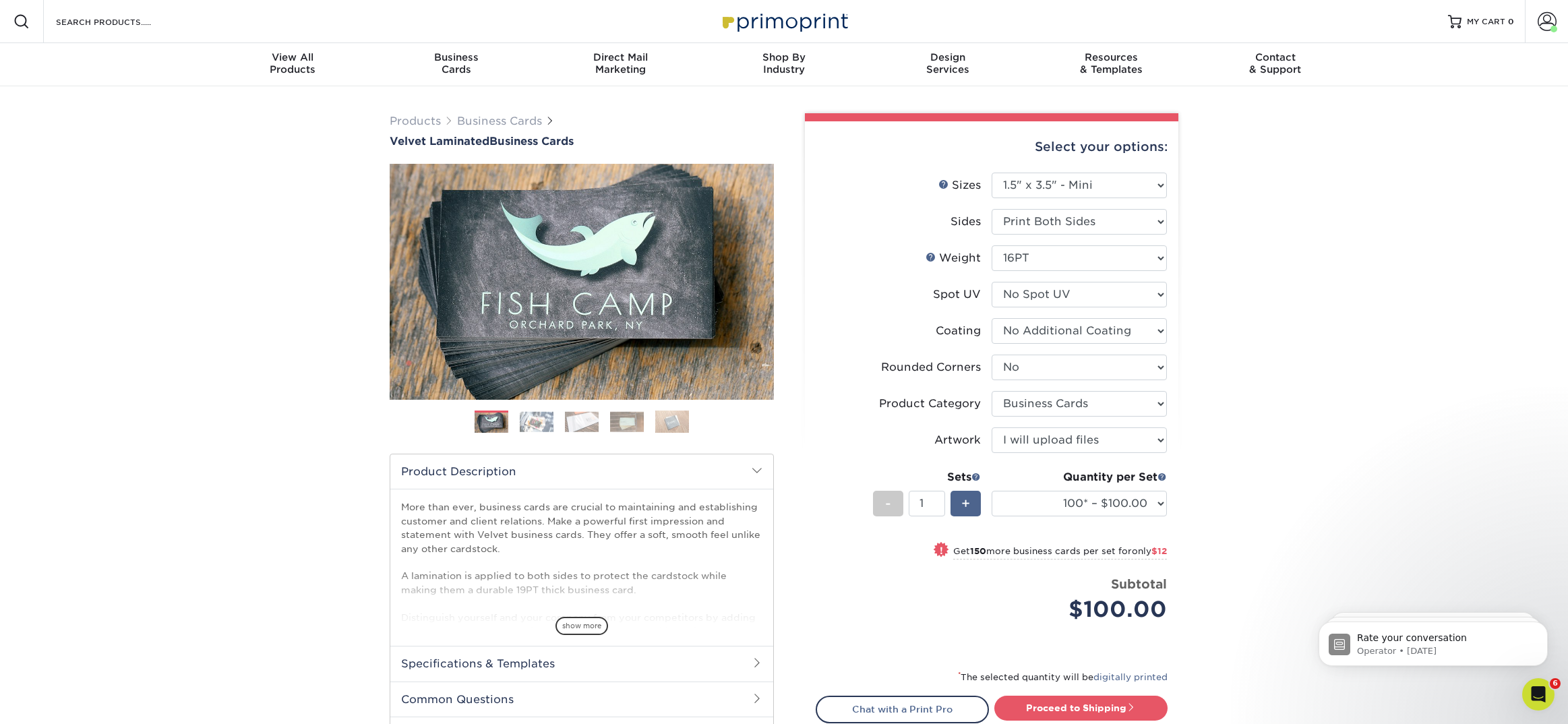
type input "2"
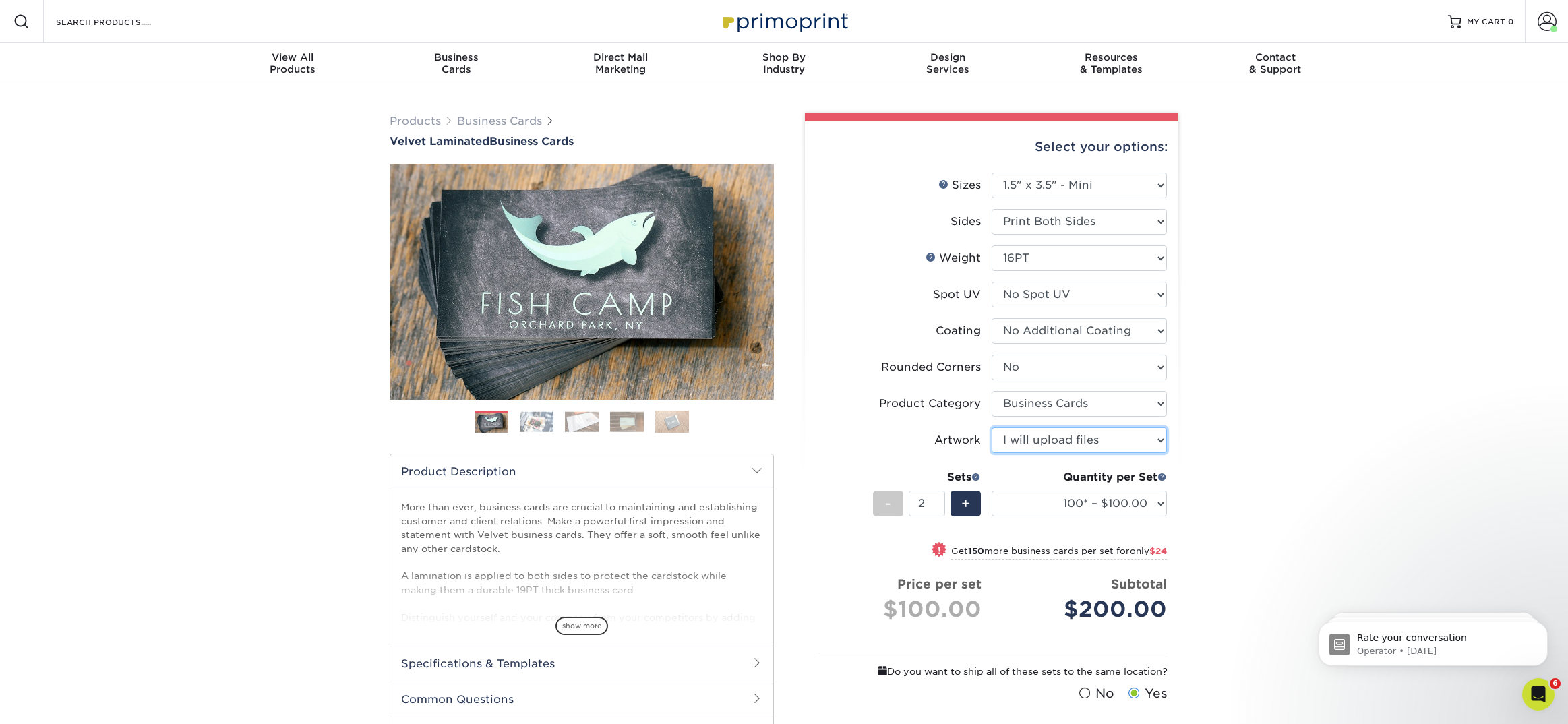
click at [1041, 433] on select "Please Select I will upload files I need a design - $100" at bounding box center [1079, 440] width 176 height 25
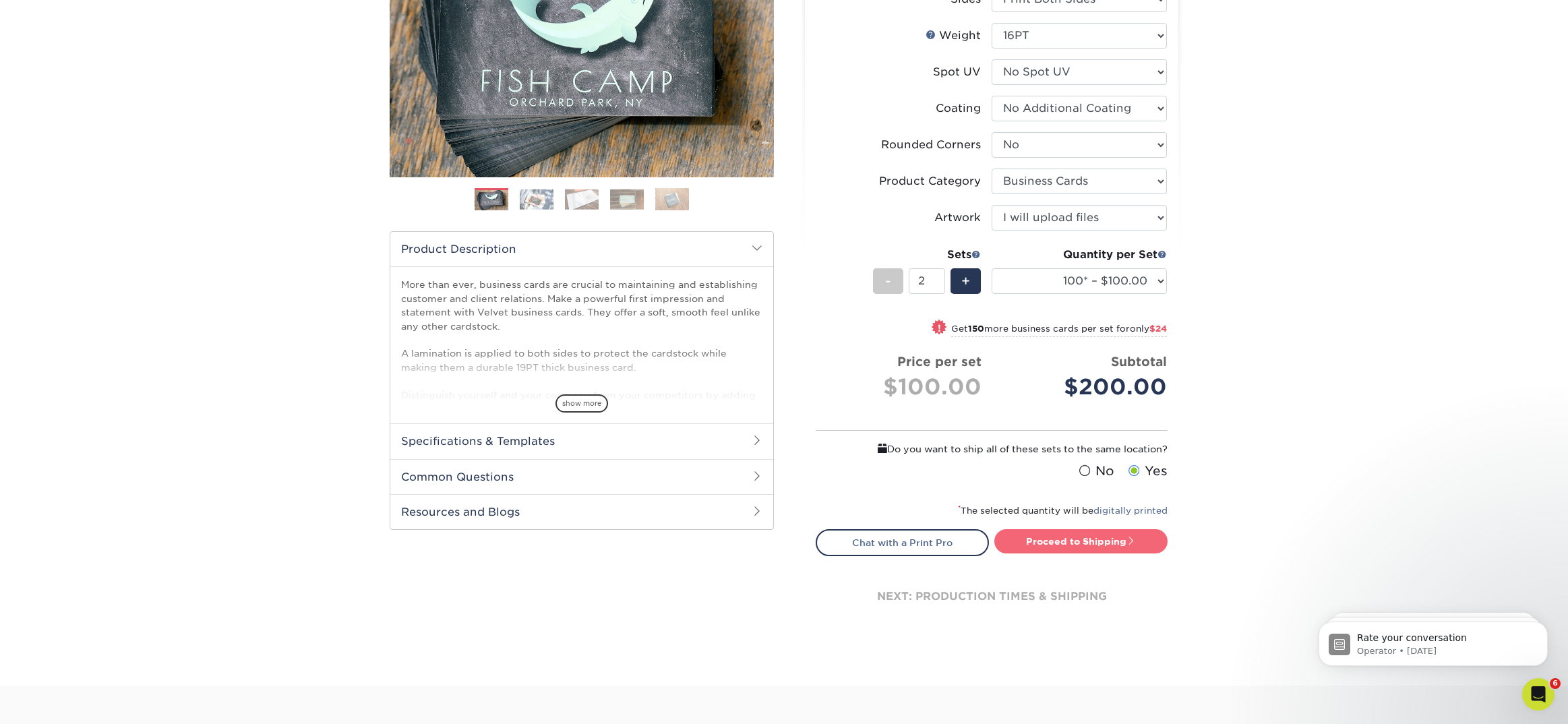
click at [1035, 541] on link "Proceed to Shipping" at bounding box center [1081, 541] width 173 height 25
type input "Set 1"
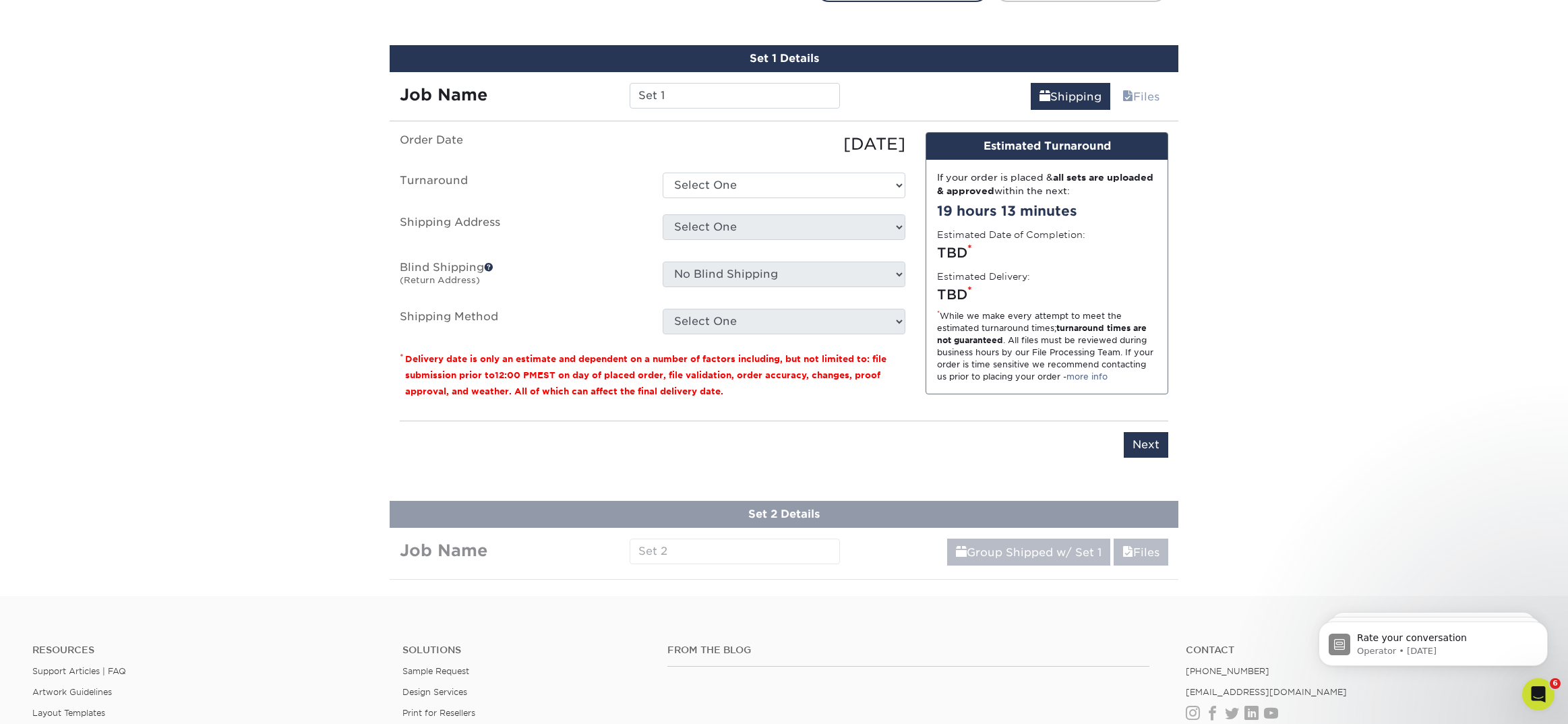
scroll to position [787, 0]
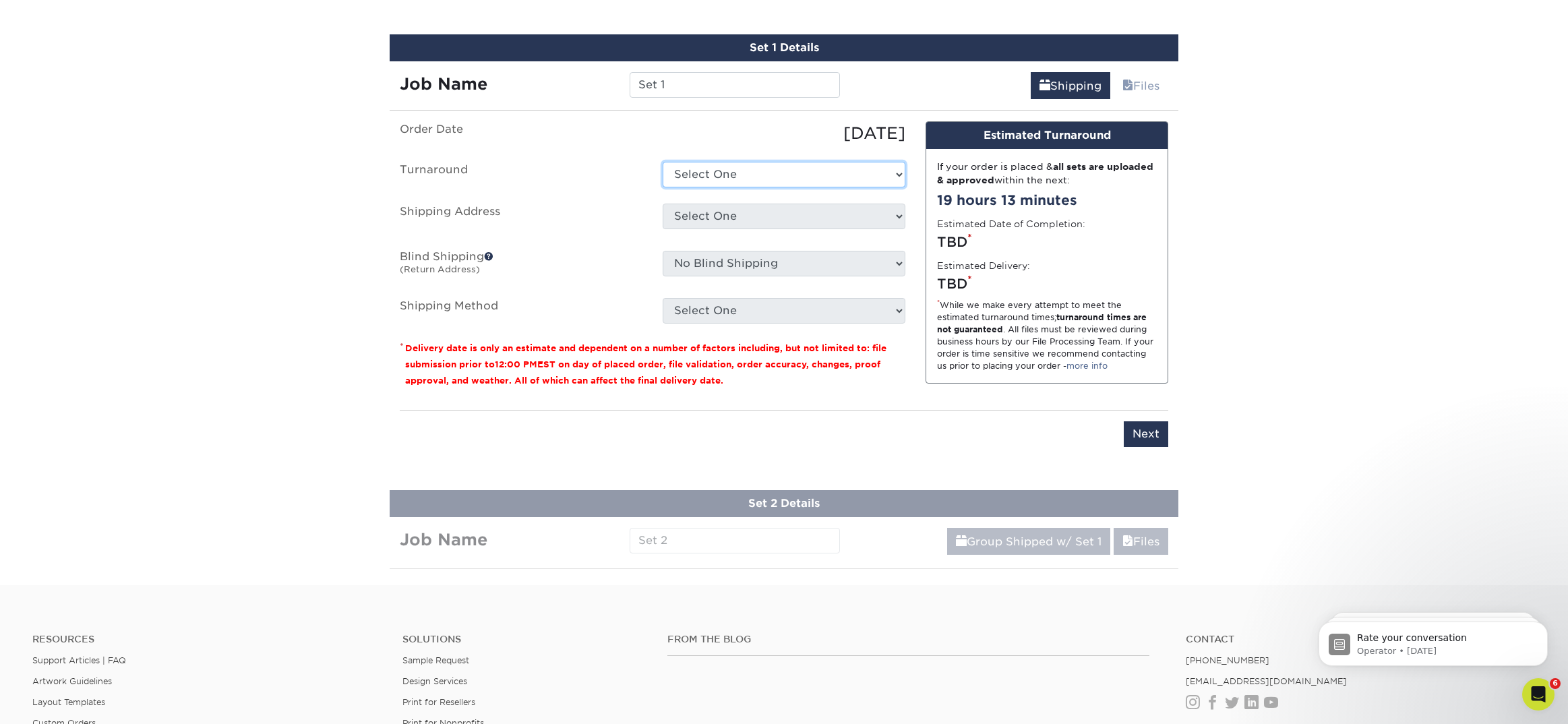
click at [748, 175] on select "Select One 2-4 Business Days 2 Day Next Business Day" at bounding box center [784, 175] width 243 height 25
select select "ec46e0c5-0429-41eb-b6b7-f4a04cb2b3ab"
click at [733, 223] on select "Select One AK AK Arkansas Bacon Raton FL Boca Raton Bradent Brooklyn CA CA CA C…" at bounding box center [784, 216] width 243 height 25
select select "270340"
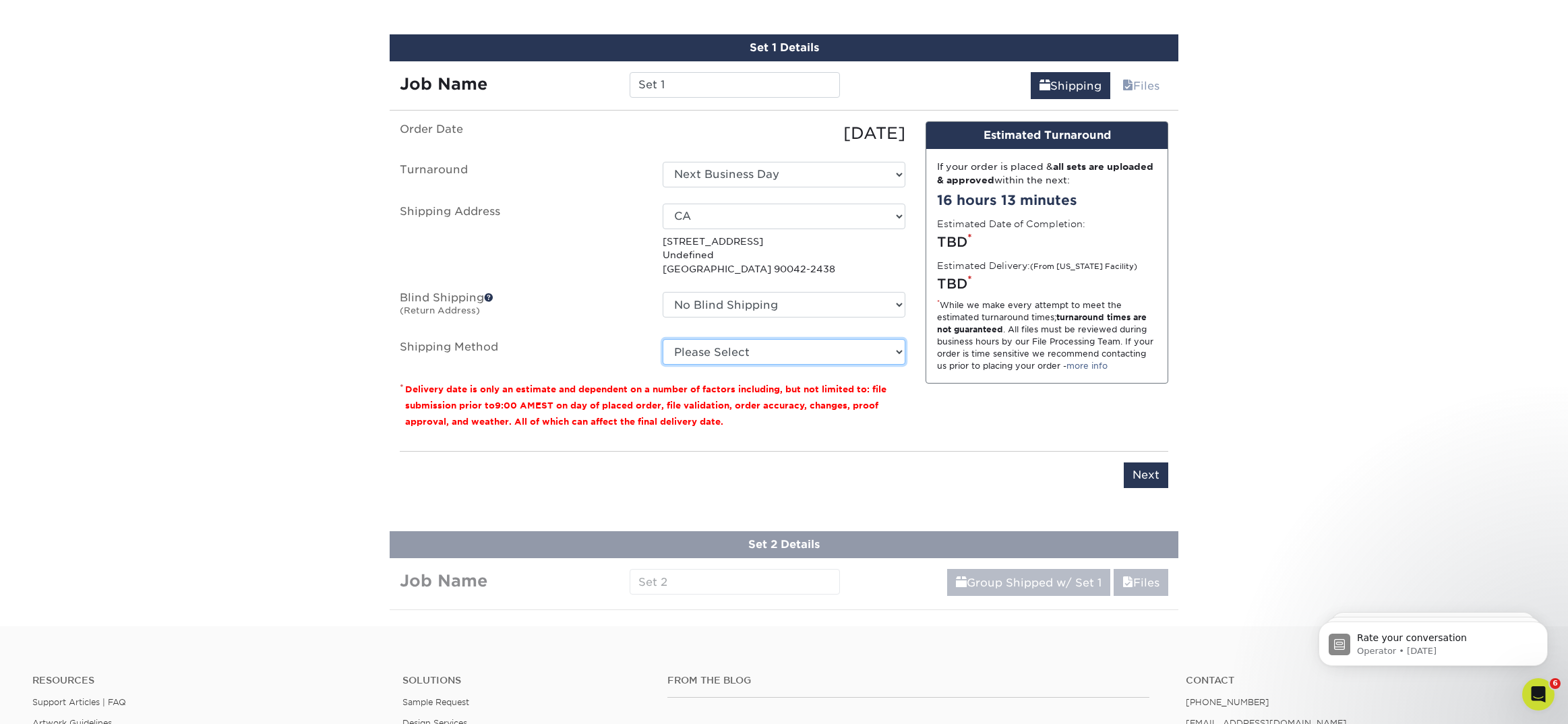
click at [730, 349] on select "Please Select Ground Shipping (+$15.68) 3 Day Shipping Service (+$20.07) 2 Day …" at bounding box center [784, 352] width 243 height 25
select select "03"
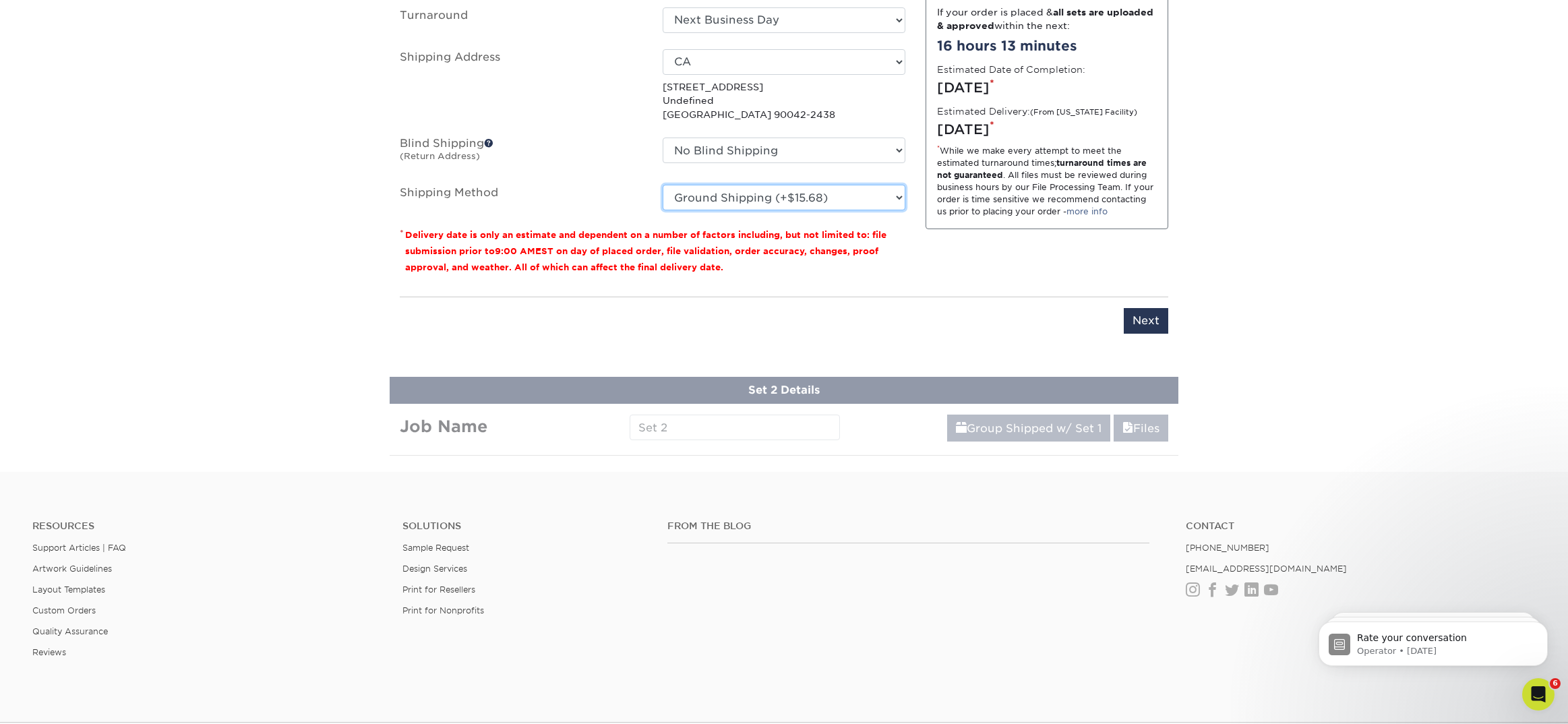
scroll to position [948, 0]
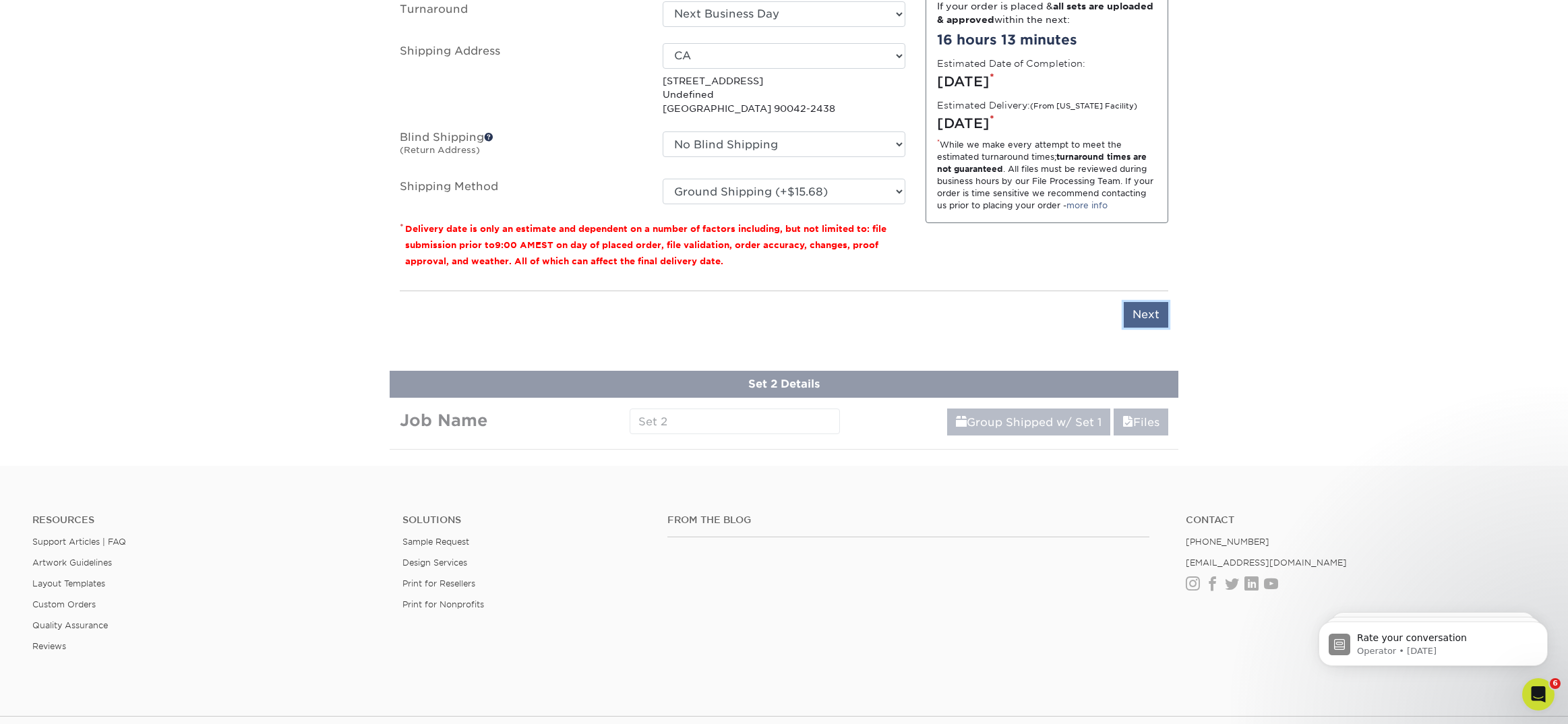
click at [1148, 308] on input "Next" at bounding box center [1146, 315] width 45 height 25
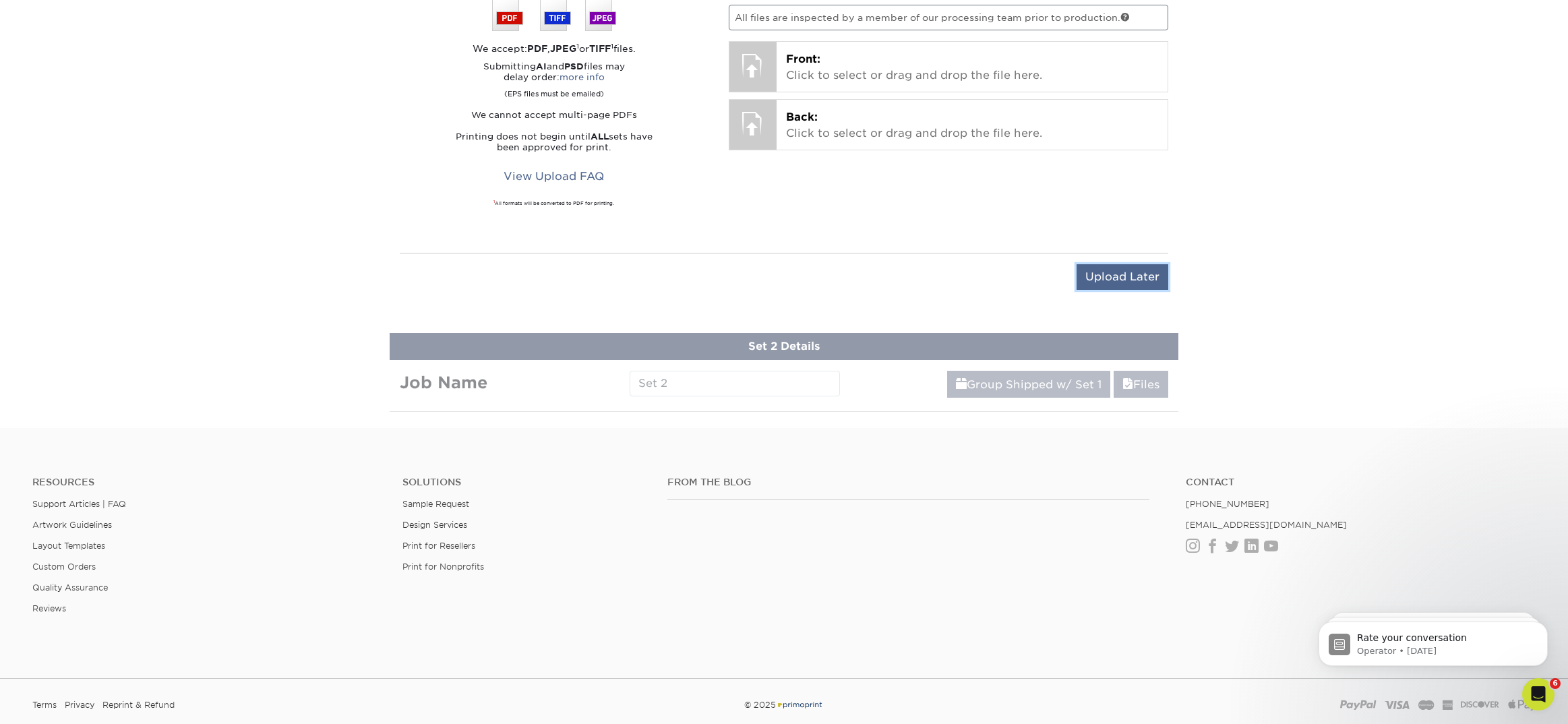
click at [1118, 271] on input "Upload Later" at bounding box center [1122, 277] width 92 height 25
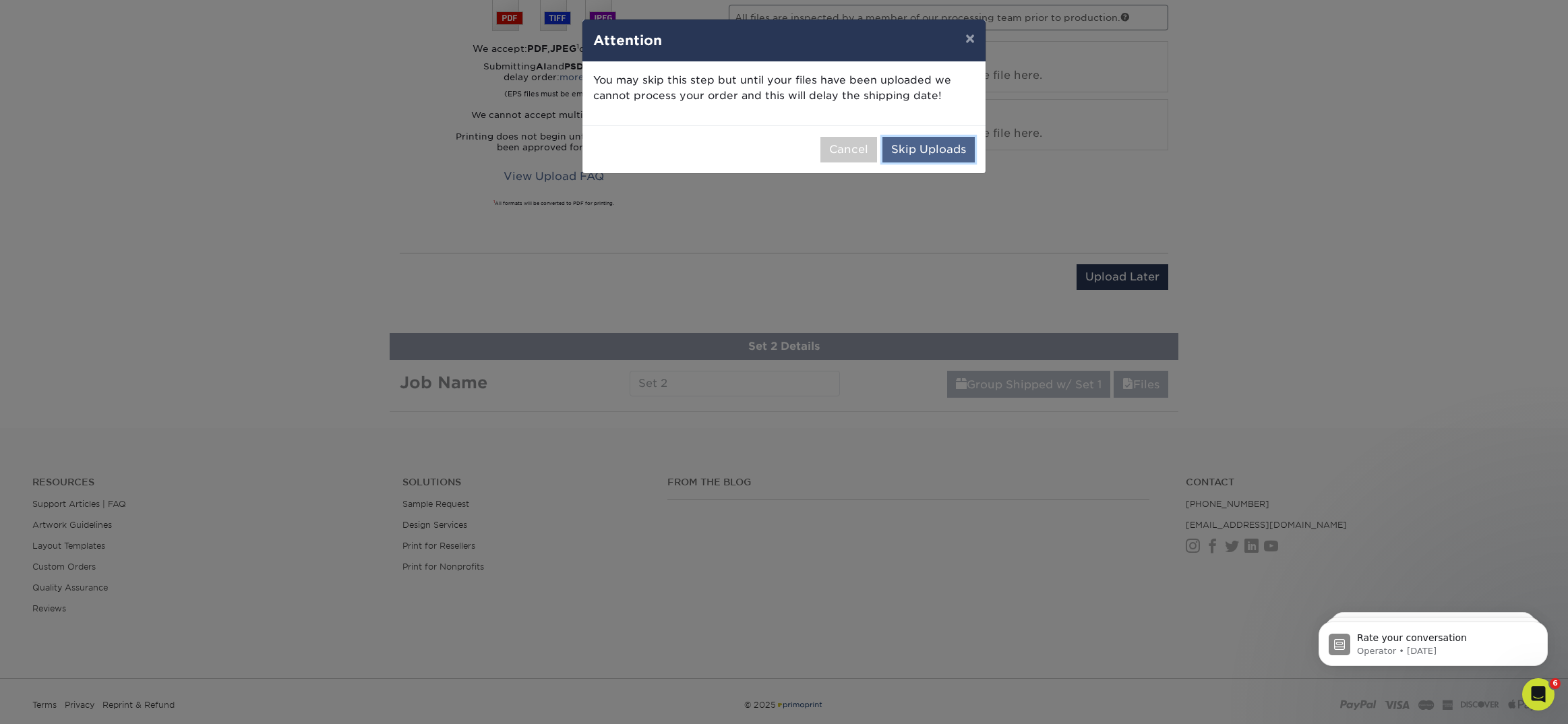
click at [954, 152] on button "Skip Uploads" at bounding box center [928, 149] width 92 height 25
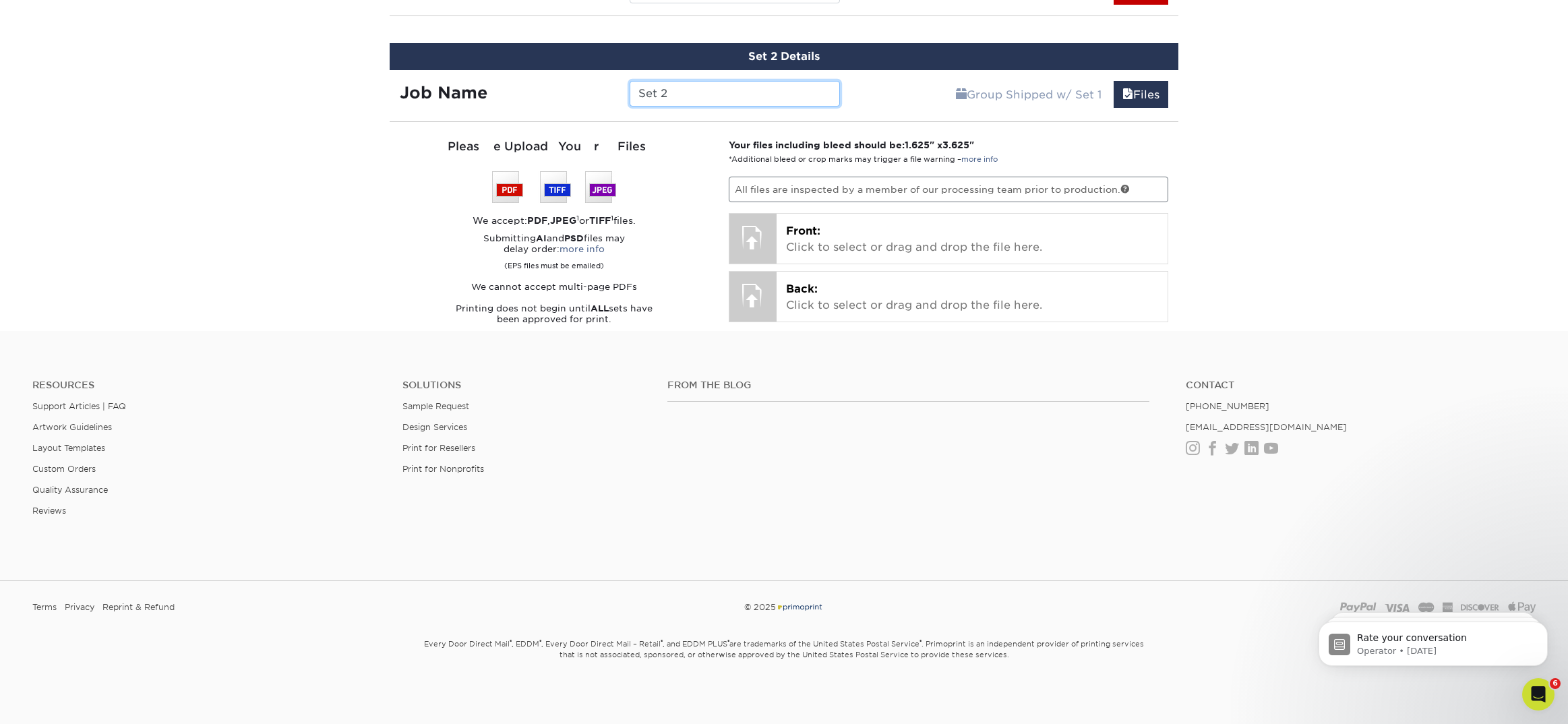
scroll to position [935, 0]
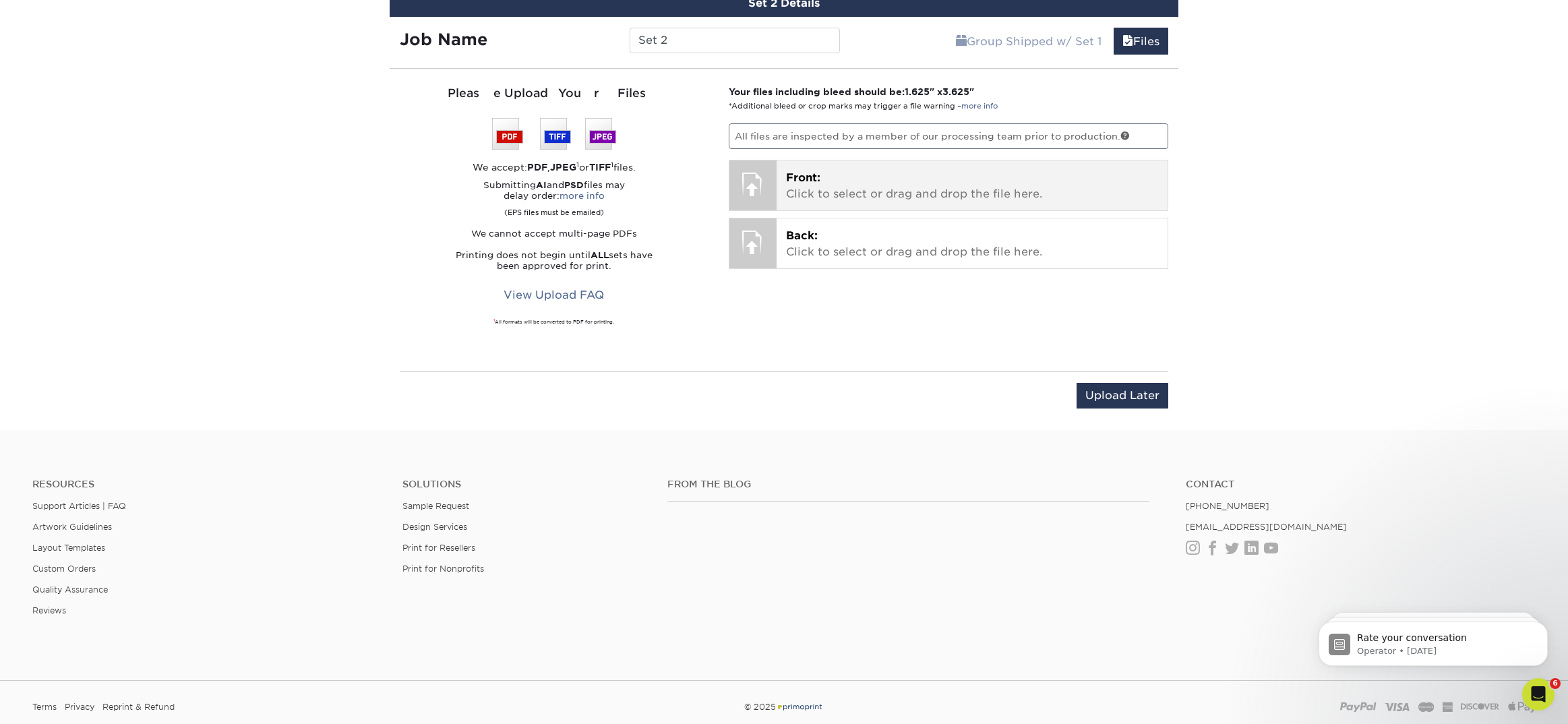
click at [862, 190] on p "Front: Click to select or drag and drop the file here." at bounding box center [973, 186] width 373 height 33
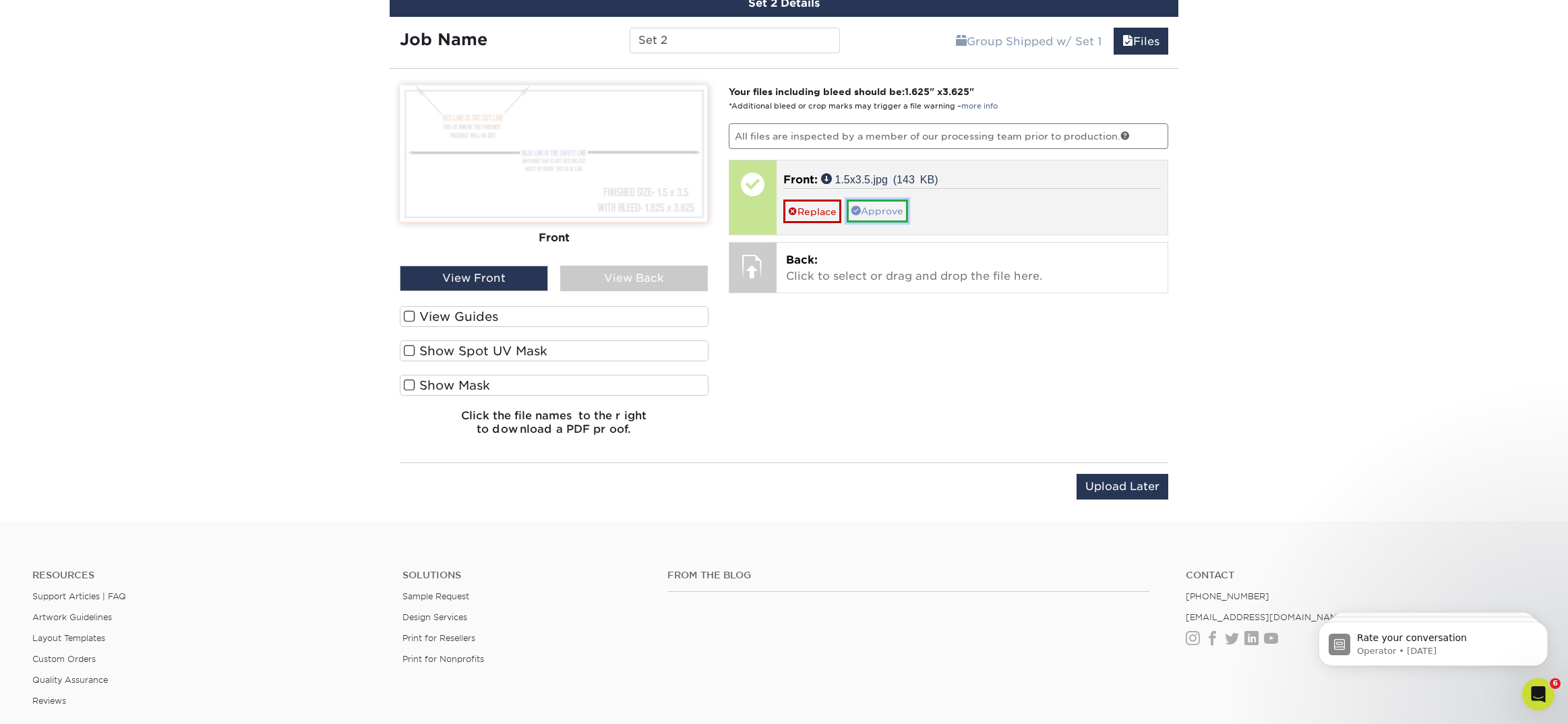
click at [895, 209] on link "Approve" at bounding box center [877, 210] width 61 height 23
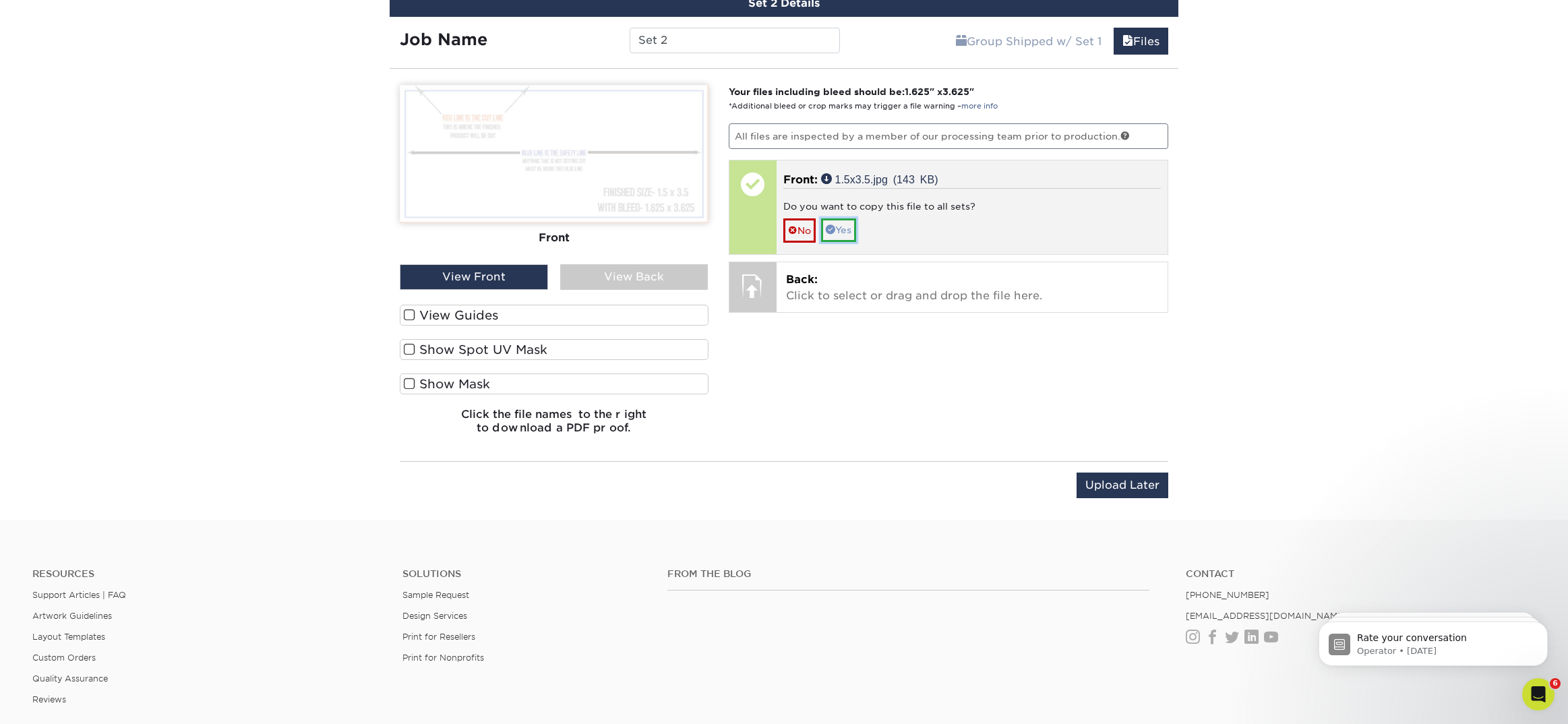
click at [847, 235] on link "Yes" at bounding box center [838, 229] width 35 height 23
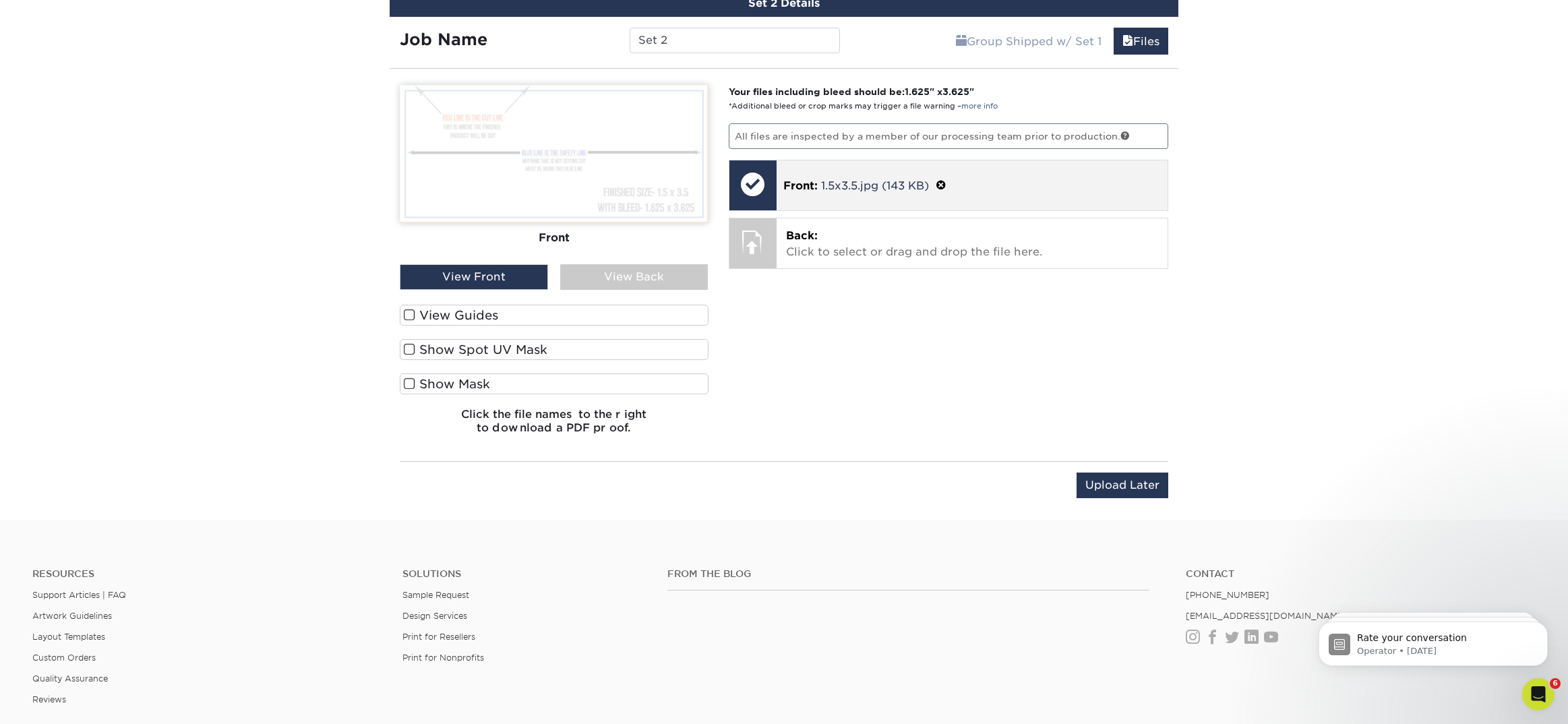
click at [847, 235] on p "Back: Click to select or drag and drop the file here." at bounding box center [973, 244] width 373 height 33
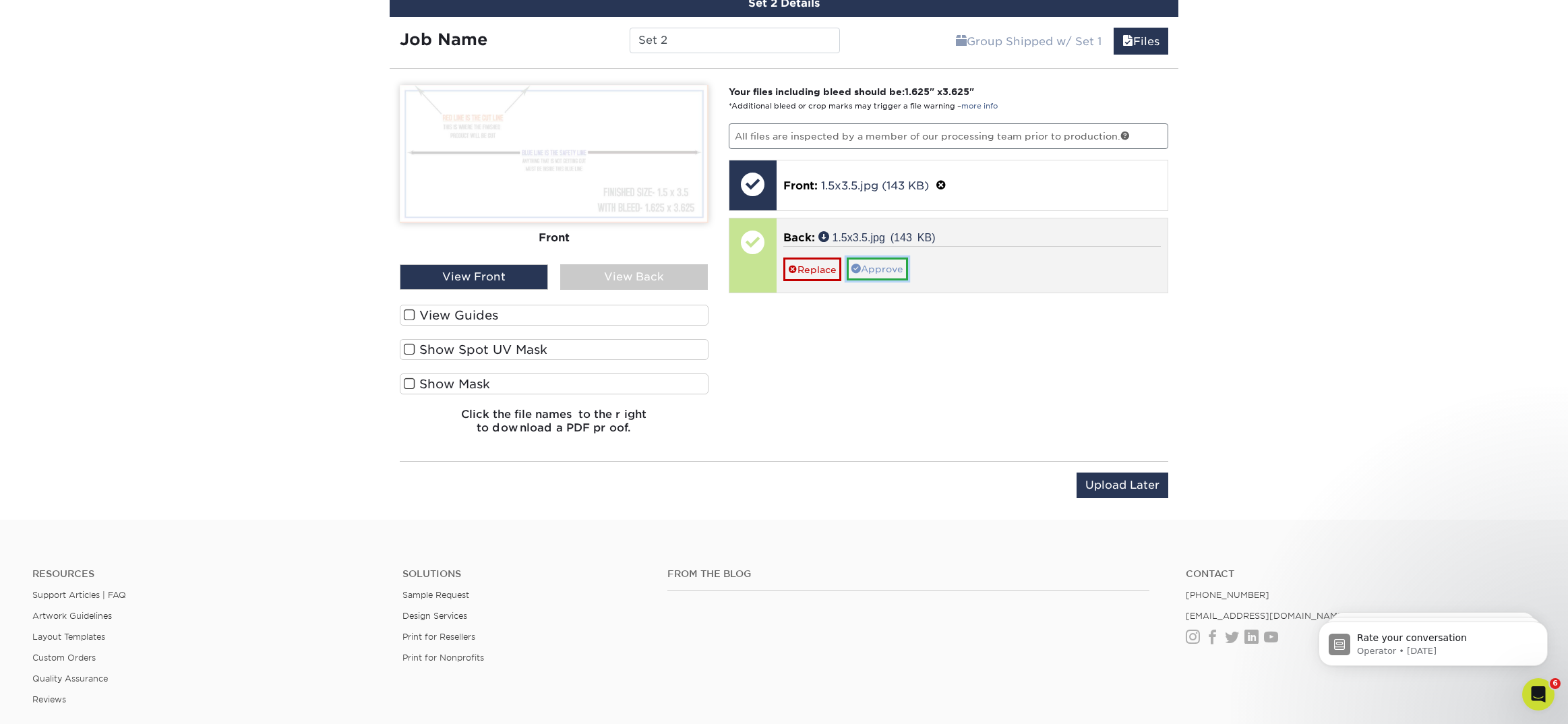
click at [898, 258] on link "Approve" at bounding box center [877, 268] width 61 height 23
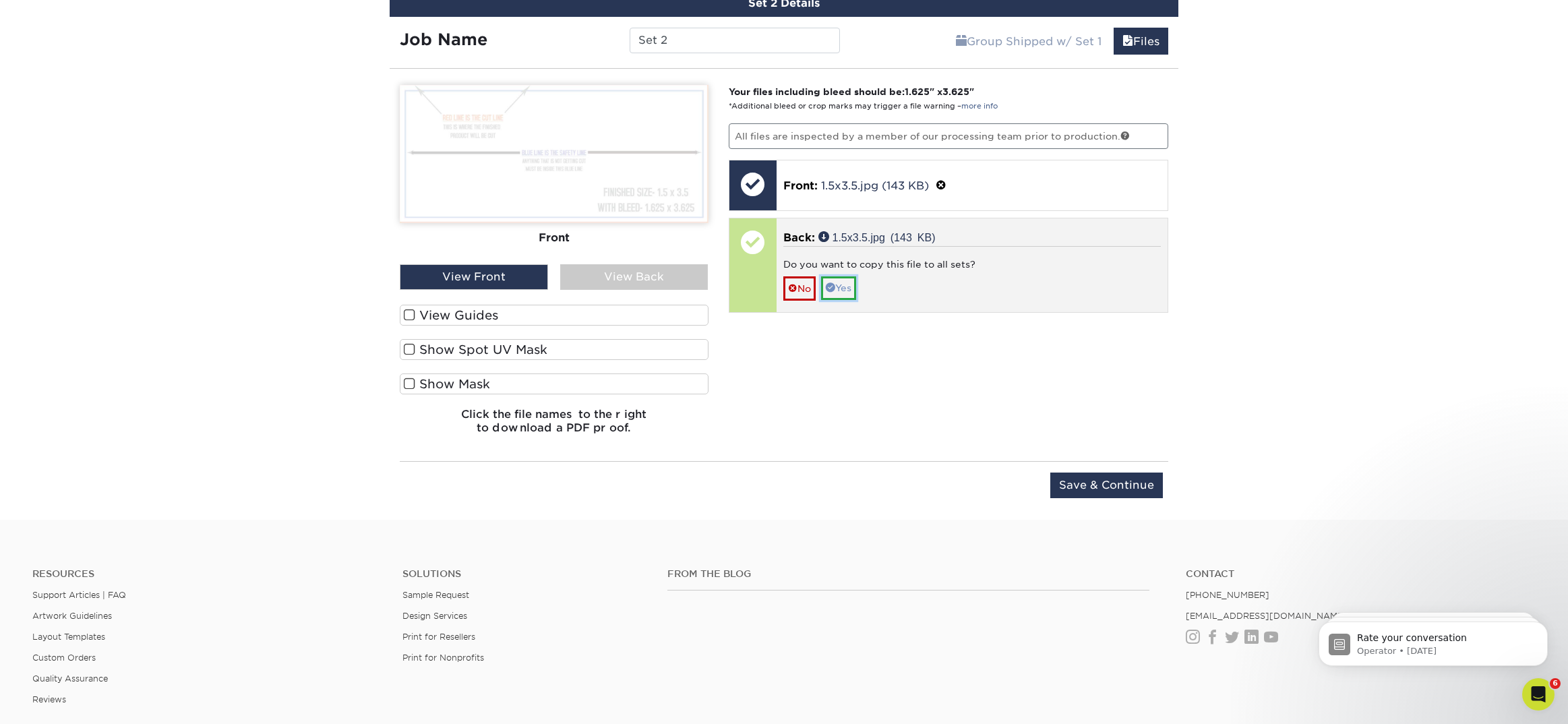
click at [852, 285] on link "Yes" at bounding box center [838, 287] width 35 height 23
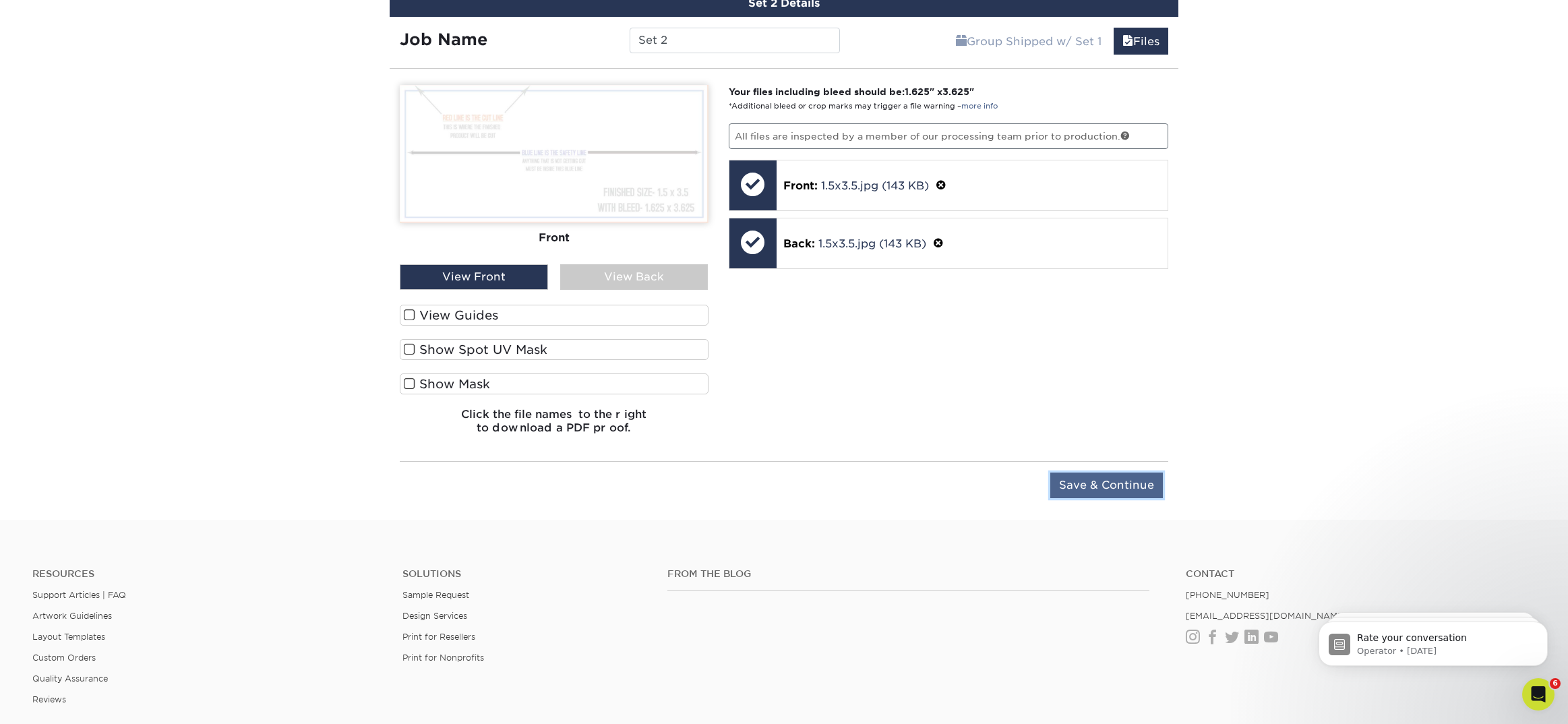
click at [1138, 488] on input "Save & Continue" at bounding box center [1107, 485] width 113 height 25
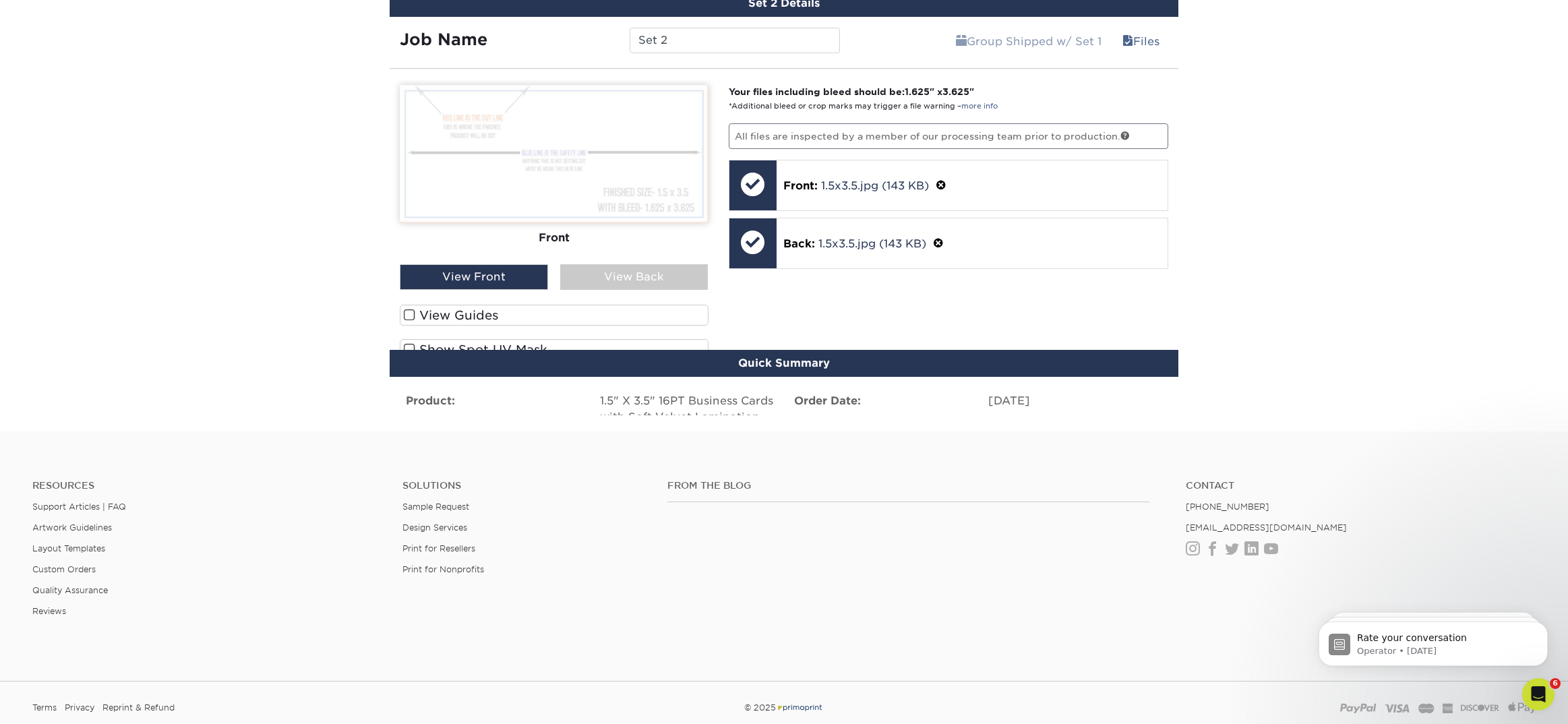
scroll to position [920, 0]
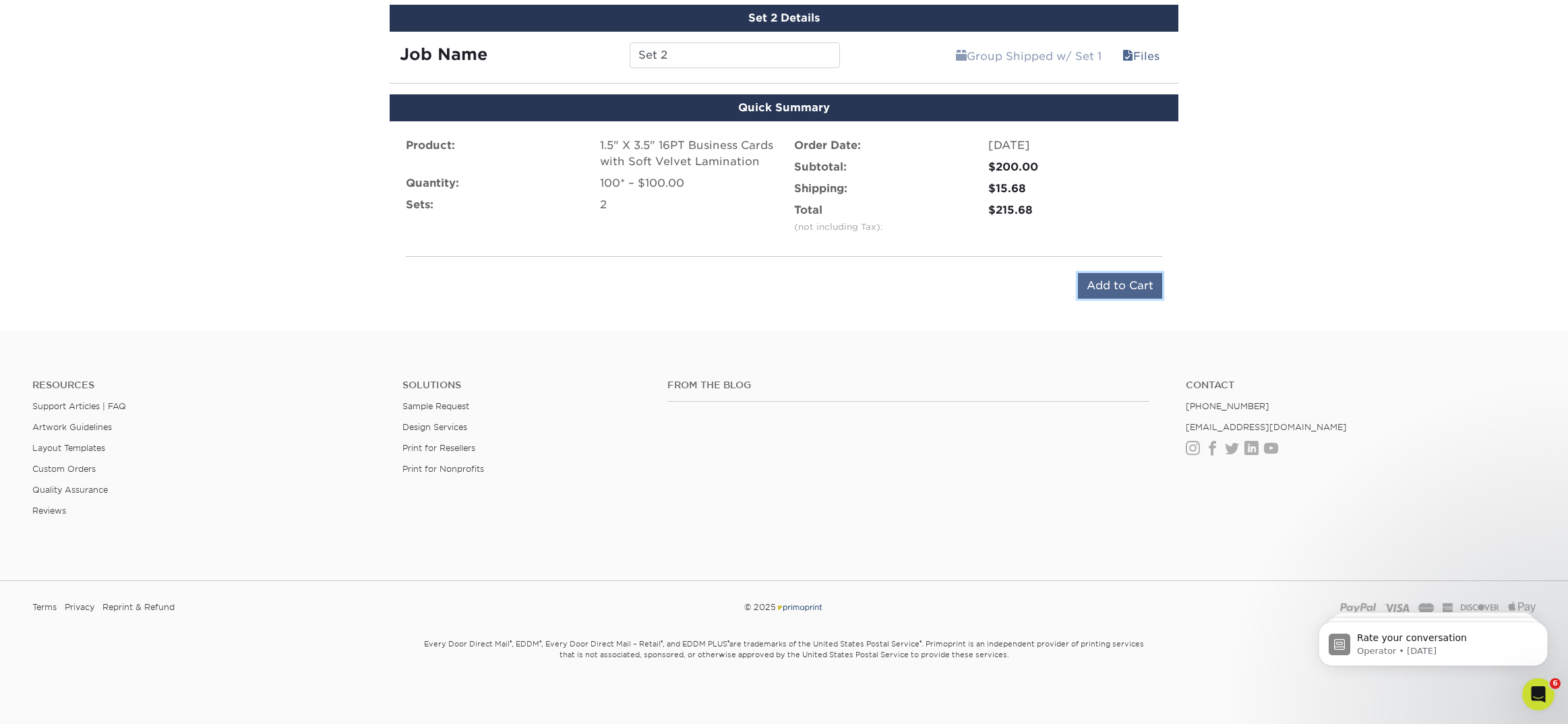
click at [1133, 287] on input "Add to Cart" at bounding box center [1120, 286] width 85 height 25
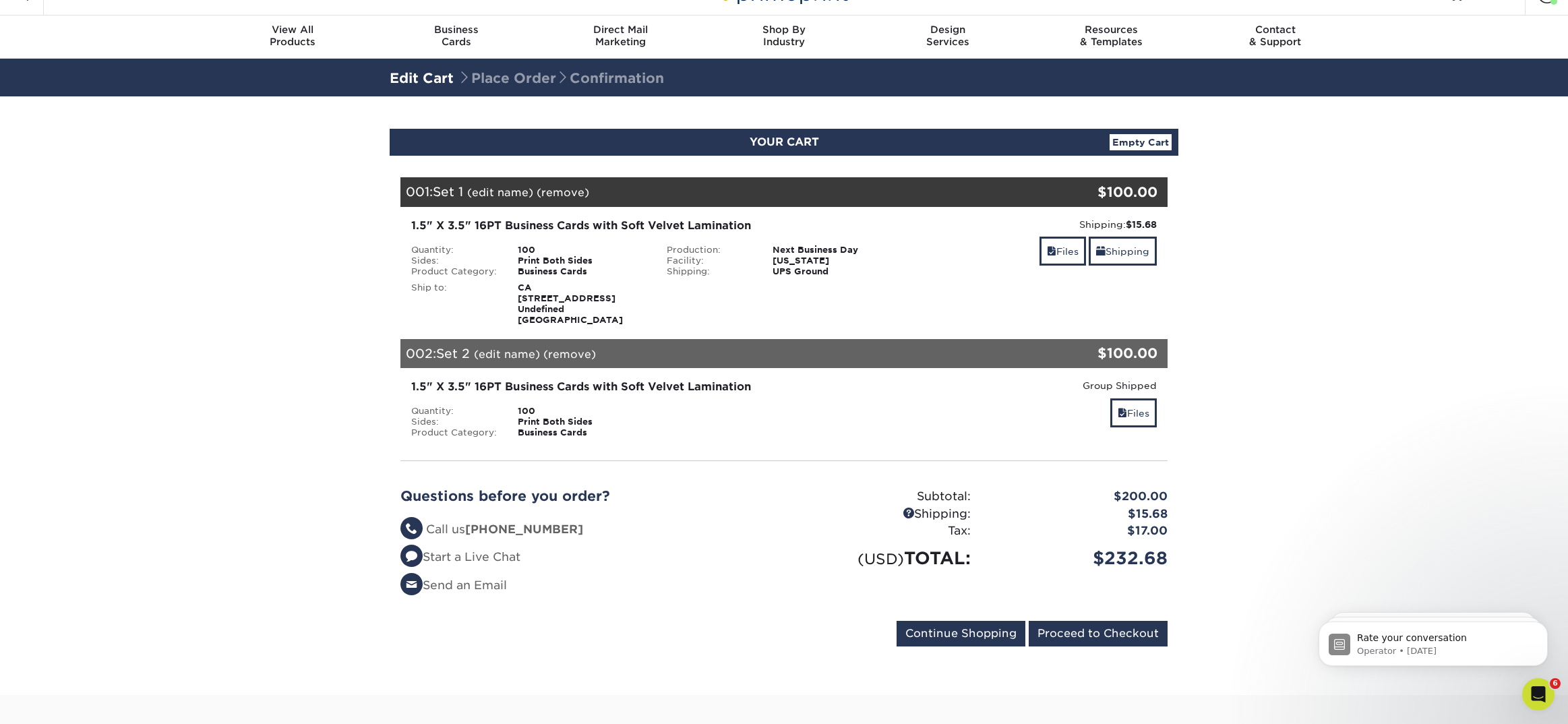
scroll to position [26, 0]
